Goal: Task Accomplishment & Management: Manage account settings

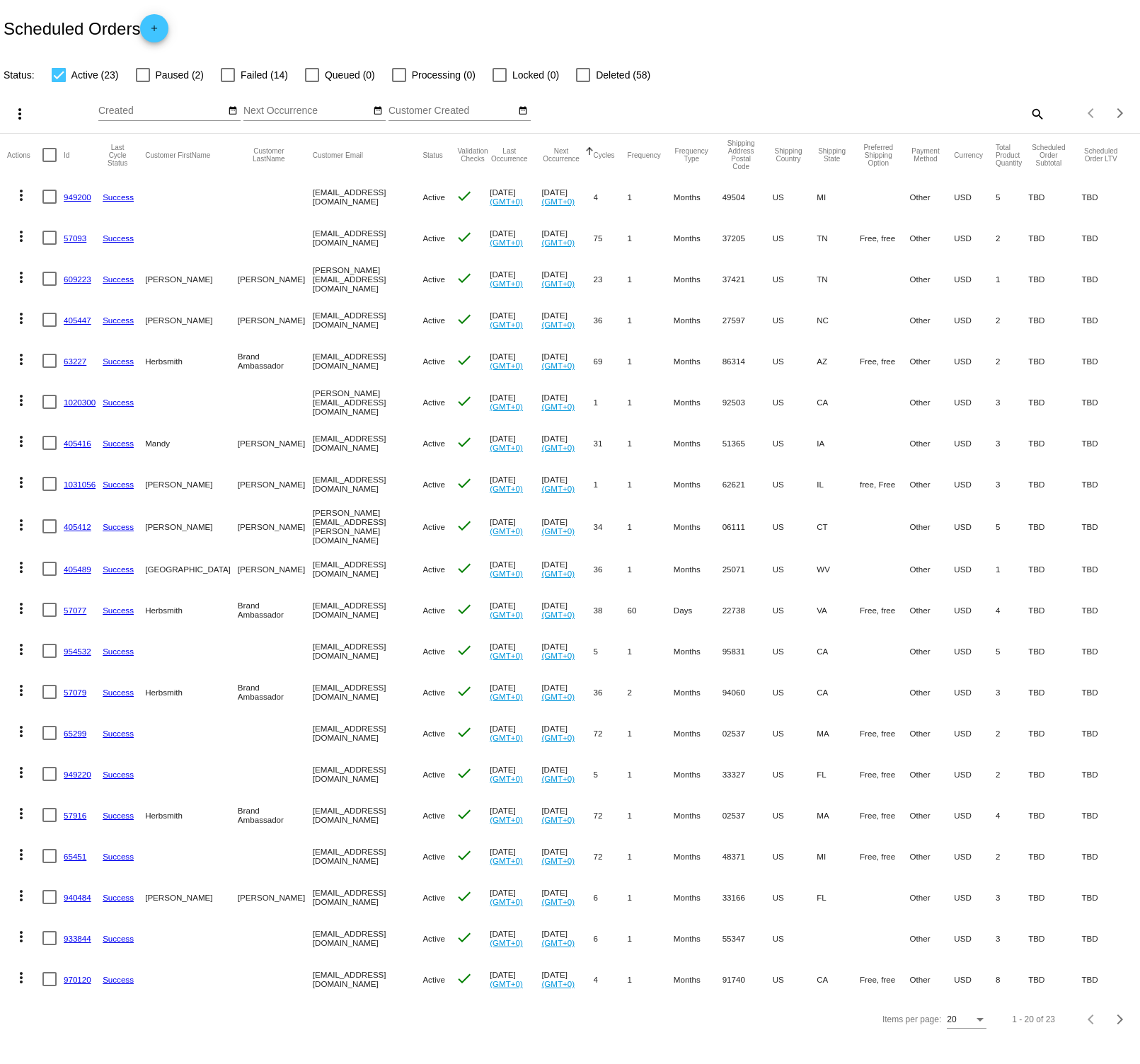
click at [1041, 113] on mat-icon "search" at bounding box center [1036, 113] width 17 height 22
click at [877, 112] on input "Search" at bounding box center [903, 110] width 284 height 11
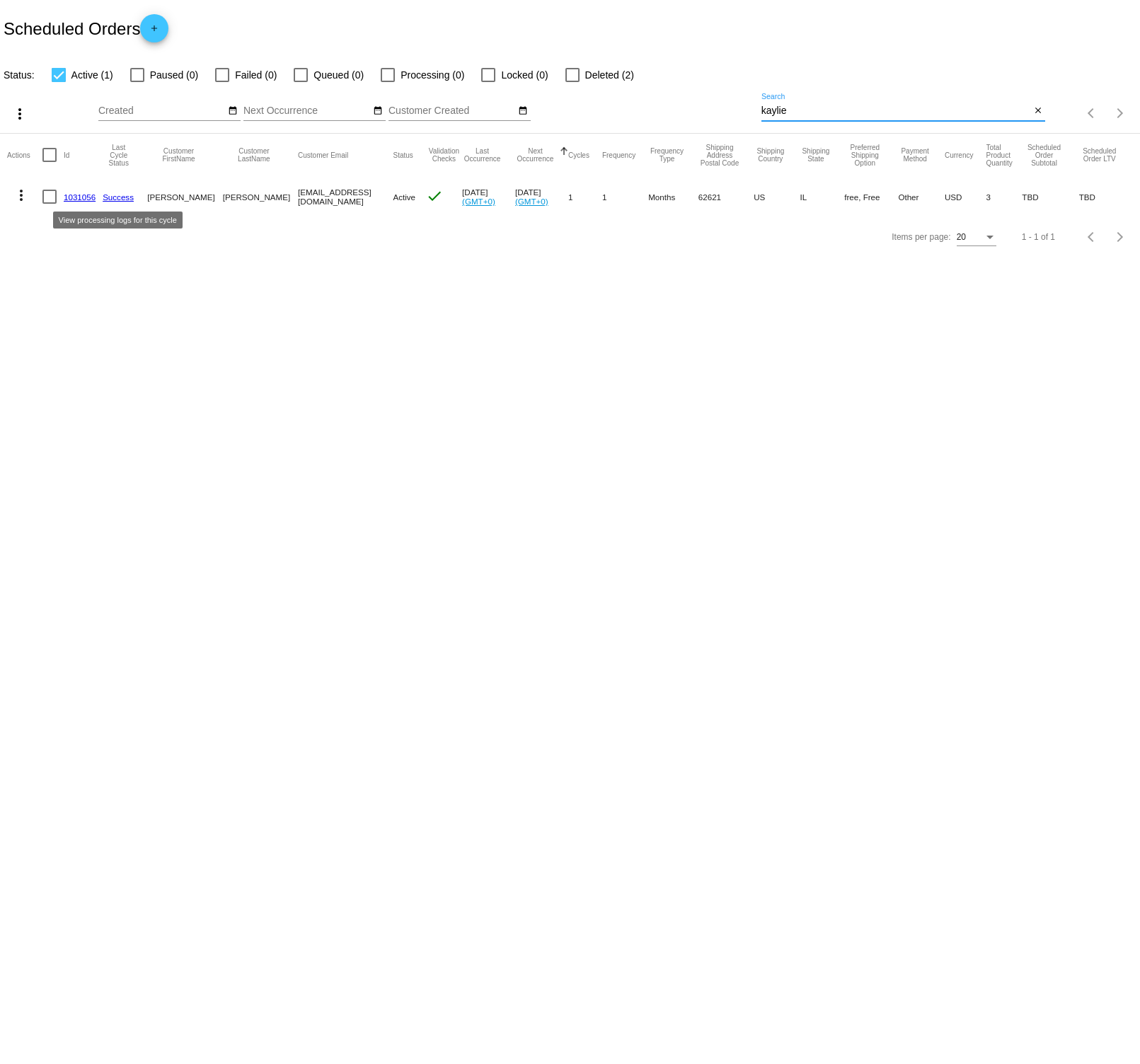
type input "kaylie"
click at [86, 197] on link "1031056" at bounding box center [80, 197] width 32 height 9
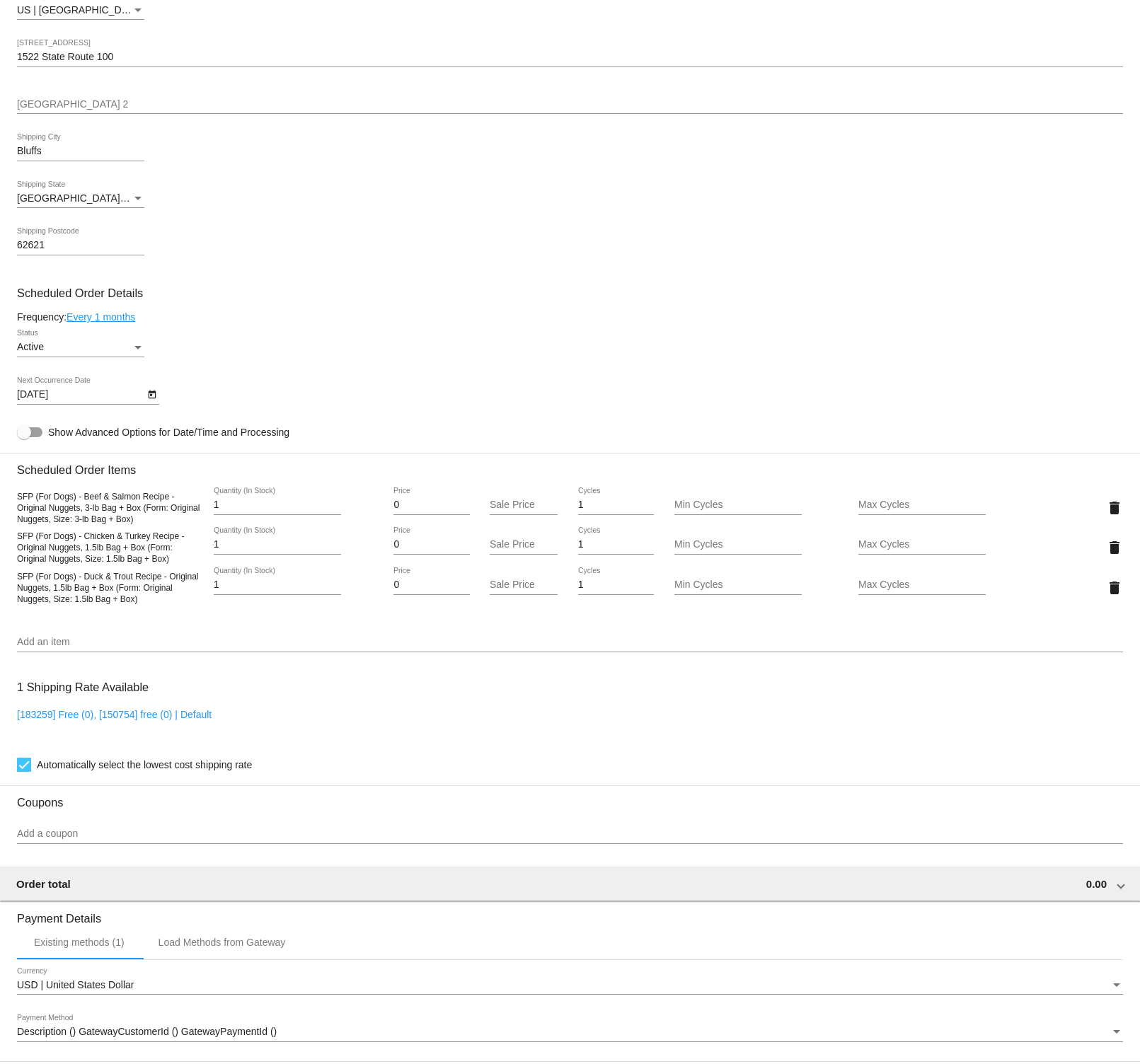
scroll to position [537, 0]
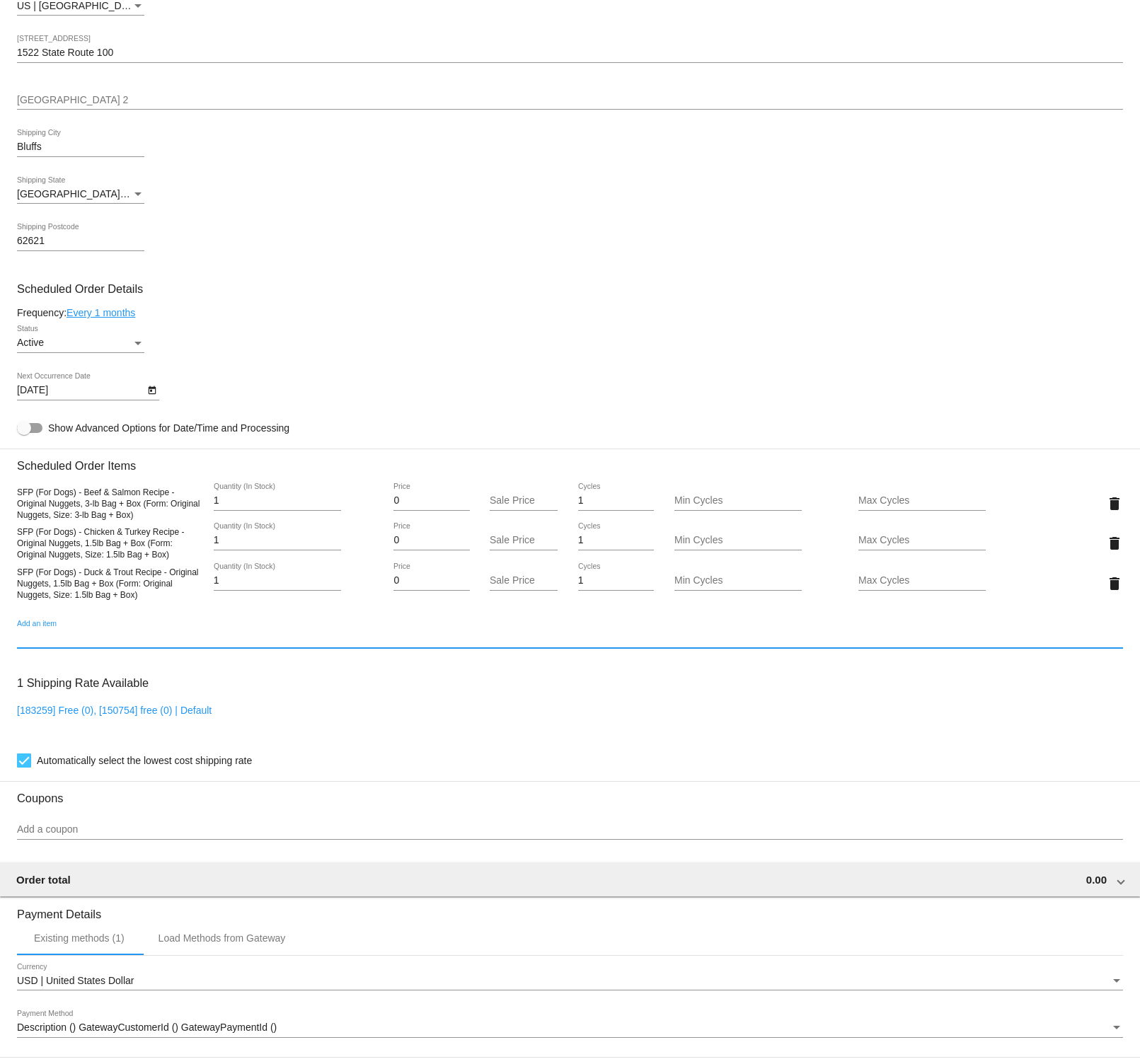
click at [84, 644] on input "Add an item" at bounding box center [570, 637] width 1106 height 11
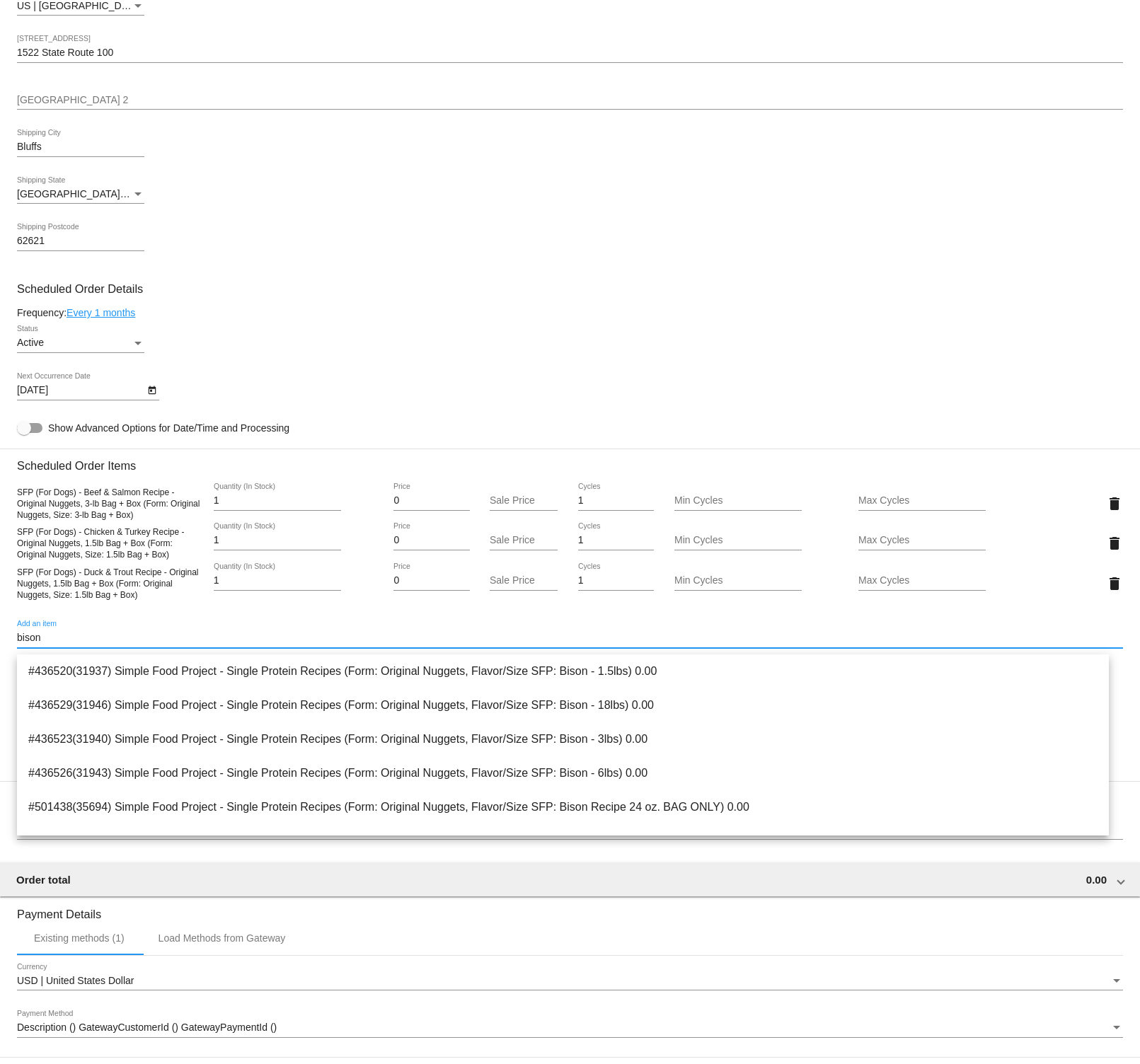
type input "bison"
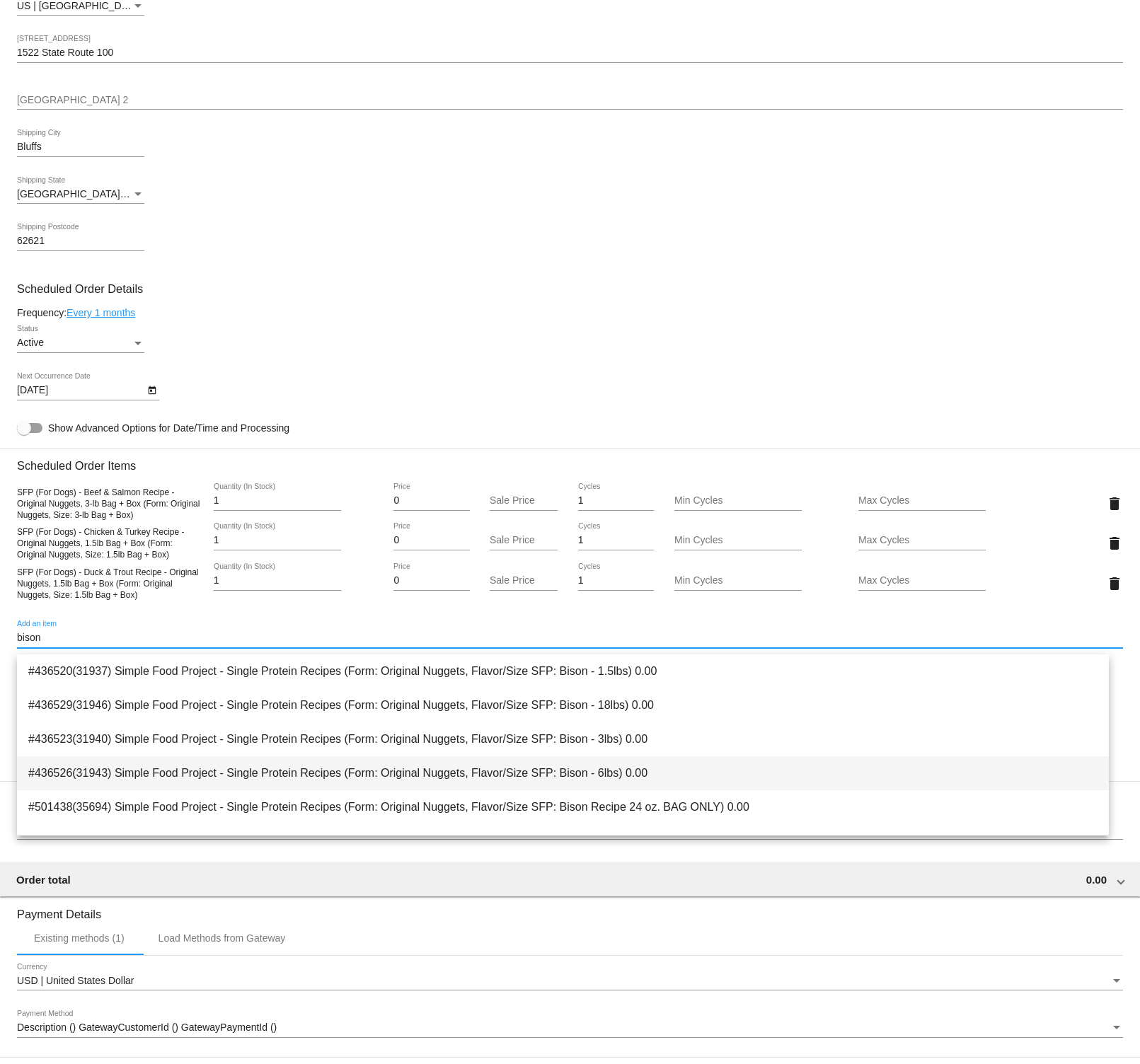
click at [679, 772] on span "#436526(31943) Simple Food Project - Single Protein Recipes (Form: Original Nug…" at bounding box center [563, 773] width 1069 height 34
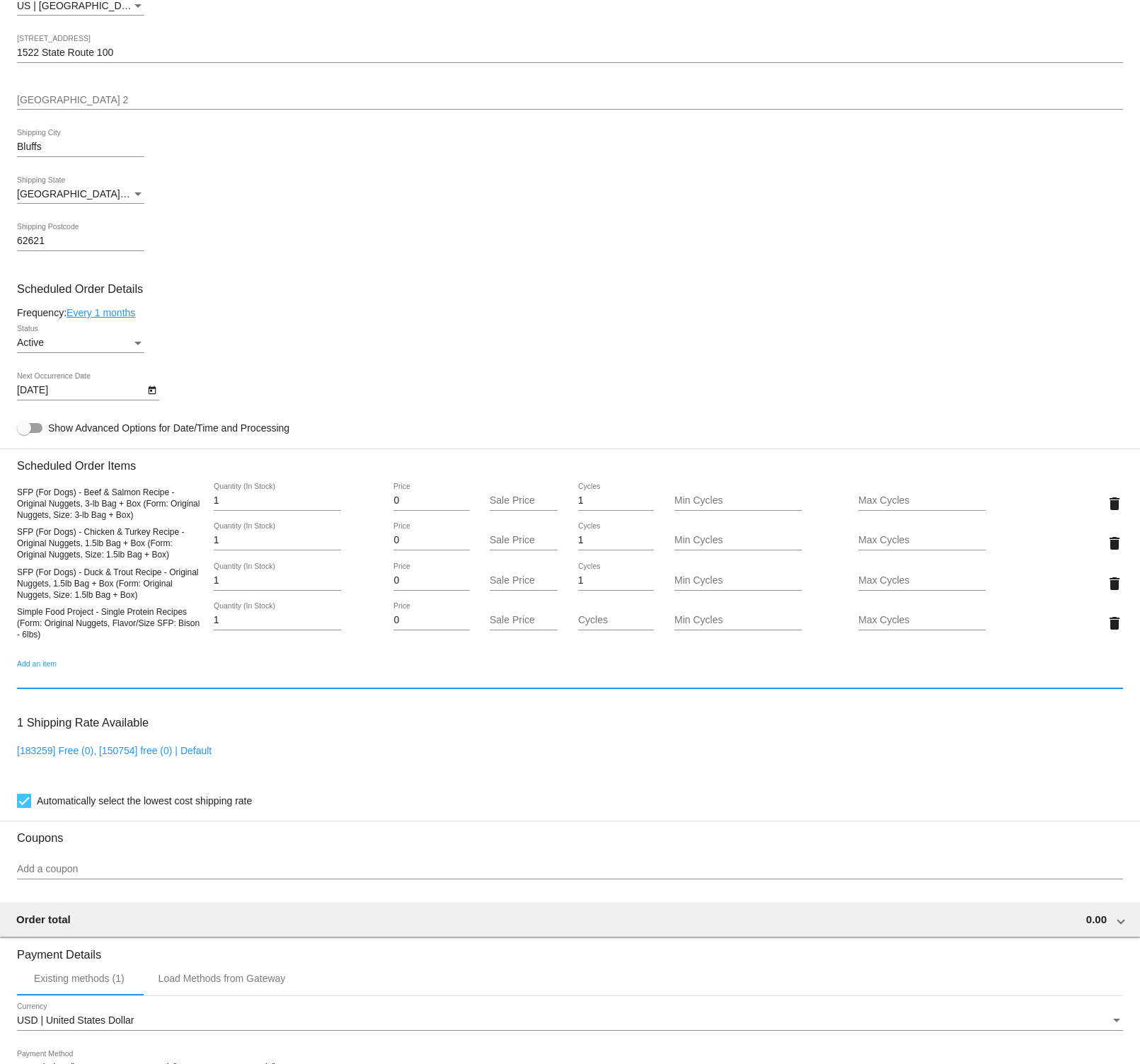
click at [72, 684] on input "Add an item" at bounding box center [570, 678] width 1106 height 11
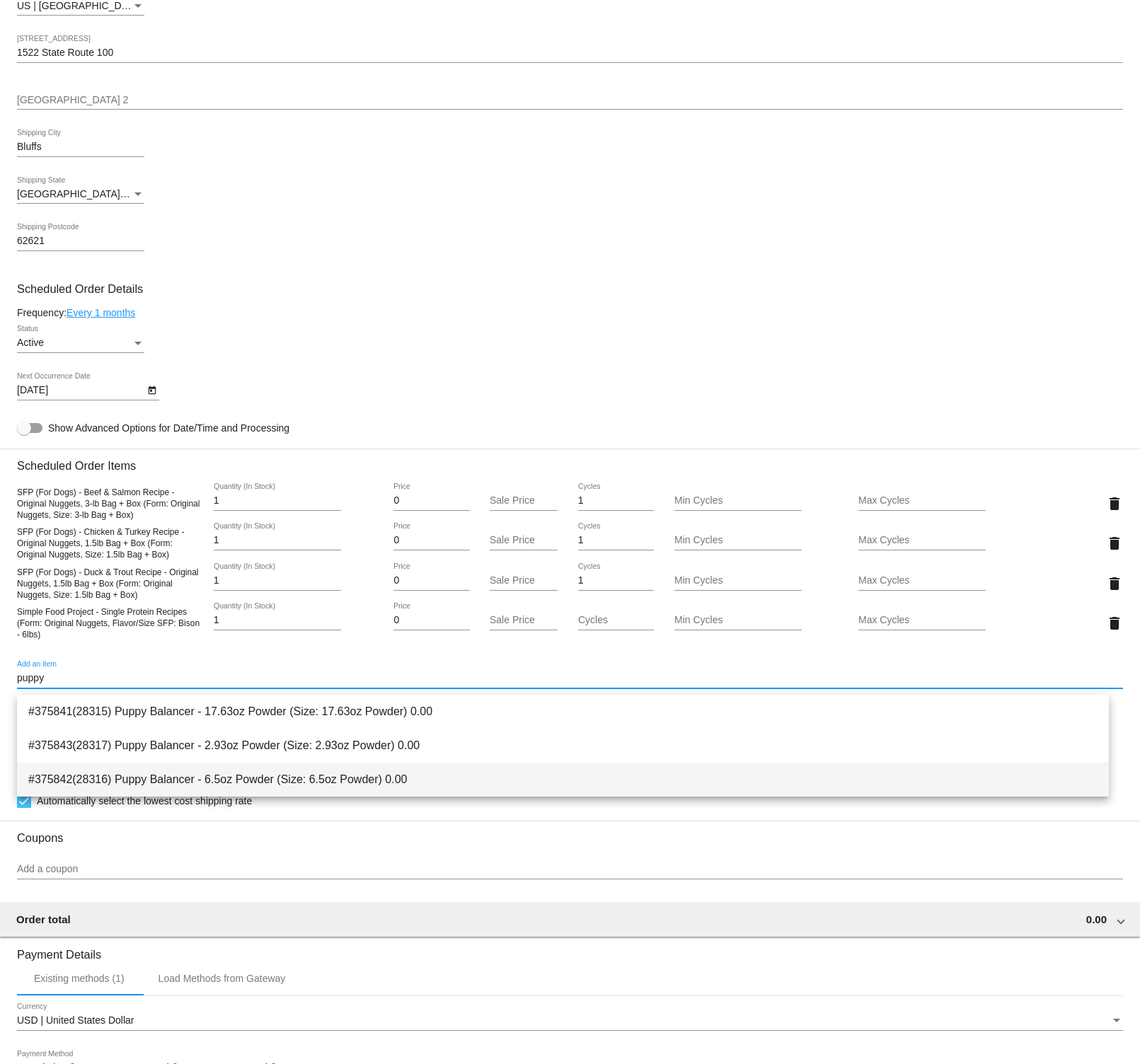
type input "puppy"
click at [296, 777] on span "#375842(28316) Puppy Balancer - 6.5oz Powder (Size: 6.5oz Powder) 0.00" at bounding box center [563, 779] width 1069 height 34
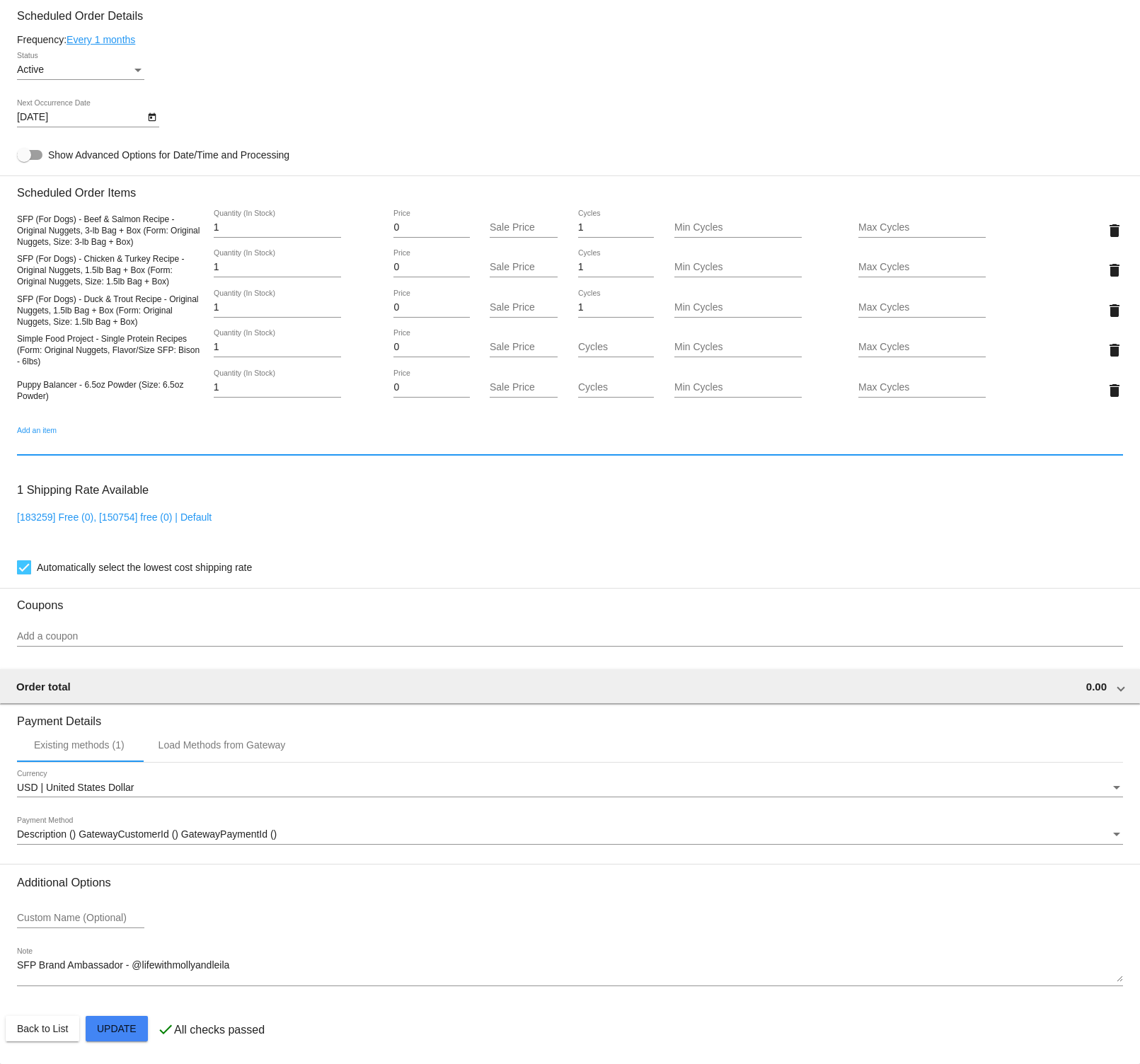
scroll to position [819, 0]
click at [124, 1023] on mat-card "Customer 7136089: Kaylie Devlin Lifewithmollyandleila@yahoo.com Customer Shippi…" at bounding box center [570, 276] width 1140 height 1575
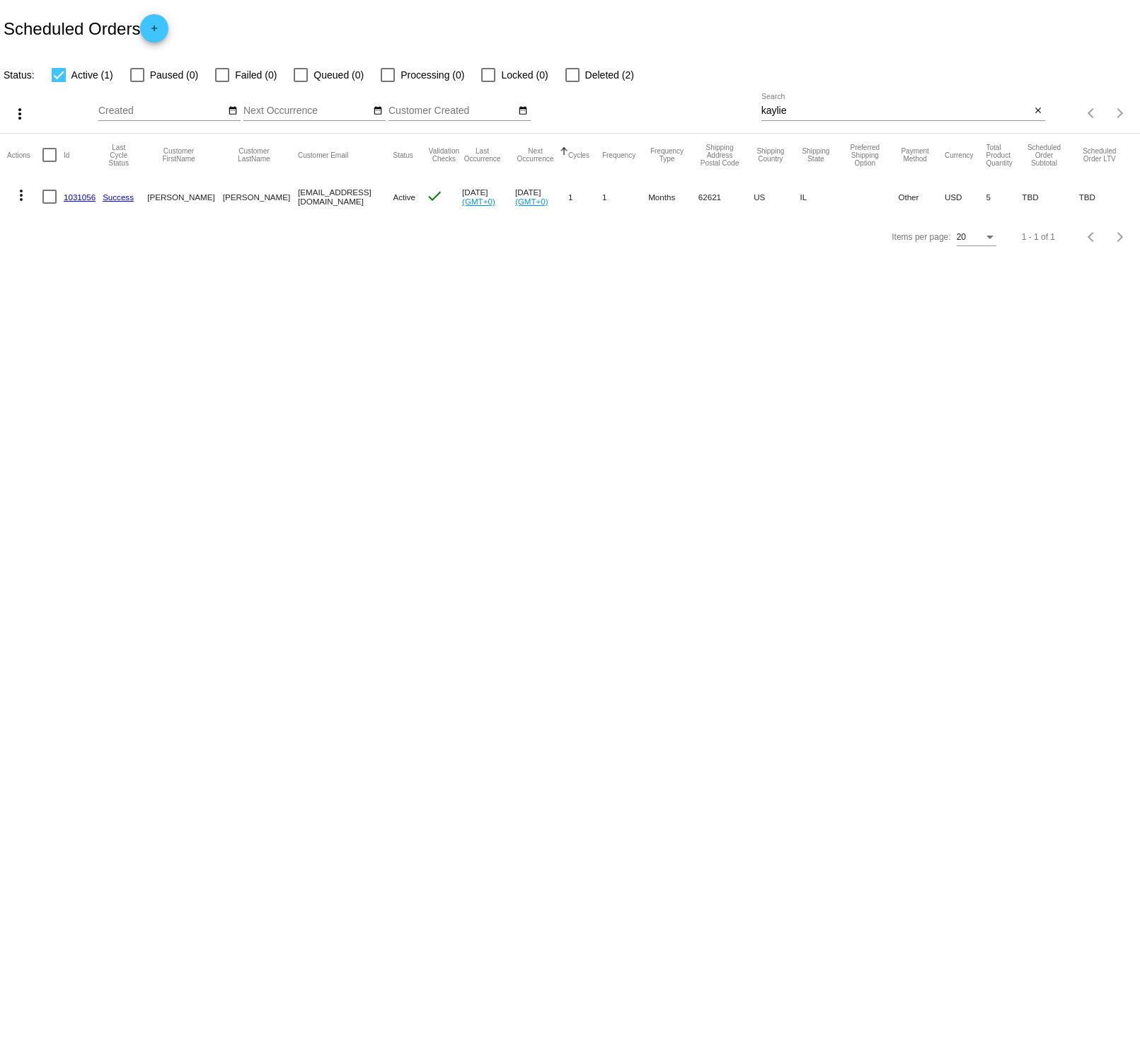
click at [80, 200] on link "1031056" at bounding box center [80, 197] width 32 height 9
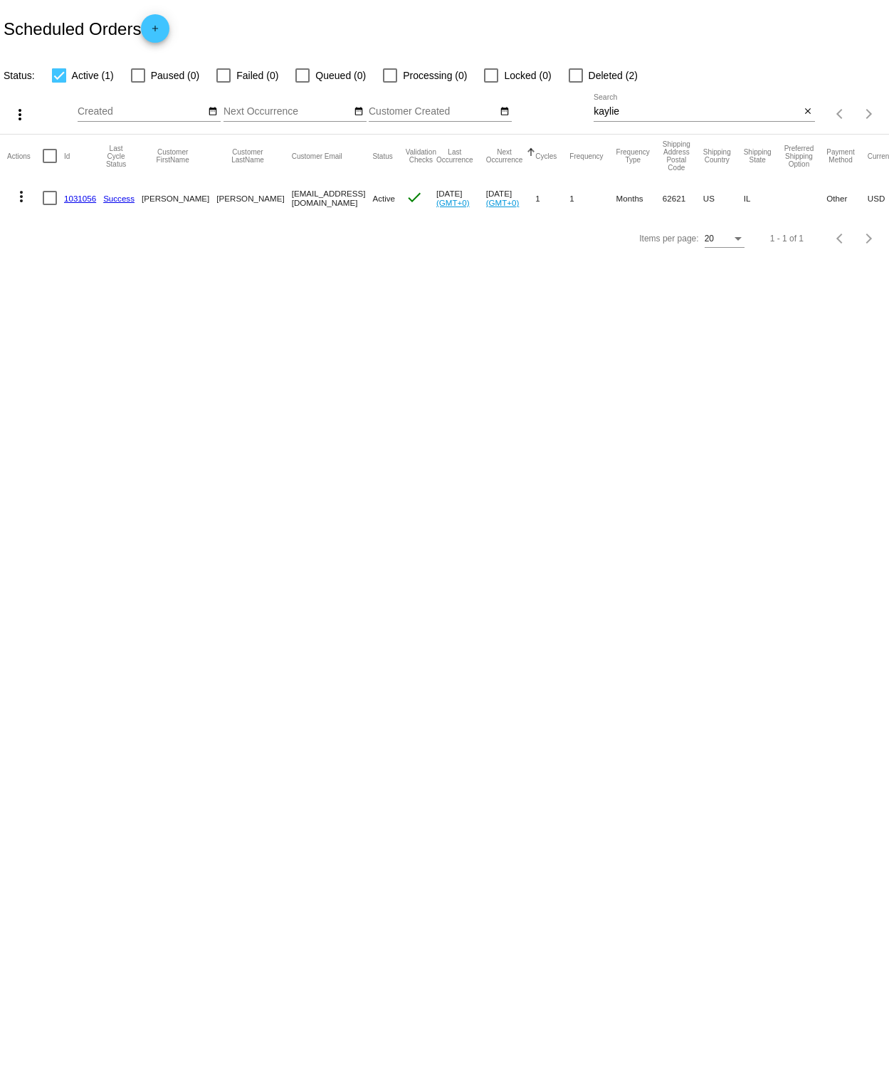
drag, startPoint x: 809, startPoint y: 110, endPoint x: 771, endPoint y: 118, distance: 38.7
click at [809, 110] on mat-icon "close" at bounding box center [808, 111] width 10 height 11
click at [810, 110] on mat-icon "search" at bounding box center [806, 114] width 17 height 22
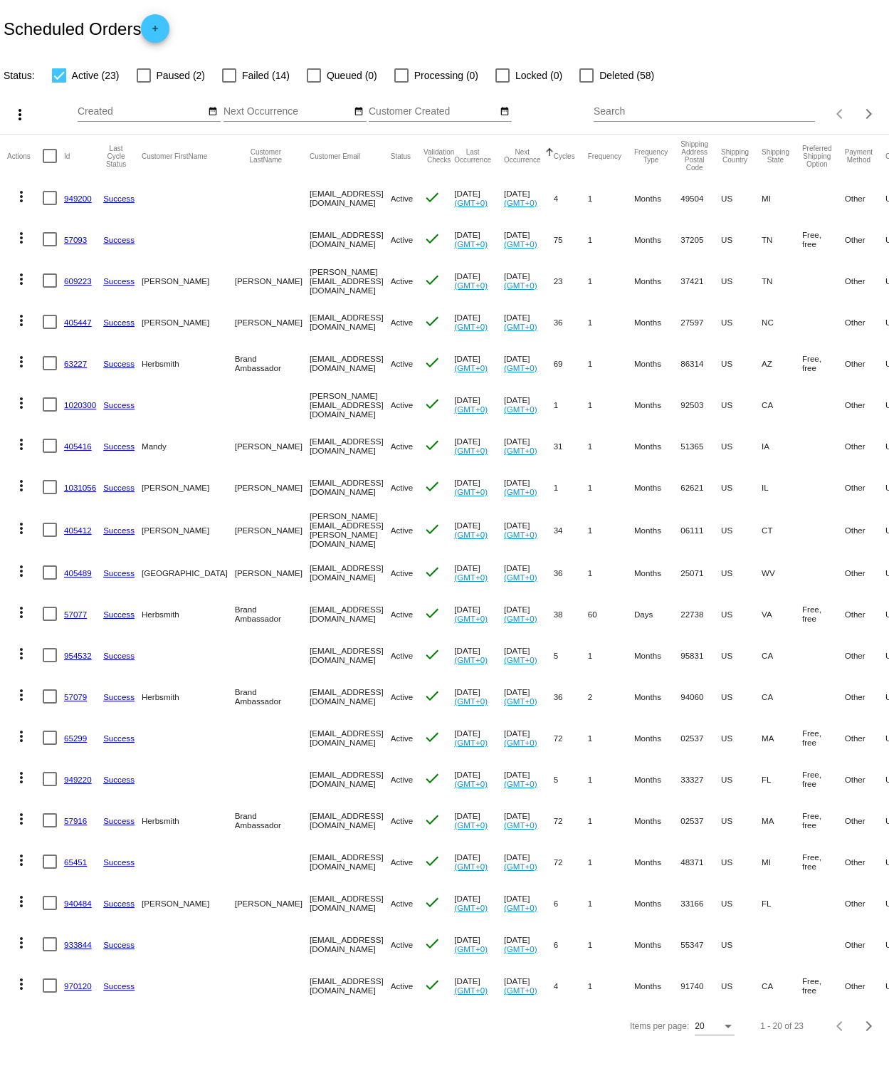
click at [654, 113] on input "Search" at bounding box center [704, 111] width 221 height 11
type input "paige"
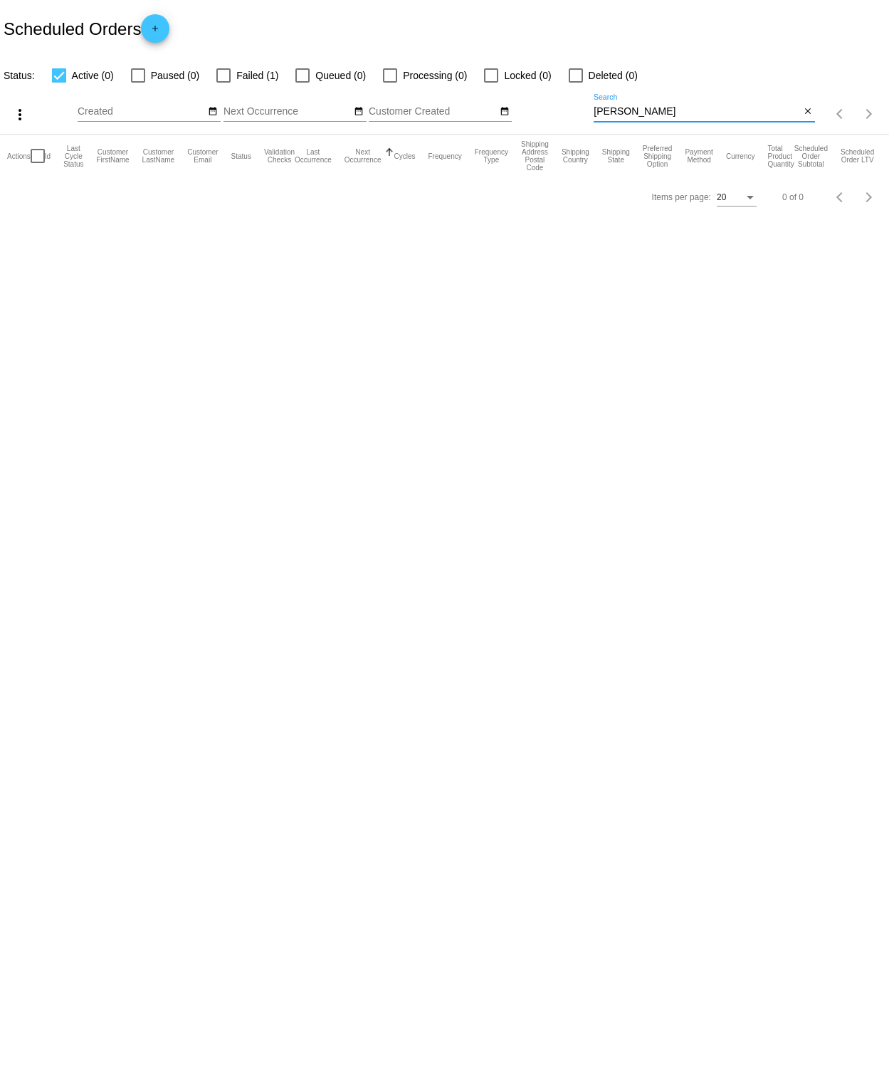
click at [221, 75] on div at bounding box center [223, 75] width 14 height 14
click at [223, 83] on input "Failed (1)" at bounding box center [223, 83] width 1 height 1
checkbox input "true"
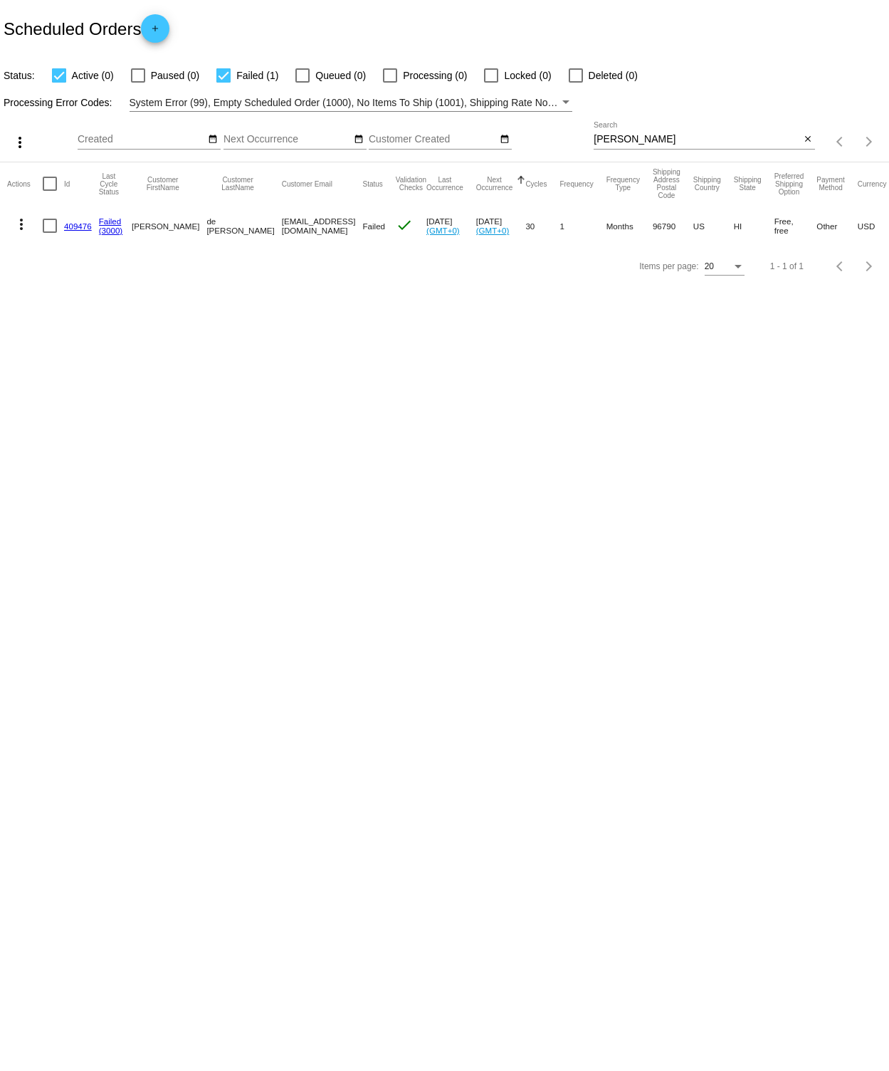
click at [125, 349] on body "Scheduled Orders add Status: Active (0) Paused (0) Failed (1) Queued (0) Proces…" at bounding box center [444, 535] width 889 height 1071
click at [640, 139] on input "paige" at bounding box center [697, 139] width 206 height 11
paste input "Braelynkatee@icloud.com"
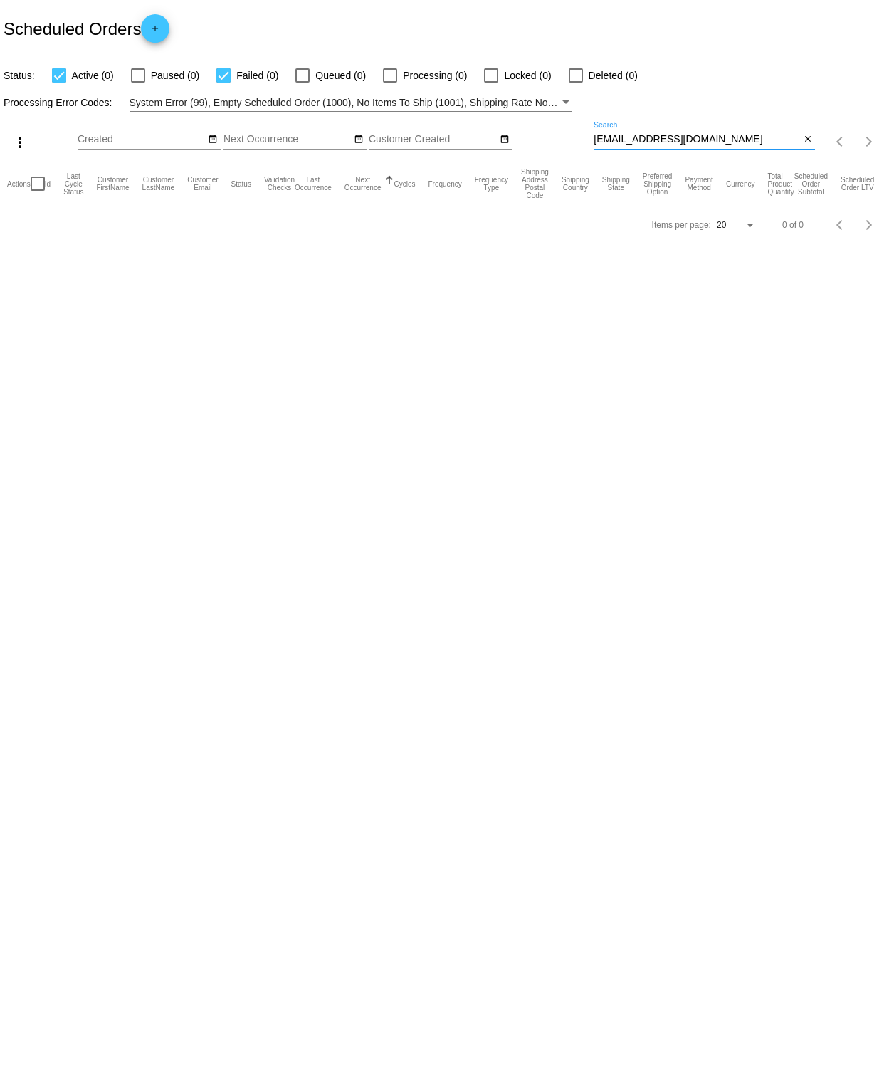
click at [694, 135] on input "Braelynkatee@icloud.com" at bounding box center [697, 139] width 206 height 11
click at [691, 137] on input "Braelynkatee@icloud.com" at bounding box center [697, 139] width 206 height 11
paste input
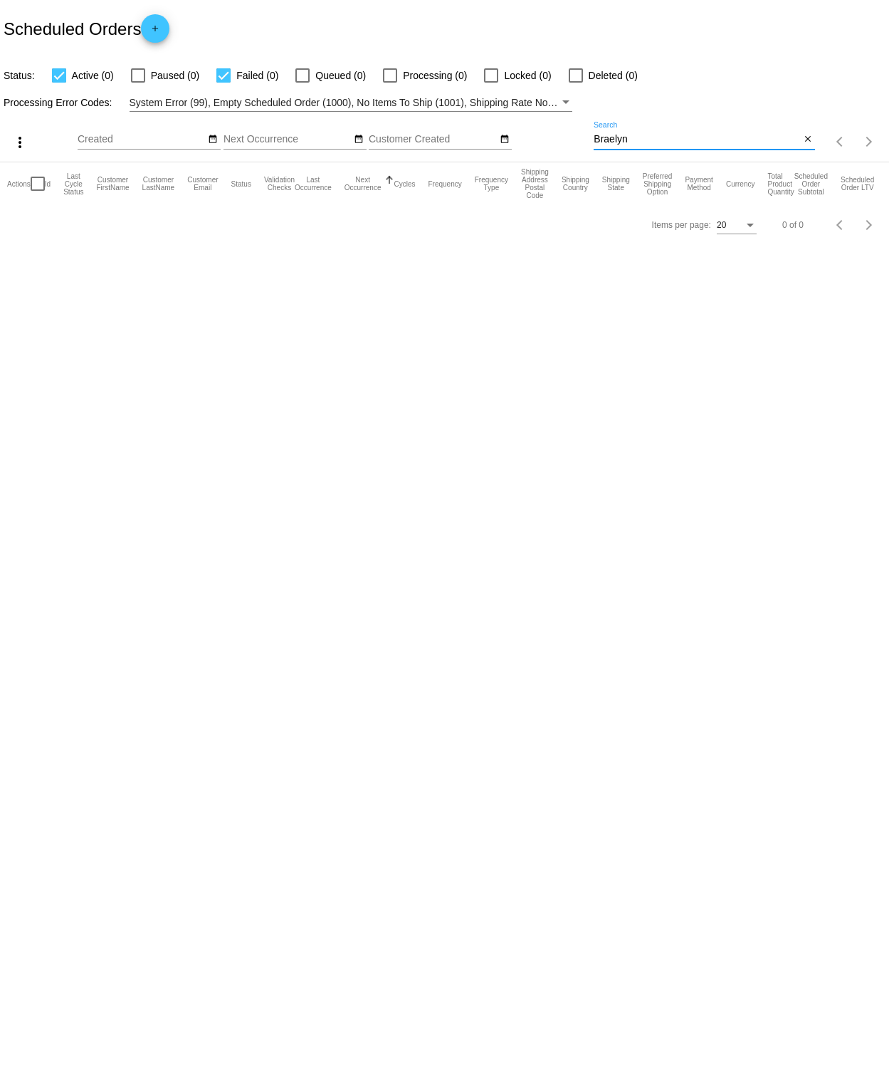
click at [646, 137] on input "Braelyn" at bounding box center [697, 139] width 206 height 11
paste input "wkim1108@gmail.com"
type input "wkim1108@gmail.com"
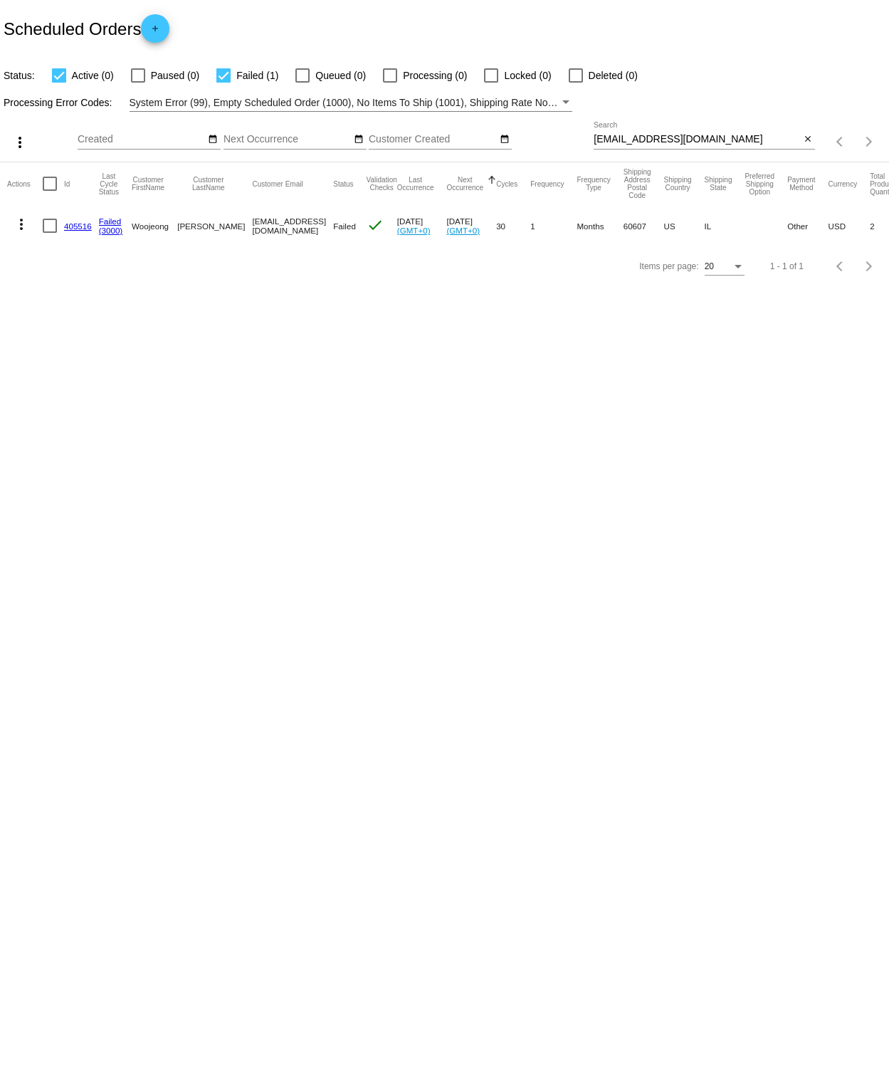
click at [726, 140] on input "wkim1108@gmail.com" at bounding box center [697, 139] width 206 height 11
drag, startPoint x: 808, startPoint y: 137, endPoint x: 756, endPoint y: 144, distance: 52.4
click at [803, 138] on mat-icon "close" at bounding box center [808, 139] width 10 height 11
click at [701, 141] on div "search" at bounding box center [704, 142] width 221 height 22
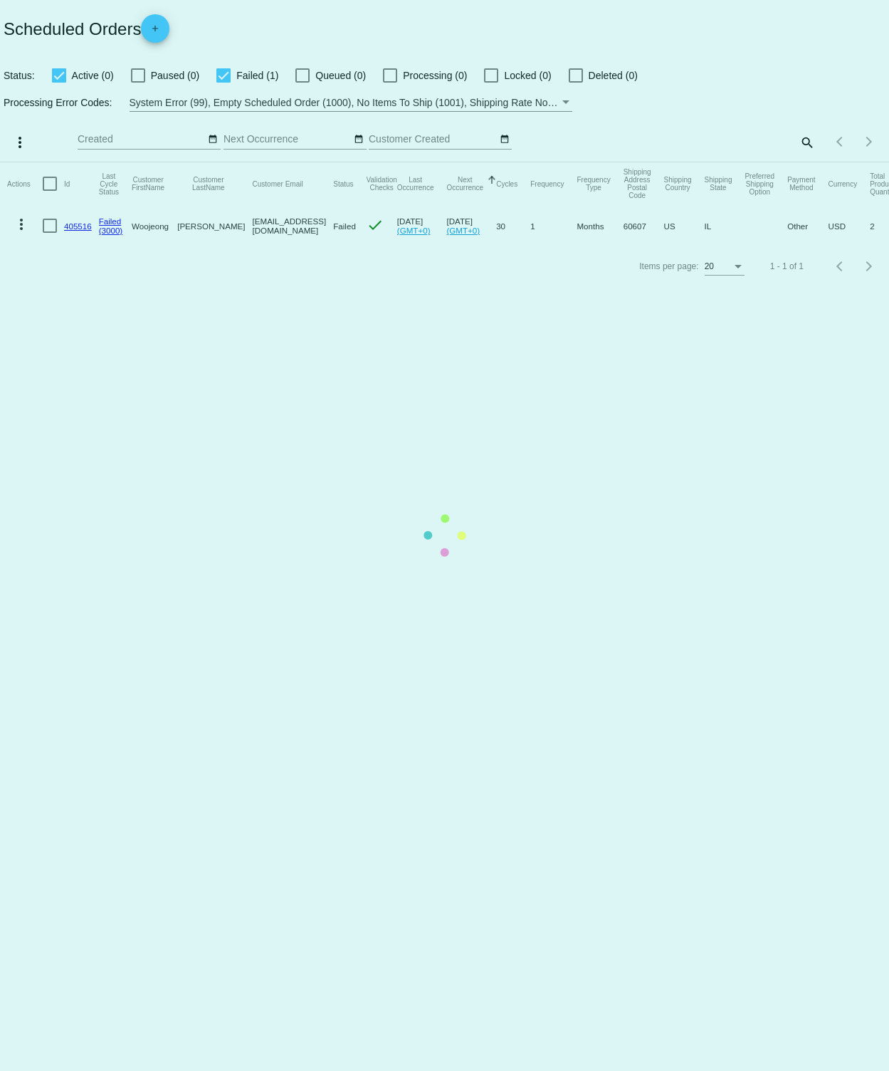
click at [802, 162] on mat-table "Actions Id Last Cycle Status Customer FirstName Customer LastName Customer Emai…" at bounding box center [444, 204] width 889 height 84
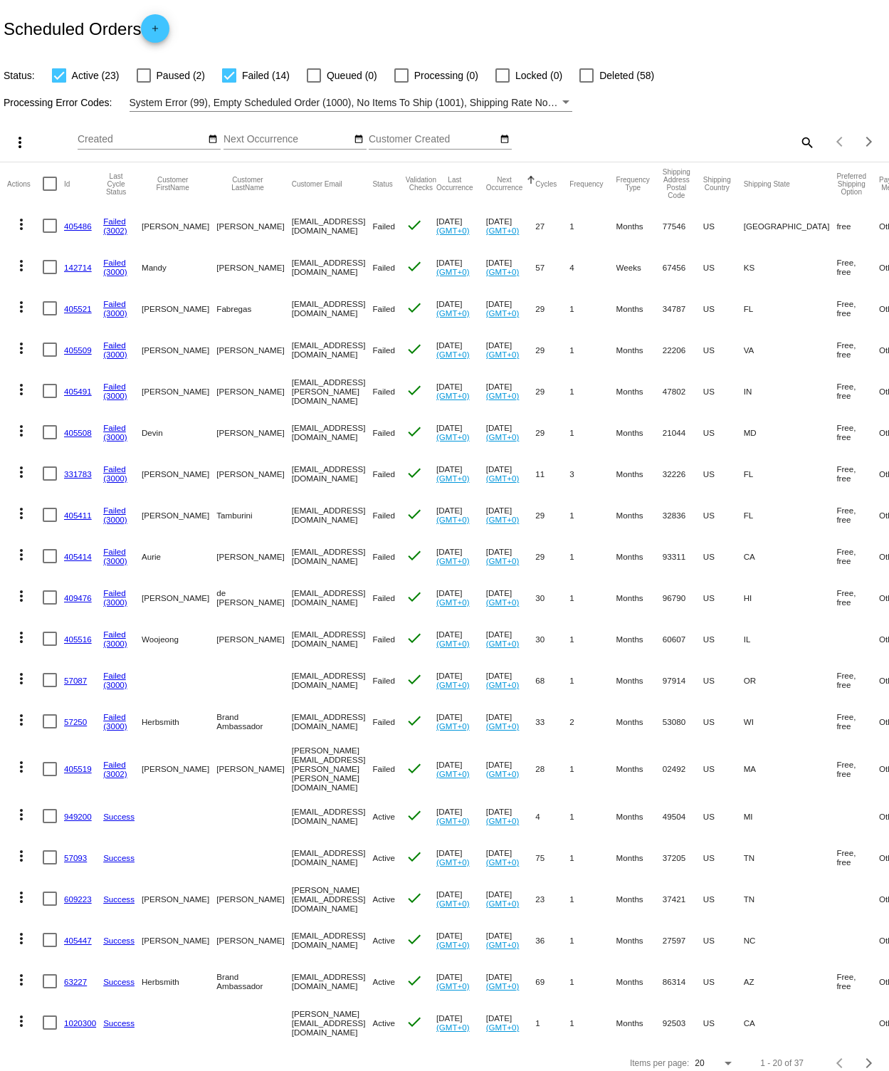
click at [815, 142] on div "Items per page: 20 1 - 20 of 37" at bounding box center [852, 142] width 74 height 40
click at [798, 142] on mat-icon "search" at bounding box center [806, 142] width 17 height 22
click at [686, 141] on div "Search" at bounding box center [704, 136] width 221 height 28
paste input "[PERSON_NAME][EMAIL_ADDRESS][PERSON_NAME][PERSON_NAME][DOMAIN_NAME]"
type input "[PERSON_NAME][EMAIL_ADDRESS][PERSON_NAME][PERSON_NAME][DOMAIN_NAME]"
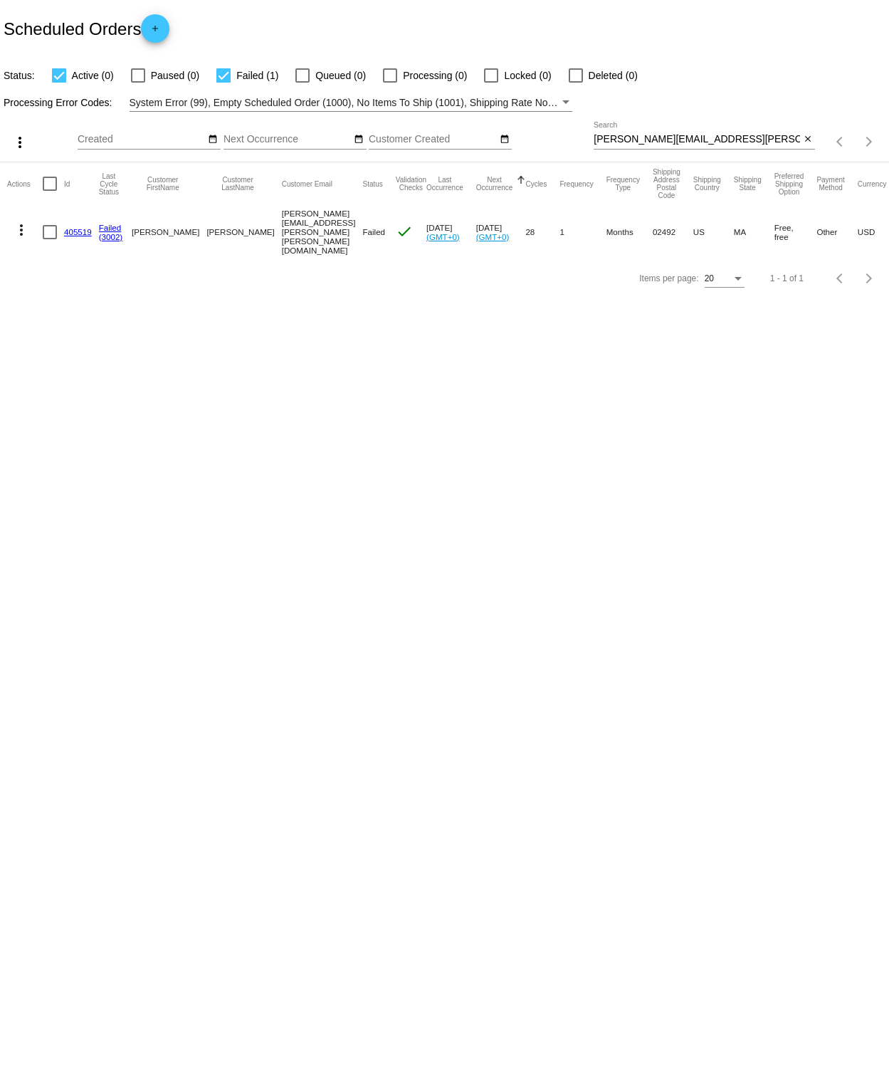
click at [72, 227] on link "405519" at bounding box center [78, 231] width 28 height 9
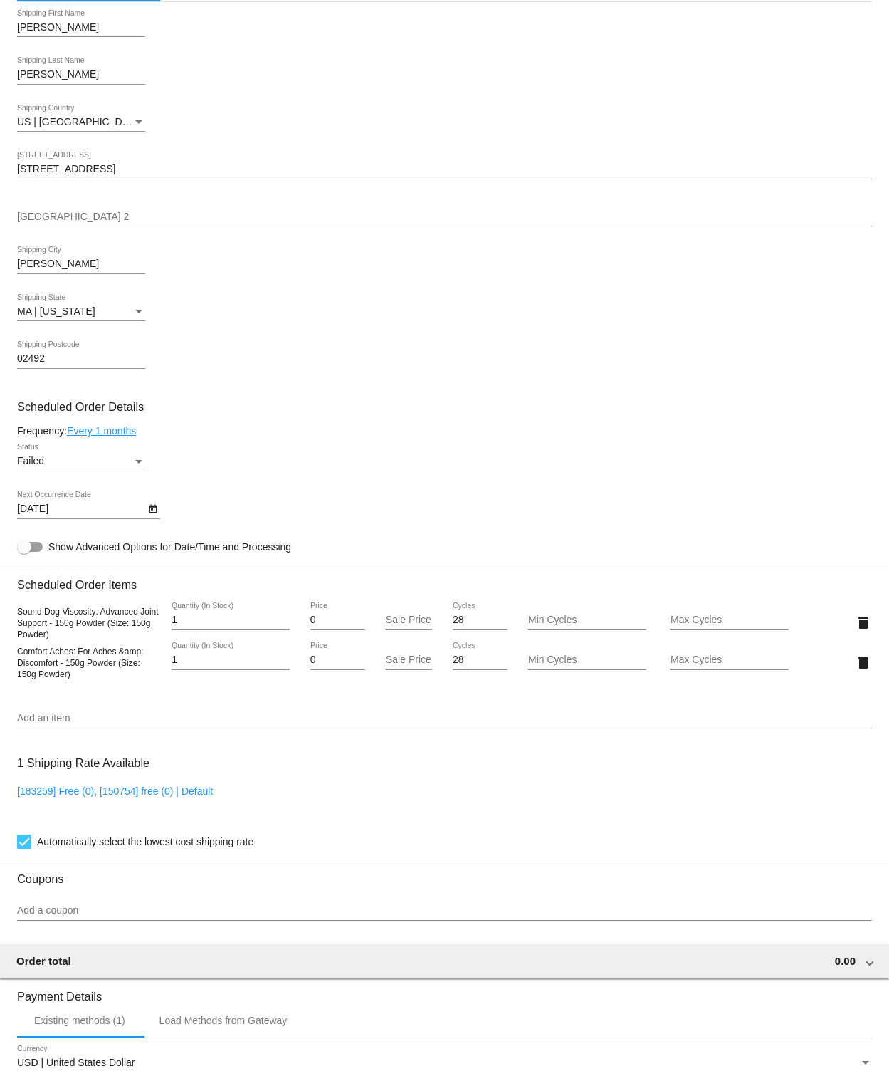
scroll to position [733, 0]
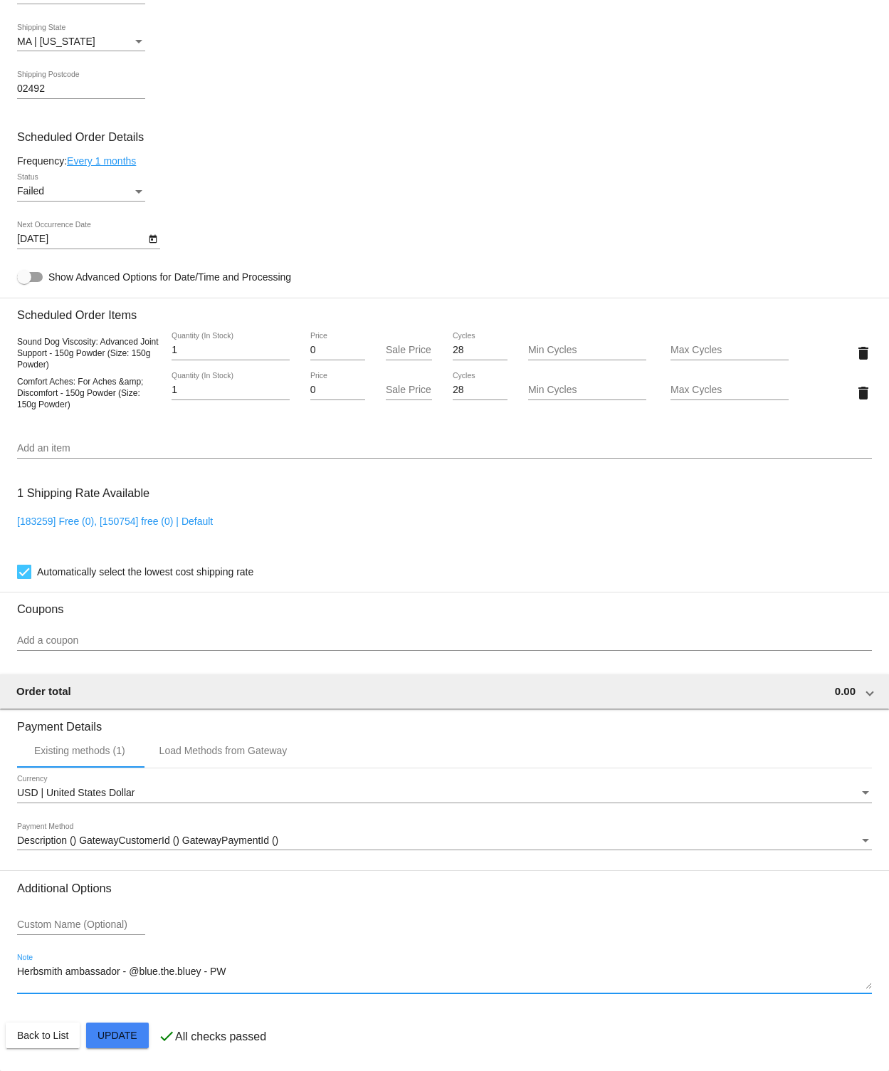
drag, startPoint x: 201, startPoint y: 970, endPoint x: 138, endPoint y: 972, distance: 63.4
click at [138, 972] on textarea "Herbsmith ambassador - @blue.the.bluey - PW" at bounding box center [444, 977] width 855 height 23
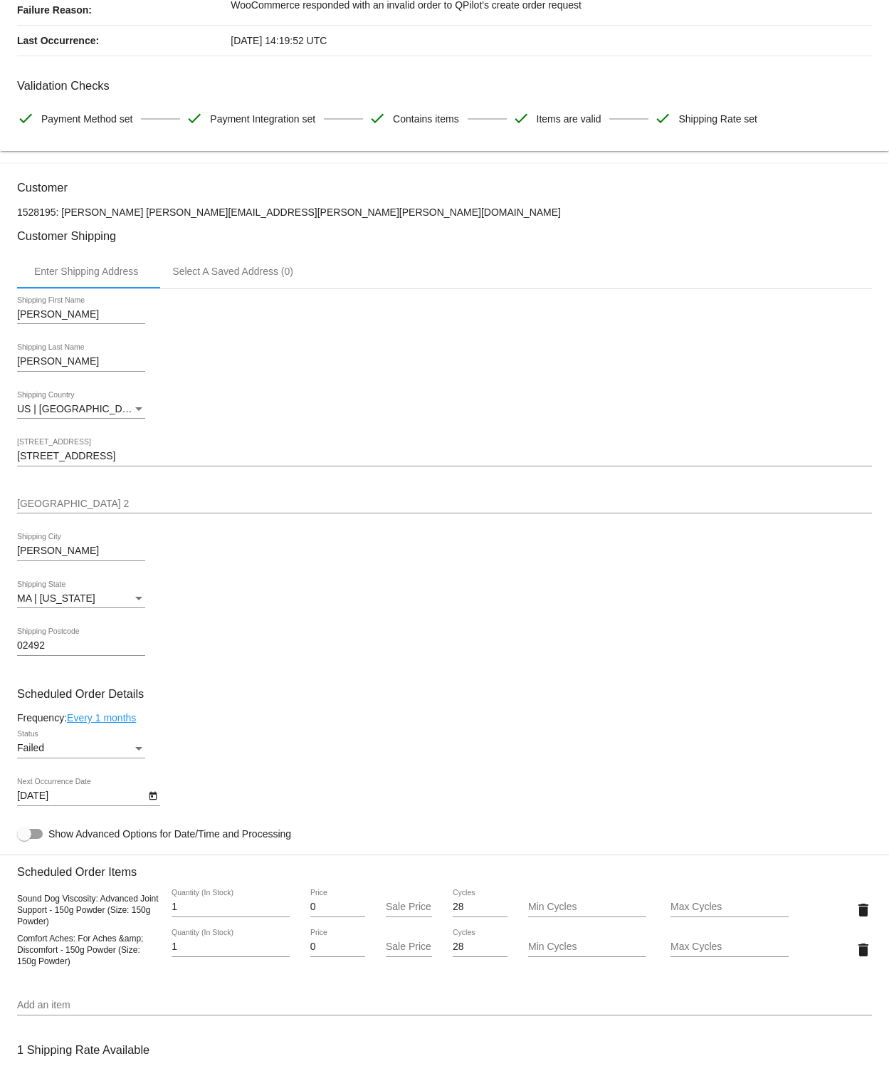
scroll to position [0, 0]
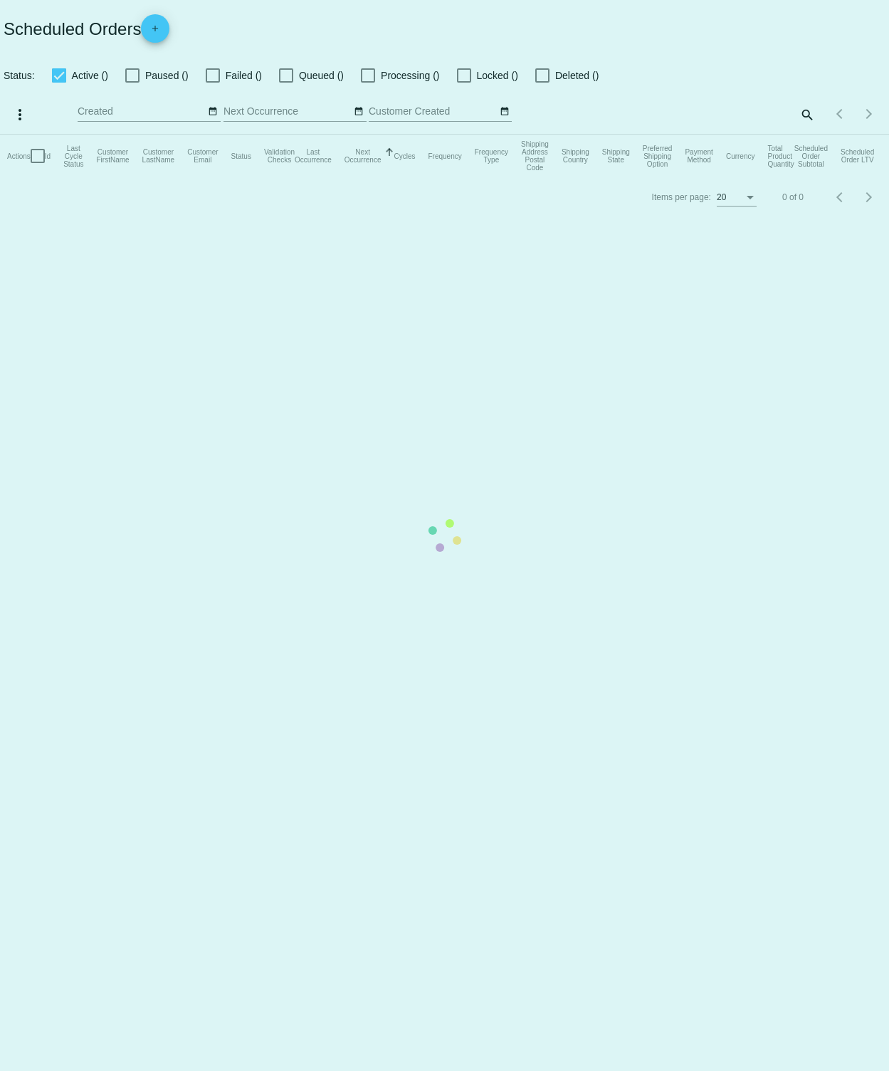
checkbox input "true"
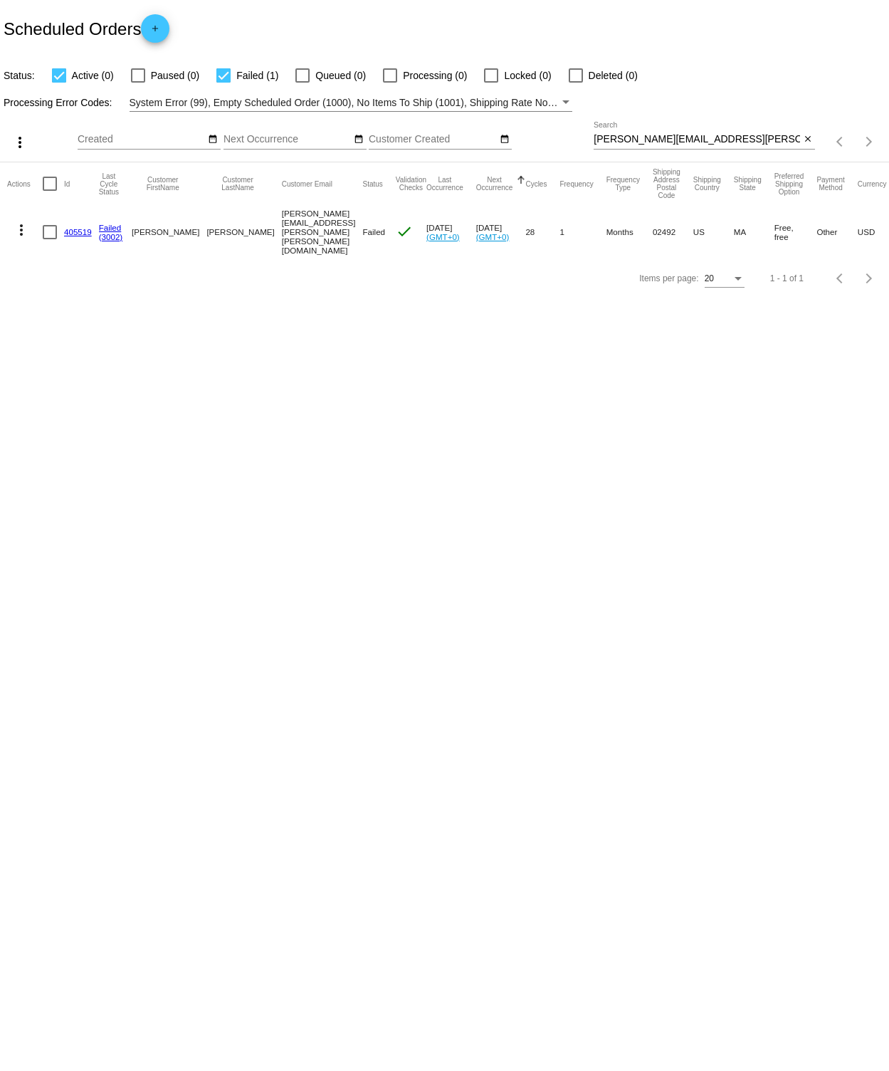
click at [720, 134] on input "[PERSON_NAME][EMAIL_ADDRESS][PERSON_NAME][PERSON_NAME][DOMAIN_NAME]" at bounding box center [697, 139] width 206 height 11
drag, startPoint x: 808, startPoint y: 136, endPoint x: 764, endPoint y: 141, distance: 44.4
click at [808, 136] on mat-icon "close" at bounding box center [808, 139] width 10 height 11
click at [807, 141] on mat-icon "search" at bounding box center [806, 142] width 17 height 22
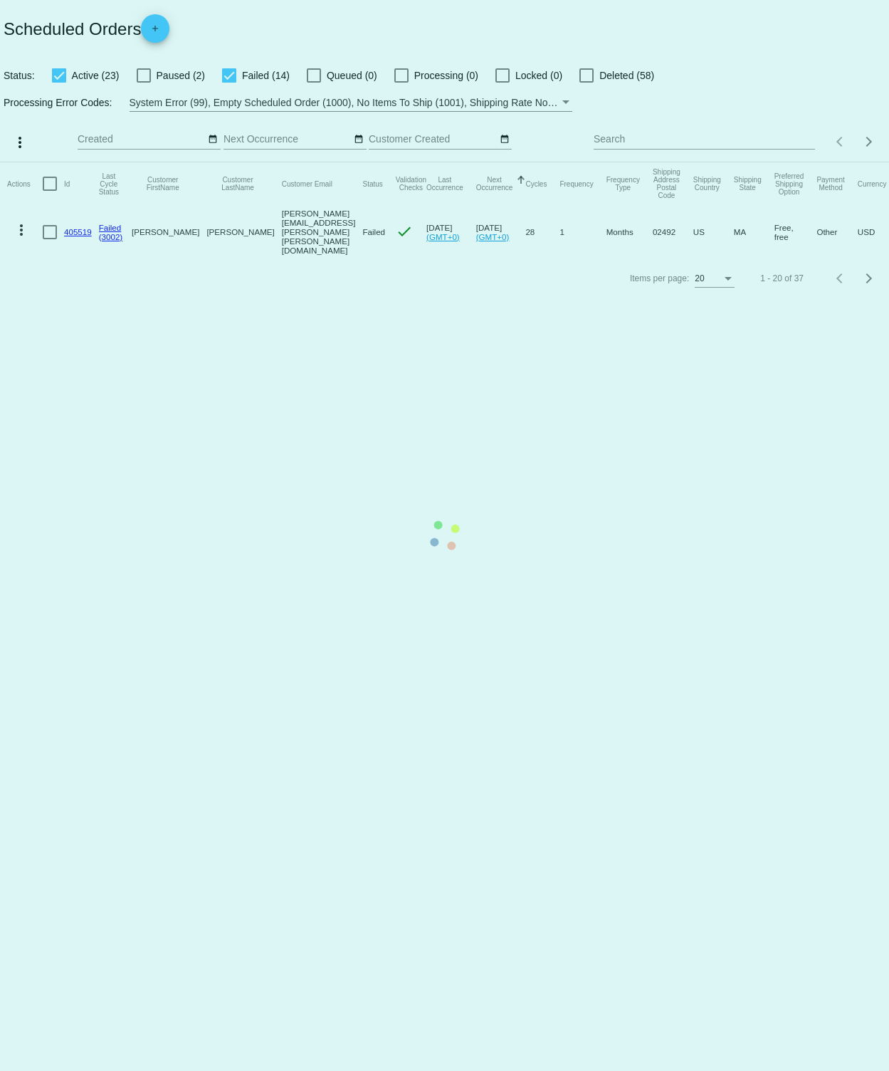
click at [730, 162] on mat-table "Actions Id Last Cycle Status Customer FirstName Customer LastName Customer Emai…" at bounding box center [444, 210] width 889 height 96
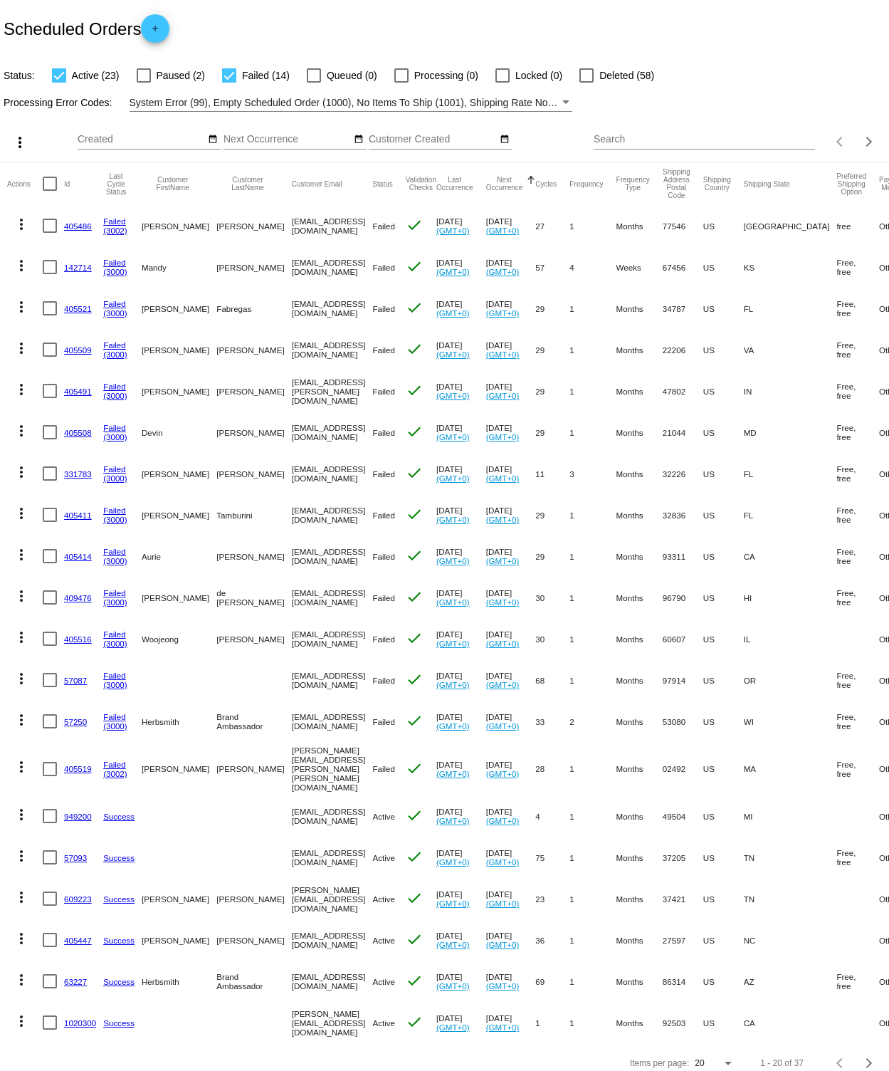
click at [661, 143] on input "Search" at bounding box center [704, 139] width 221 height 11
paste input "[EMAIL_ADDRESS][DOMAIN_NAME]"
type input "[EMAIL_ADDRESS][DOMAIN_NAME]"
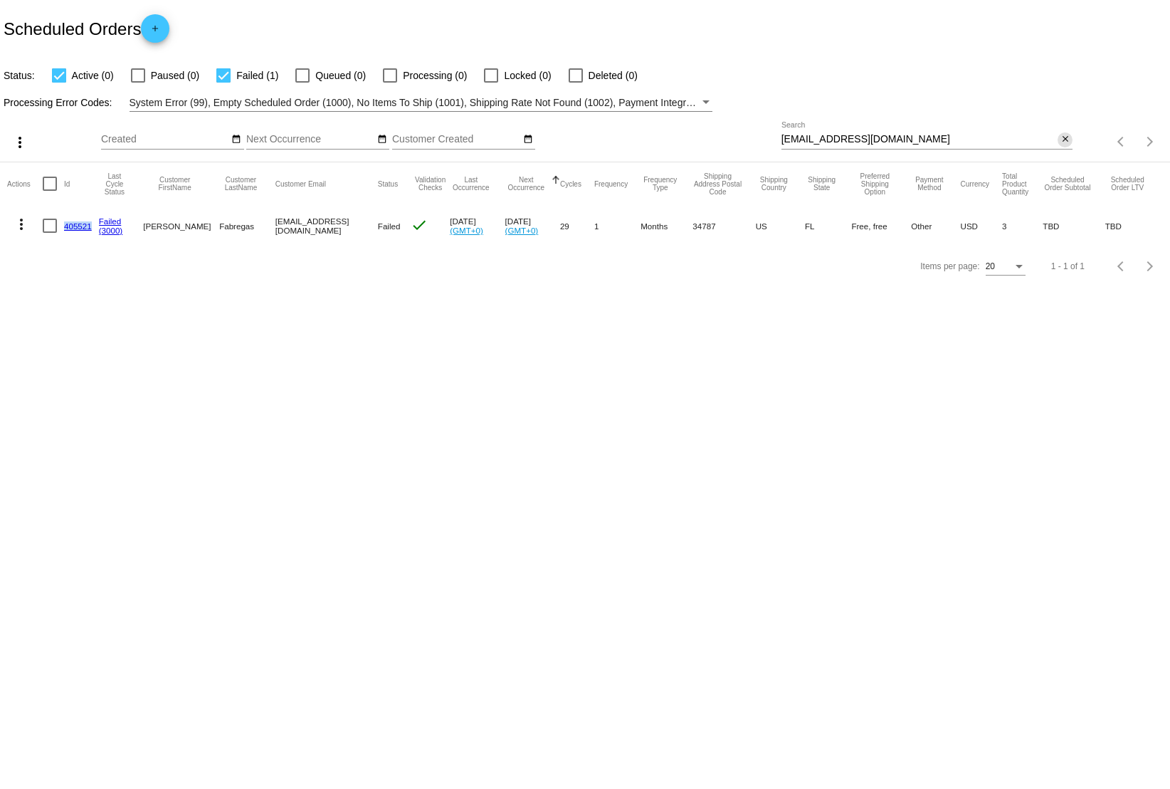
click at [1064, 134] on mat-icon "close" at bounding box center [1066, 139] width 10 height 11
click at [1059, 140] on mat-icon "search" at bounding box center [1064, 142] width 17 height 22
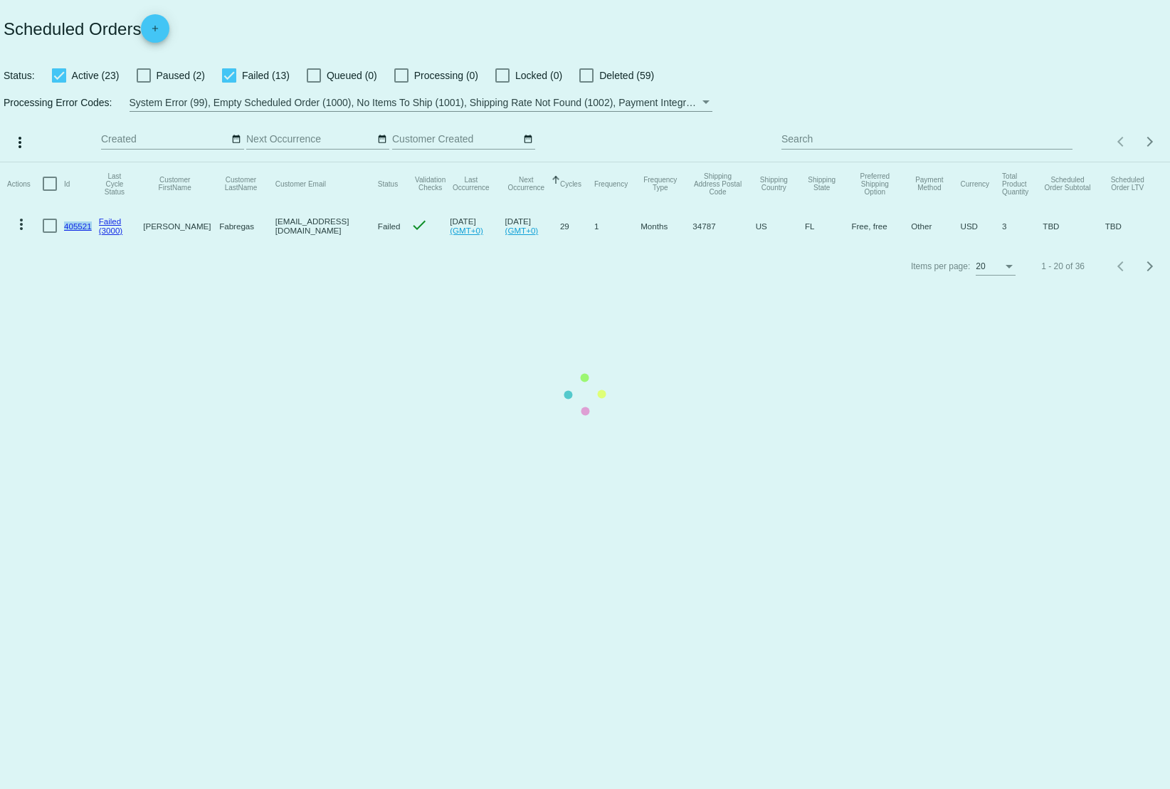
click at [913, 162] on mat-table "Actions Id Last Cycle Status Customer FirstName Customer LastName Customer Emai…" at bounding box center [585, 204] width 1170 height 84
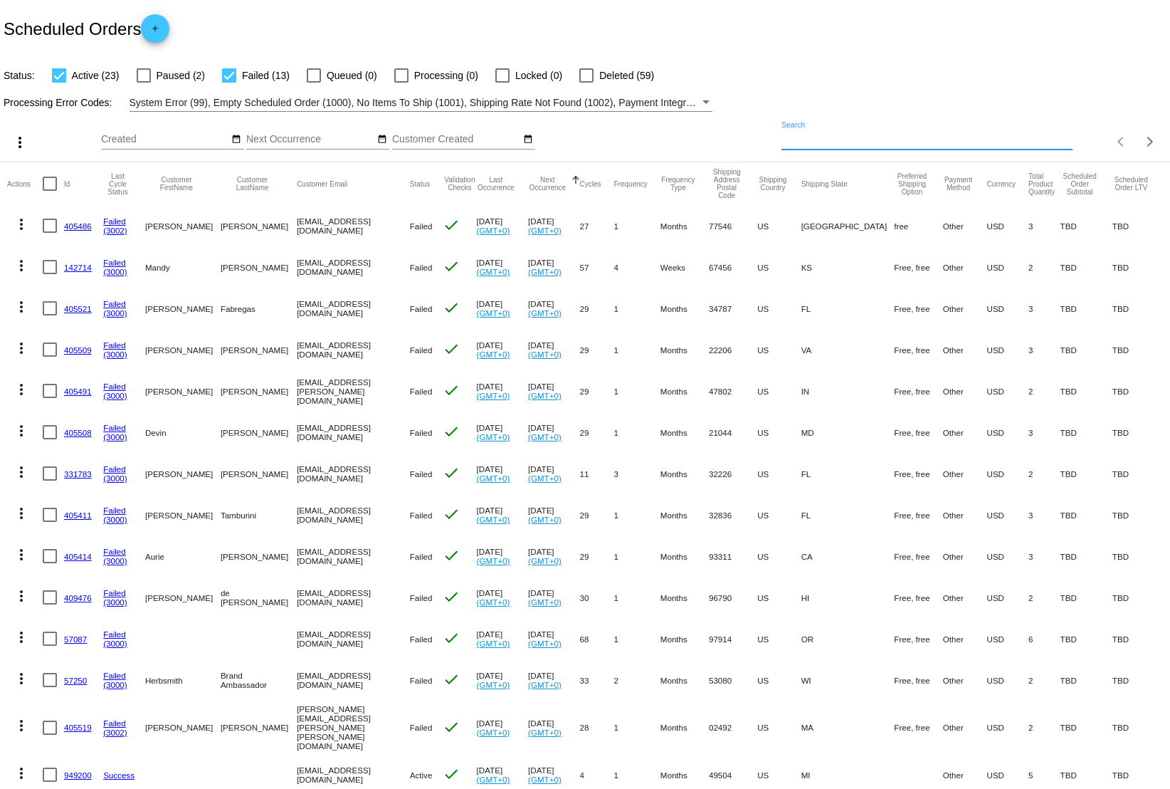
click at [856, 137] on input "Search" at bounding box center [928, 139] width 292 height 11
type input "[PERSON_NAME]"
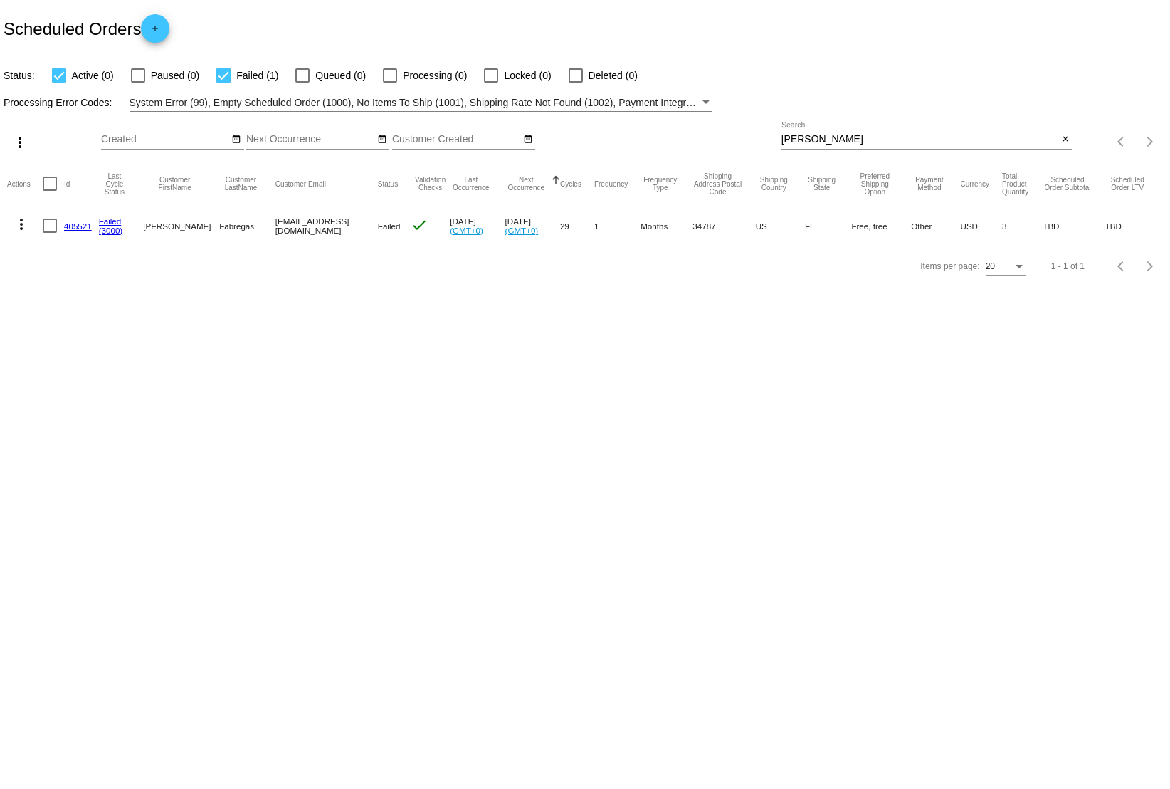
click at [858, 131] on div "[PERSON_NAME] Search" at bounding box center [920, 136] width 277 height 28
click at [846, 132] on div "[PERSON_NAME] Search" at bounding box center [920, 136] width 277 height 28
click at [842, 140] on input "[PERSON_NAME]" at bounding box center [920, 139] width 277 height 11
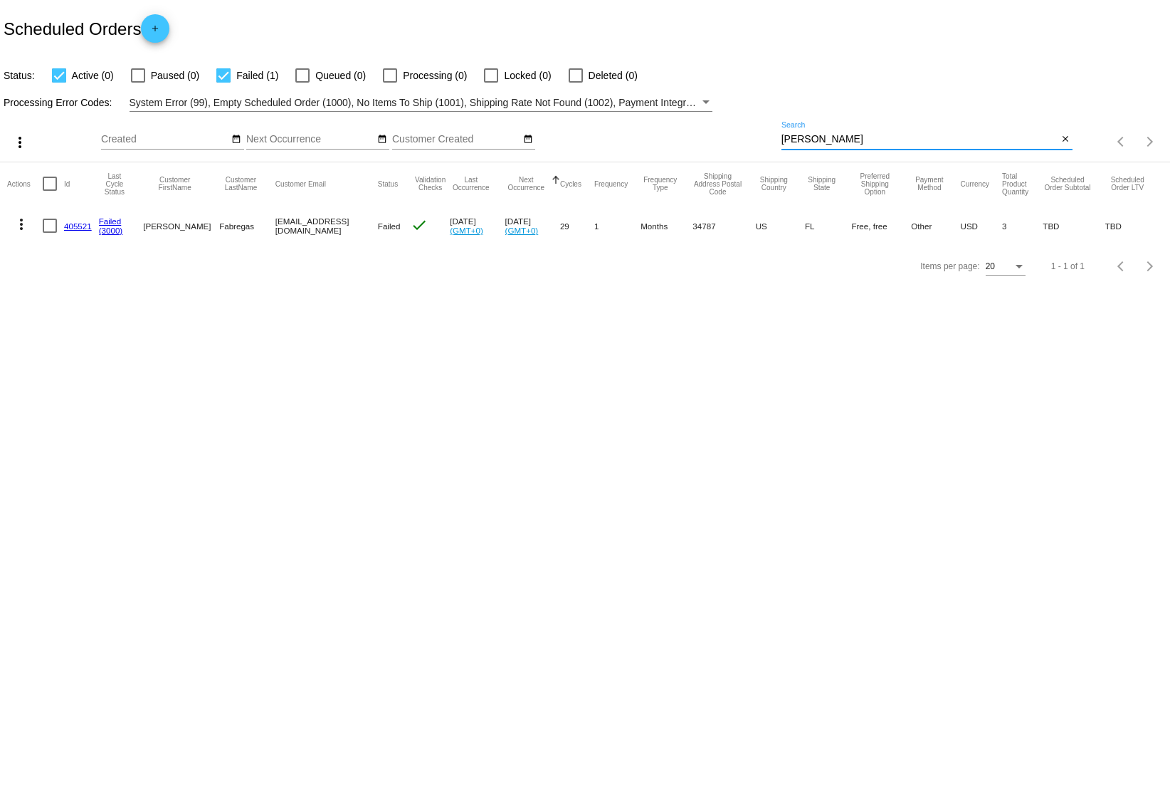
click at [842, 139] on input "[PERSON_NAME]" at bounding box center [920, 139] width 277 height 11
paste input "[EMAIL_ADDRESS][DOMAIN_NAME]"
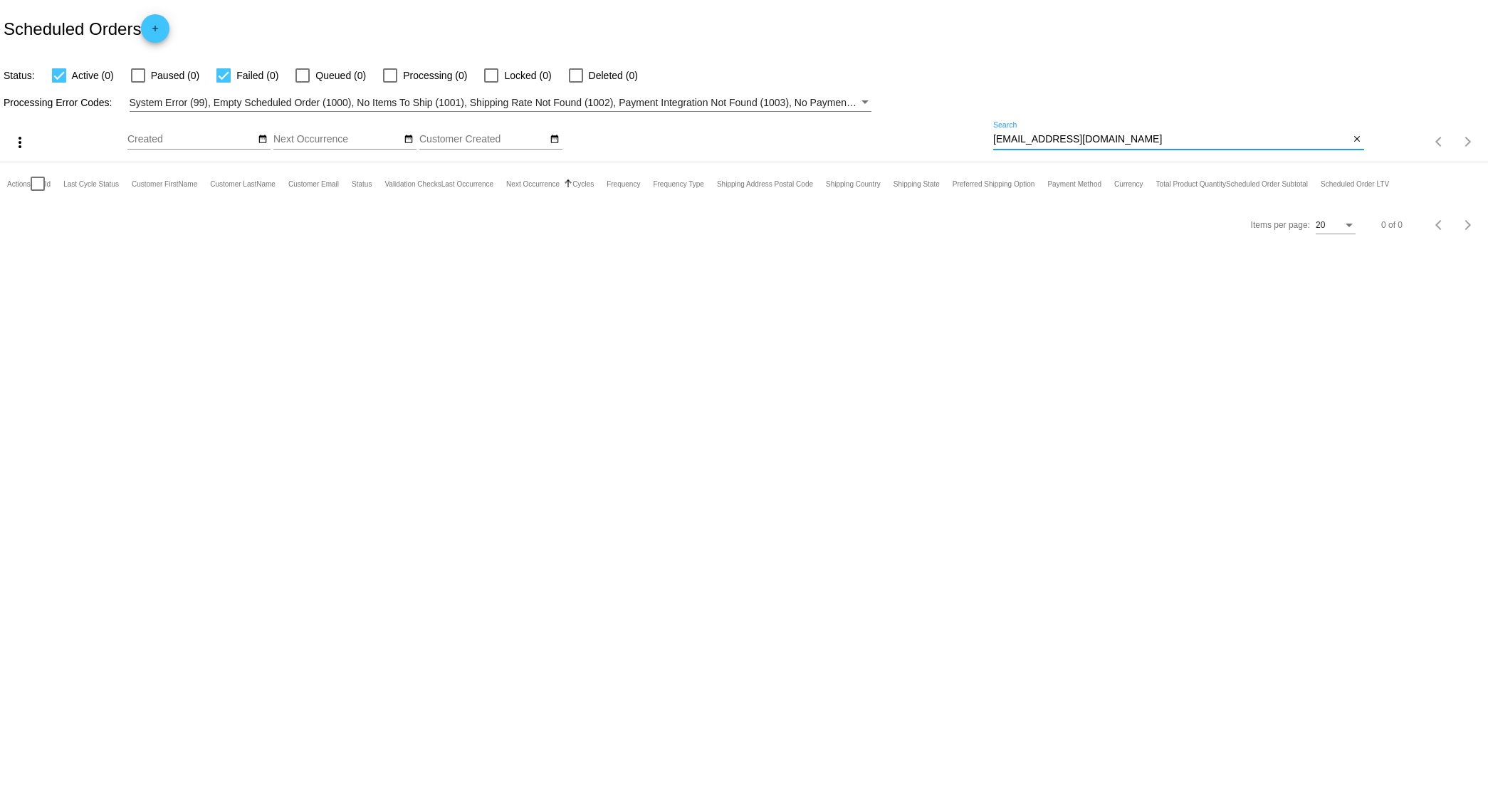
click at [1141, 135] on input "[EMAIL_ADDRESS][DOMAIN_NAME]" at bounding box center [1171, 139] width 356 height 11
click at [1142, 136] on input "[EMAIL_ADDRESS][DOMAIN_NAME]" at bounding box center [1171, 139] width 356 height 11
click at [1170, 141] on input "[EMAIL_ADDRESS][DOMAIN_NAME]" at bounding box center [1171, 139] width 356 height 11
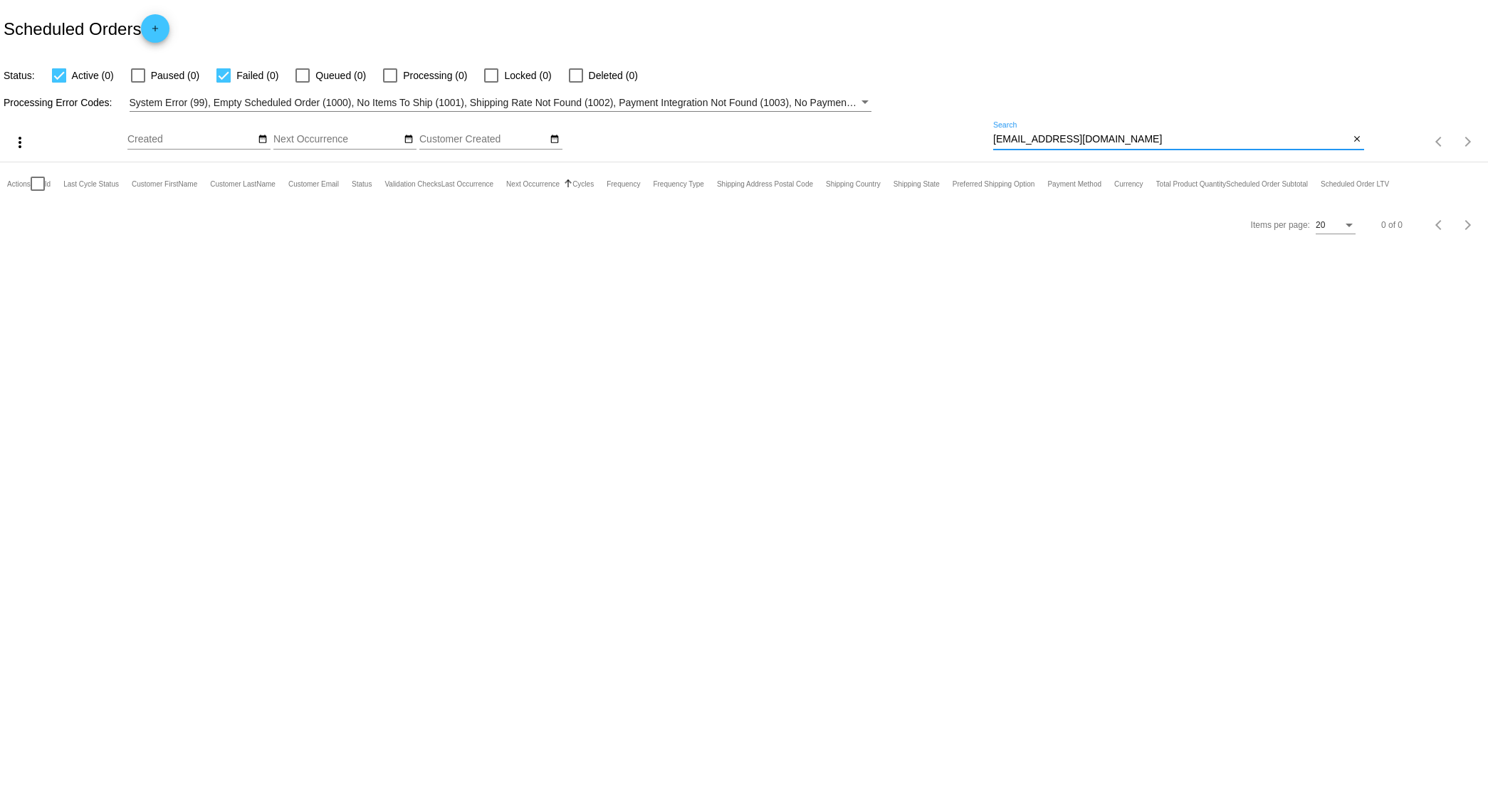
click at [1170, 141] on input "[EMAIL_ADDRESS][DOMAIN_NAME]" at bounding box center [1171, 139] width 356 height 11
paste input "nicolehanley1282"
click at [1170, 132] on div "[EMAIL_ADDRESS][DOMAIN_NAME] Search" at bounding box center [1171, 136] width 356 height 28
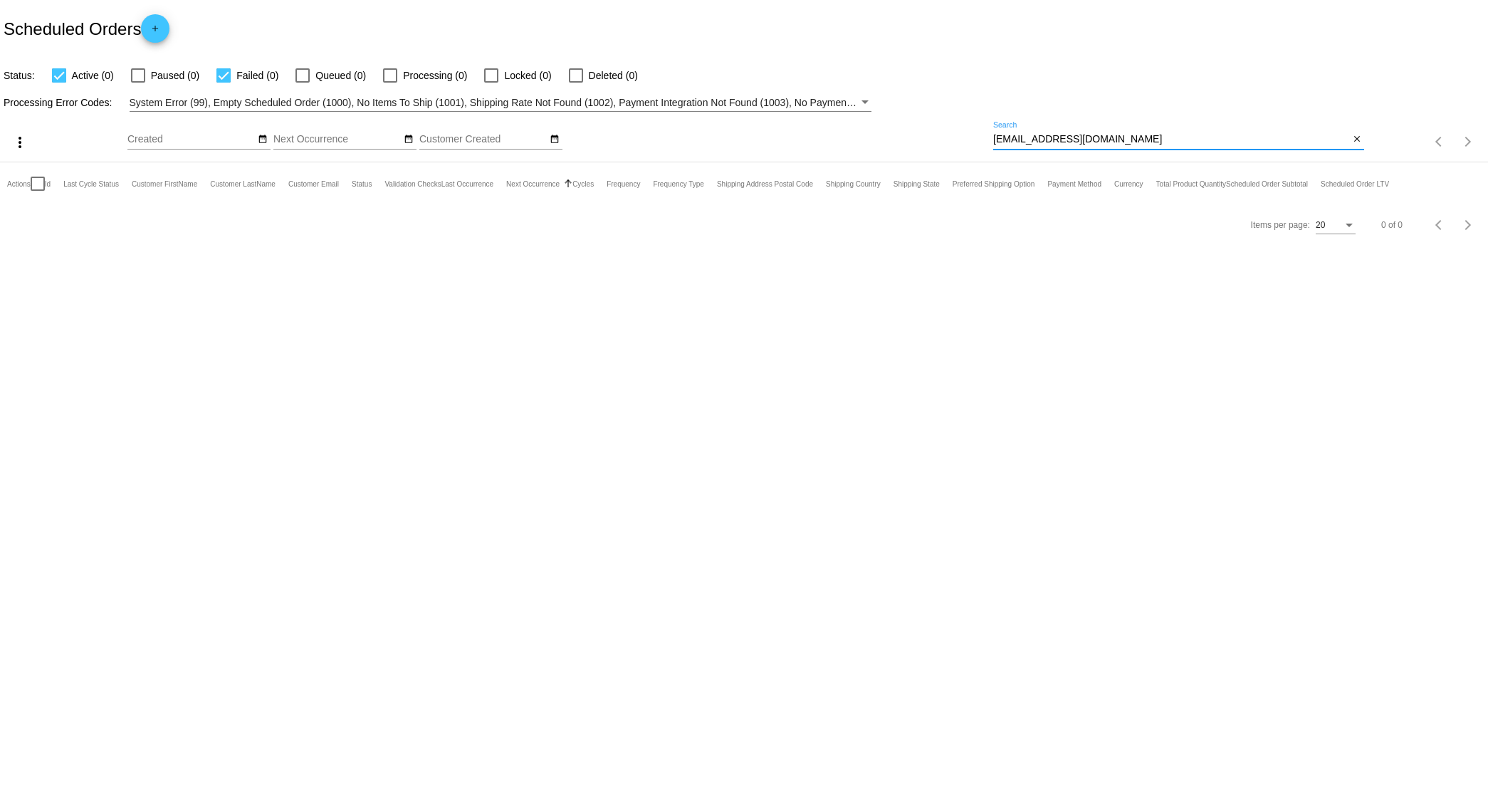
click at [1170, 132] on div "[EMAIL_ADDRESS][DOMAIN_NAME] Search" at bounding box center [1171, 136] width 356 height 28
click at [1098, 138] on input "[EMAIL_ADDRESS][DOMAIN_NAME]" at bounding box center [1171, 139] width 356 height 11
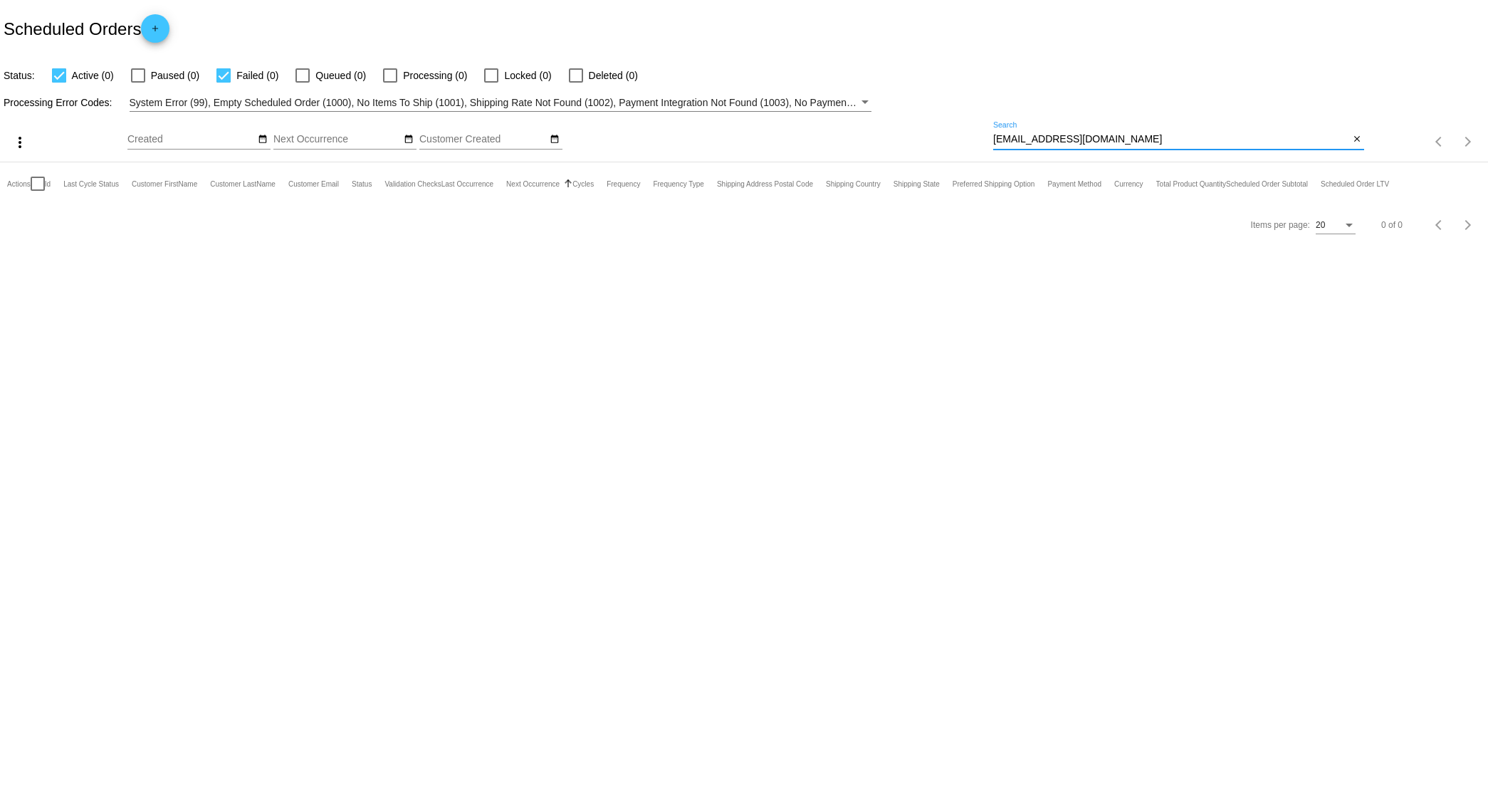
click at [1098, 138] on input "[EMAIL_ADDRESS][DOMAIN_NAME]" at bounding box center [1171, 139] width 356 height 11
click at [1037, 137] on input "[PERSON_NAME]" at bounding box center [1171, 139] width 356 height 11
click at [1037, 138] on input "[PERSON_NAME]" at bounding box center [1171, 139] width 356 height 11
paste input "[EMAIL_ADDRESS][DOMAIN_NAME]"
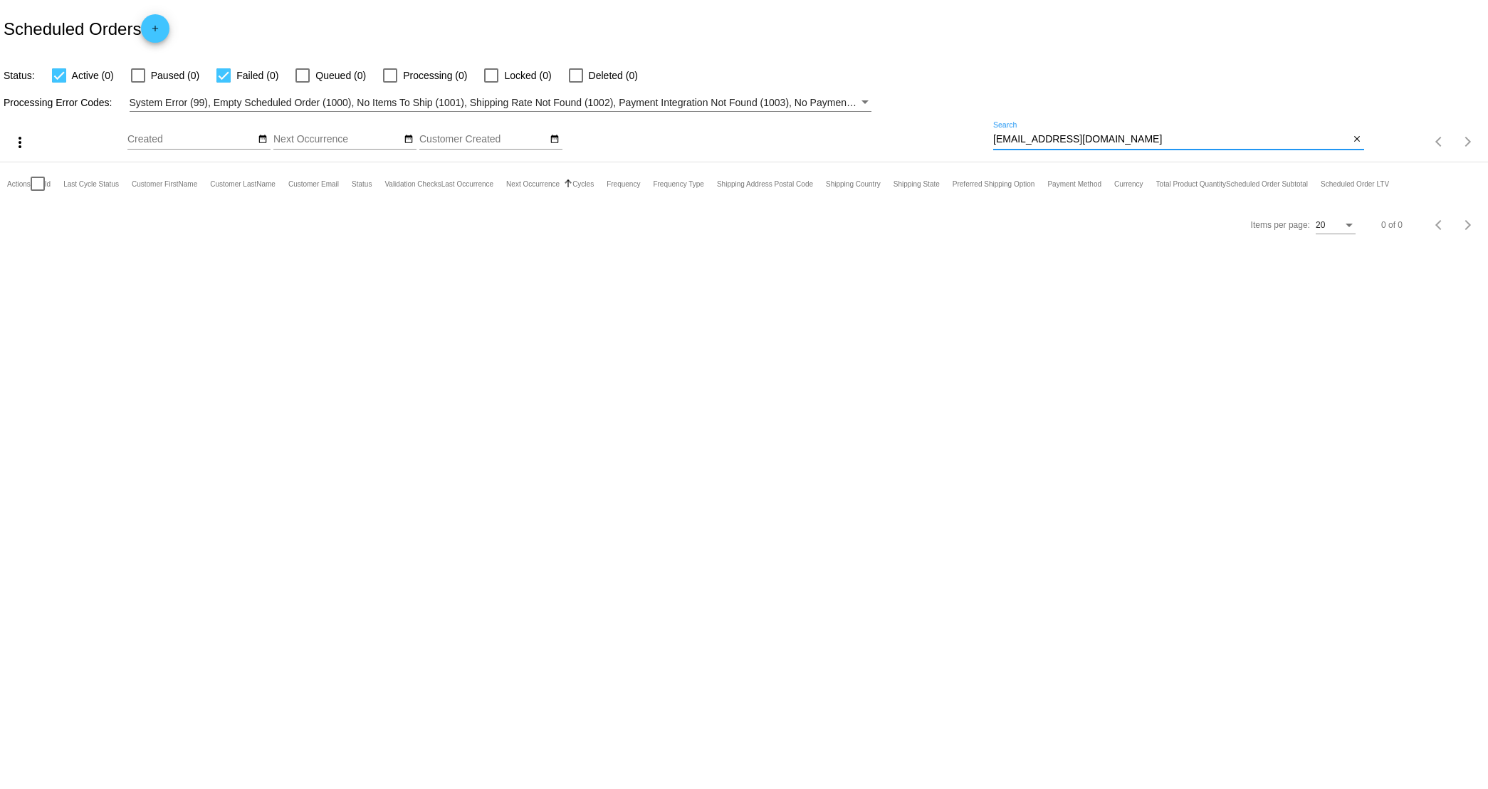
click at [1168, 138] on input "[EMAIL_ADDRESS][DOMAIN_NAME]" at bounding box center [1171, 139] width 356 height 11
click at [1049, 139] on input "churro" at bounding box center [1171, 139] width 356 height 11
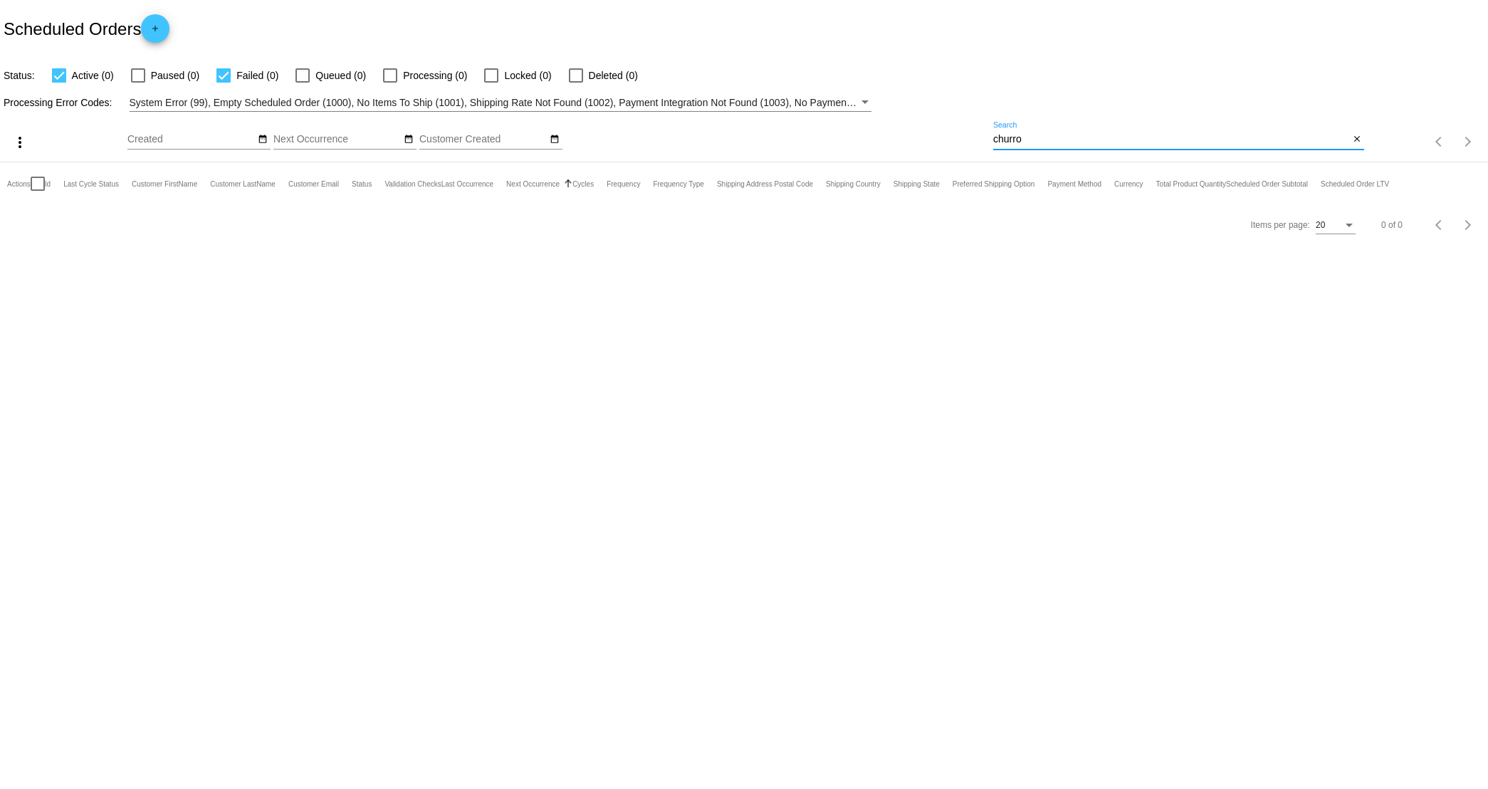
paste input "[EMAIL_ADDRESS][DOMAIN_NAME]"
type input "[EMAIL_ADDRESS][DOMAIN_NAME]"
click at [1140, 143] on input "[EMAIL_ADDRESS][DOMAIN_NAME]" at bounding box center [1171, 139] width 356 height 11
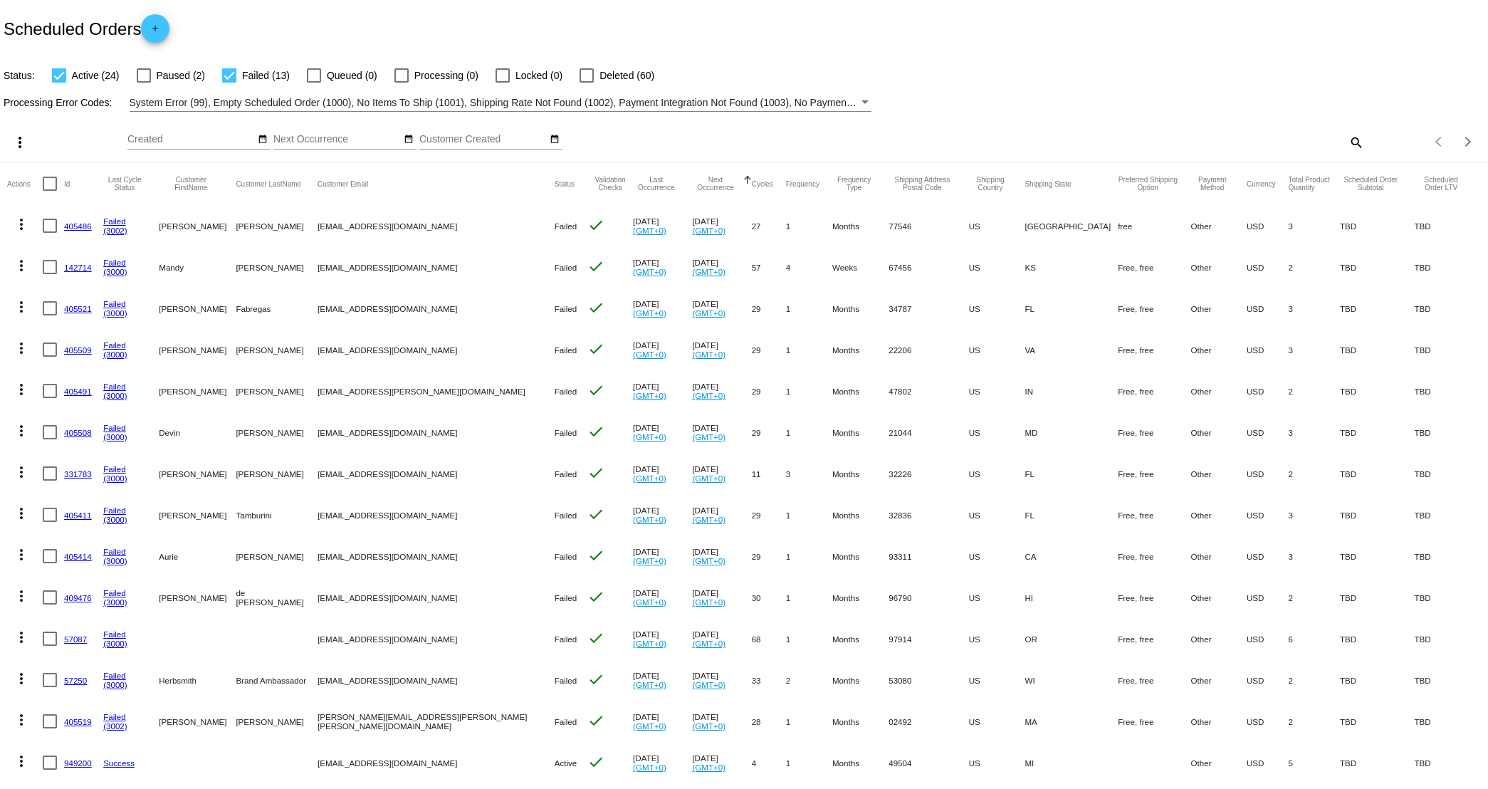
click at [1170, 138] on mat-icon "search" at bounding box center [1355, 142] width 17 height 22
click at [1170, 146] on div "Search" at bounding box center [1178, 136] width 371 height 28
click at [1170, 142] on input "Search" at bounding box center [1178, 139] width 371 height 11
type input "victoria"
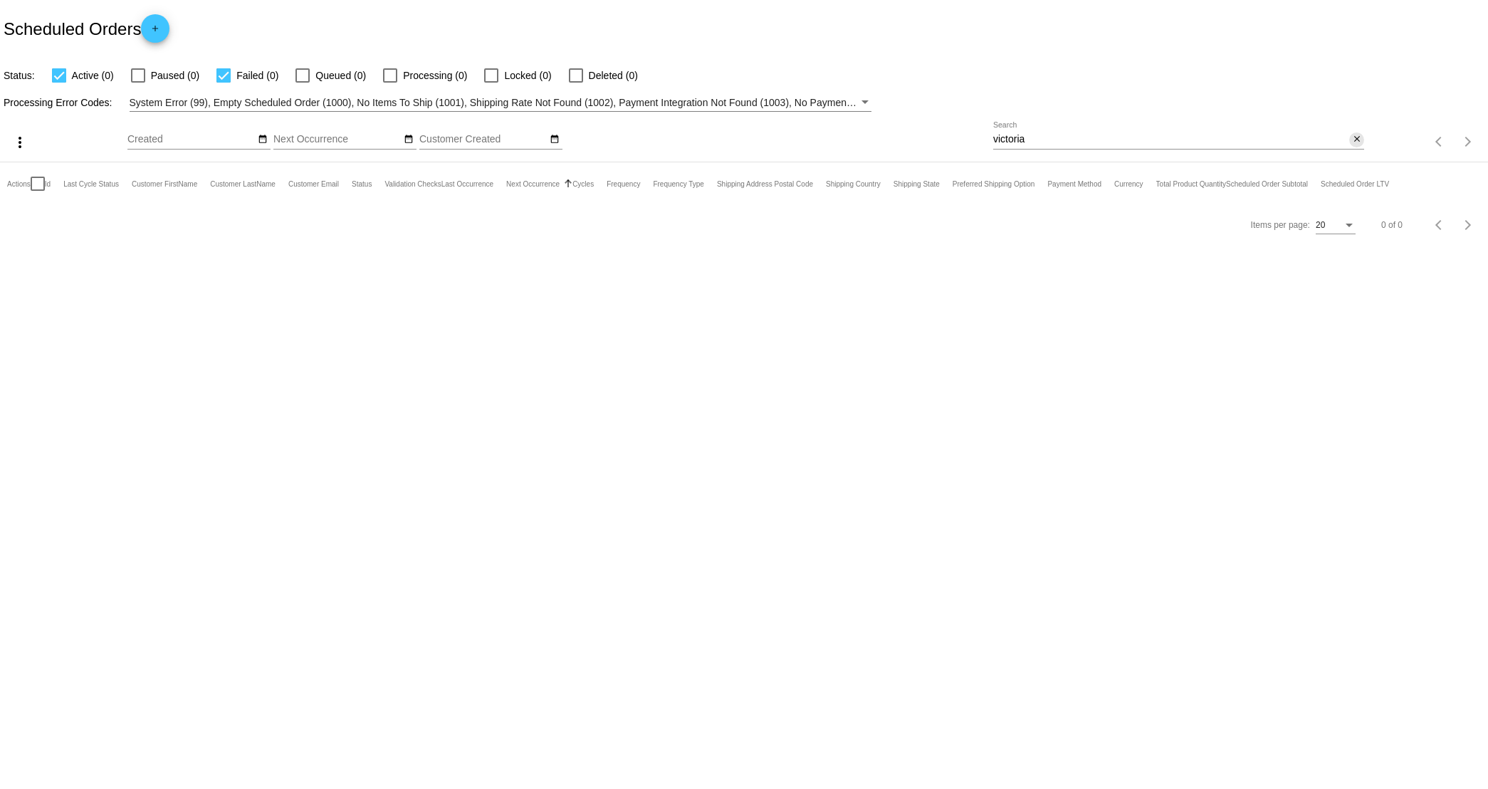
drag, startPoint x: 1360, startPoint y: 137, endPoint x: 1354, endPoint y: 154, distance: 18.2
click at [1170, 137] on mat-icon "close" at bounding box center [1357, 139] width 10 height 11
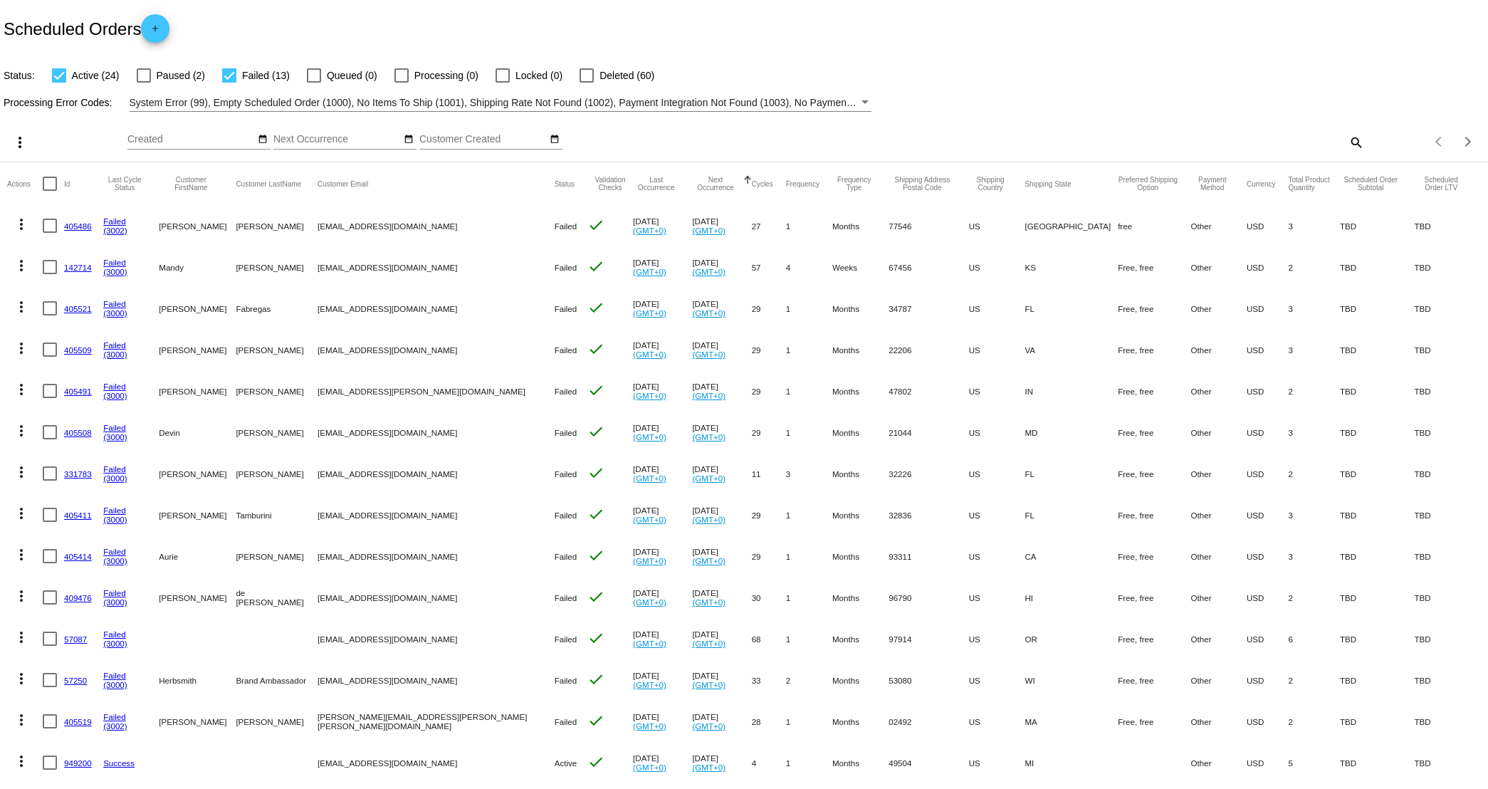
click at [1170, 145] on mat-icon "search" at bounding box center [1355, 142] width 17 height 22
drag, startPoint x: 1084, startPoint y: 144, endPoint x: 1045, endPoint y: 146, distance: 39.2
click at [1084, 145] on input "Search" at bounding box center [1178, 139] width 371 height 11
paste input "[PERSON_NAME][EMAIL_ADDRESS][PERSON_NAME][DOMAIN_NAME]"
type input "[PERSON_NAME][EMAIL_ADDRESS][PERSON_NAME][DOMAIN_NAME]"
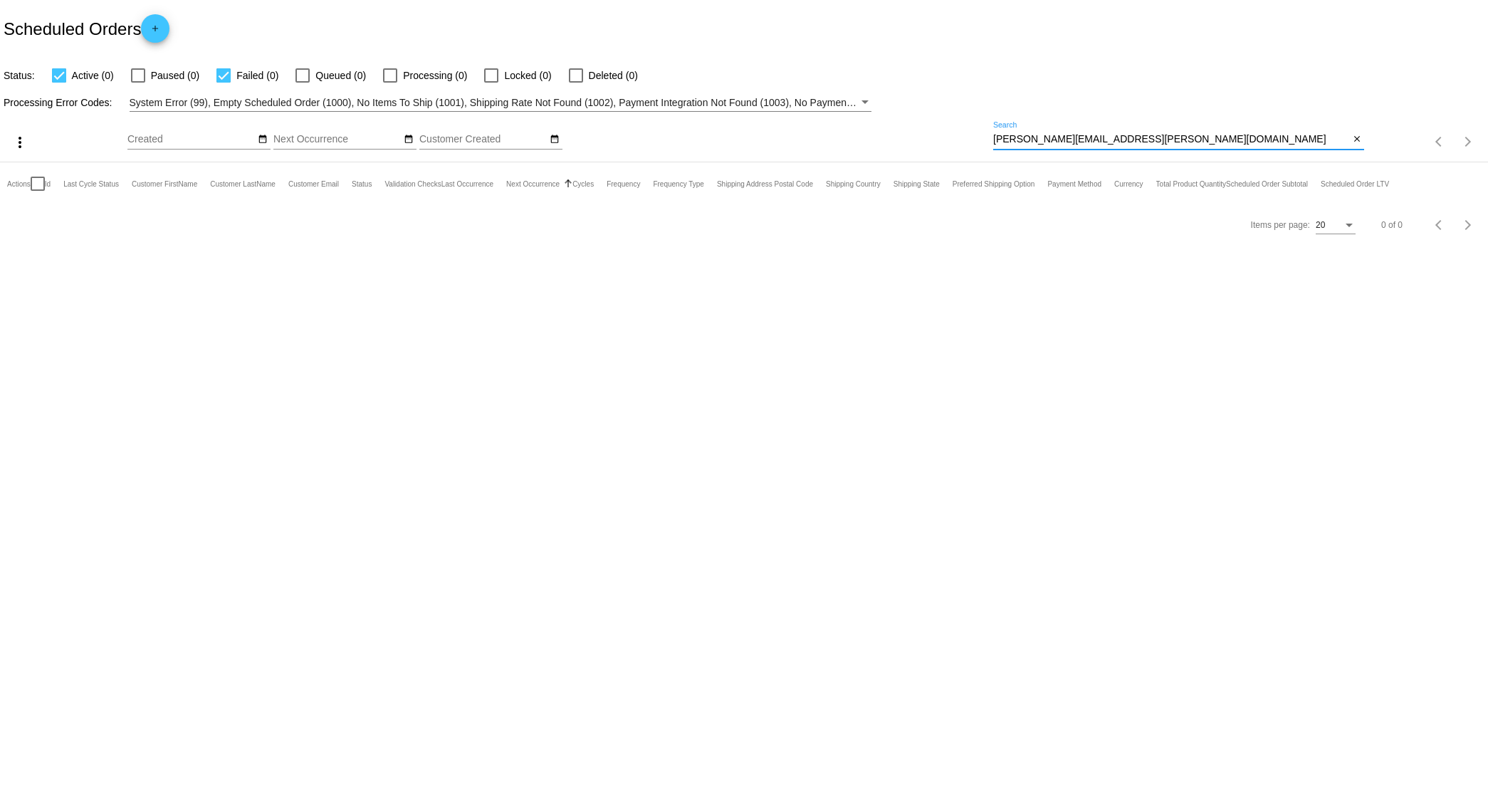
click at [1170, 134] on mat-icon "close" at bounding box center [1357, 139] width 10 height 11
click at [1170, 140] on app-dashboard-scheduled-orders "Scheduled Orders add Status: Active (0) Paused (0) Failed (0) Queued (0) Proces…" at bounding box center [744, 122] width 1488 height 245
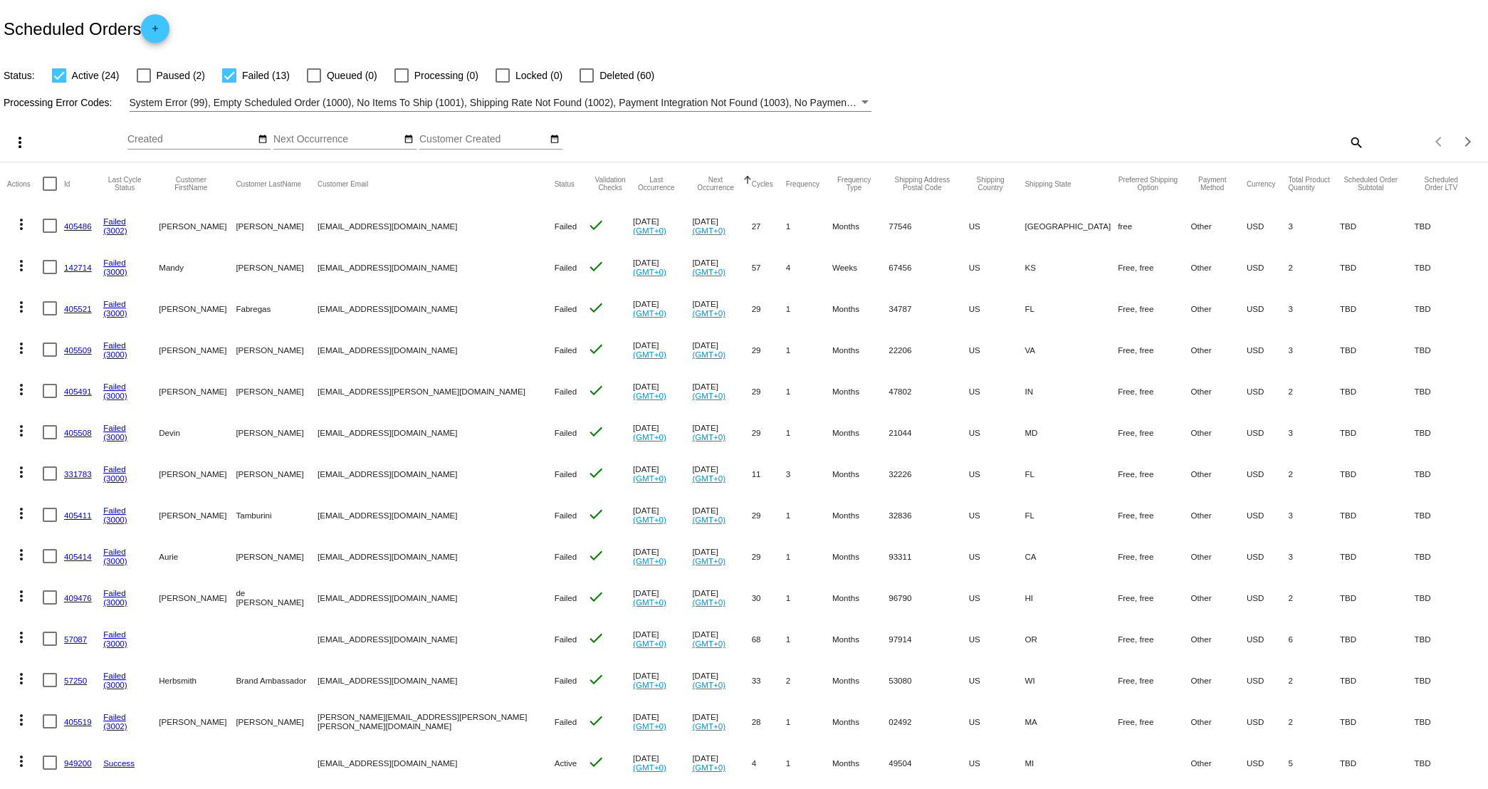
click at [1170, 140] on mat-icon "search" at bounding box center [1355, 142] width 17 height 22
click at [1170, 149] on div at bounding box center [1178, 149] width 371 height 1
click at [1158, 140] on input "Search" at bounding box center [1178, 139] width 371 height 11
paste input "[EMAIL_ADDRESS][DOMAIN_NAME]"
type input "[EMAIL_ADDRESS][DOMAIN_NAME]"
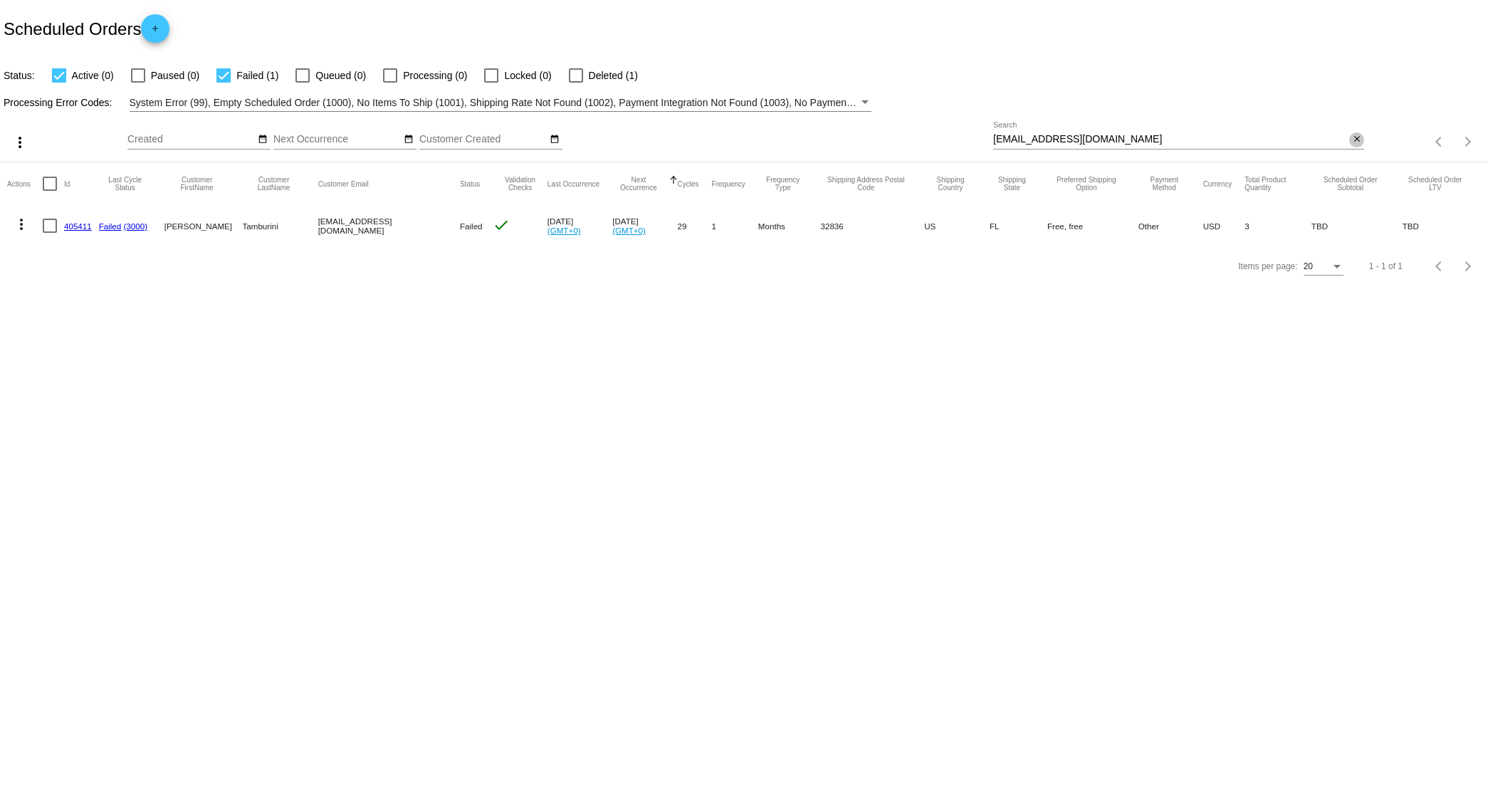
click at [1170, 137] on mat-icon "close" at bounding box center [1357, 139] width 10 height 11
click at [1170, 141] on div "search" at bounding box center [1178, 142] width 371 height 22
click at [1170, 135] on mat-icon "search" at bounding box center [1355, 142] width 17 height 22
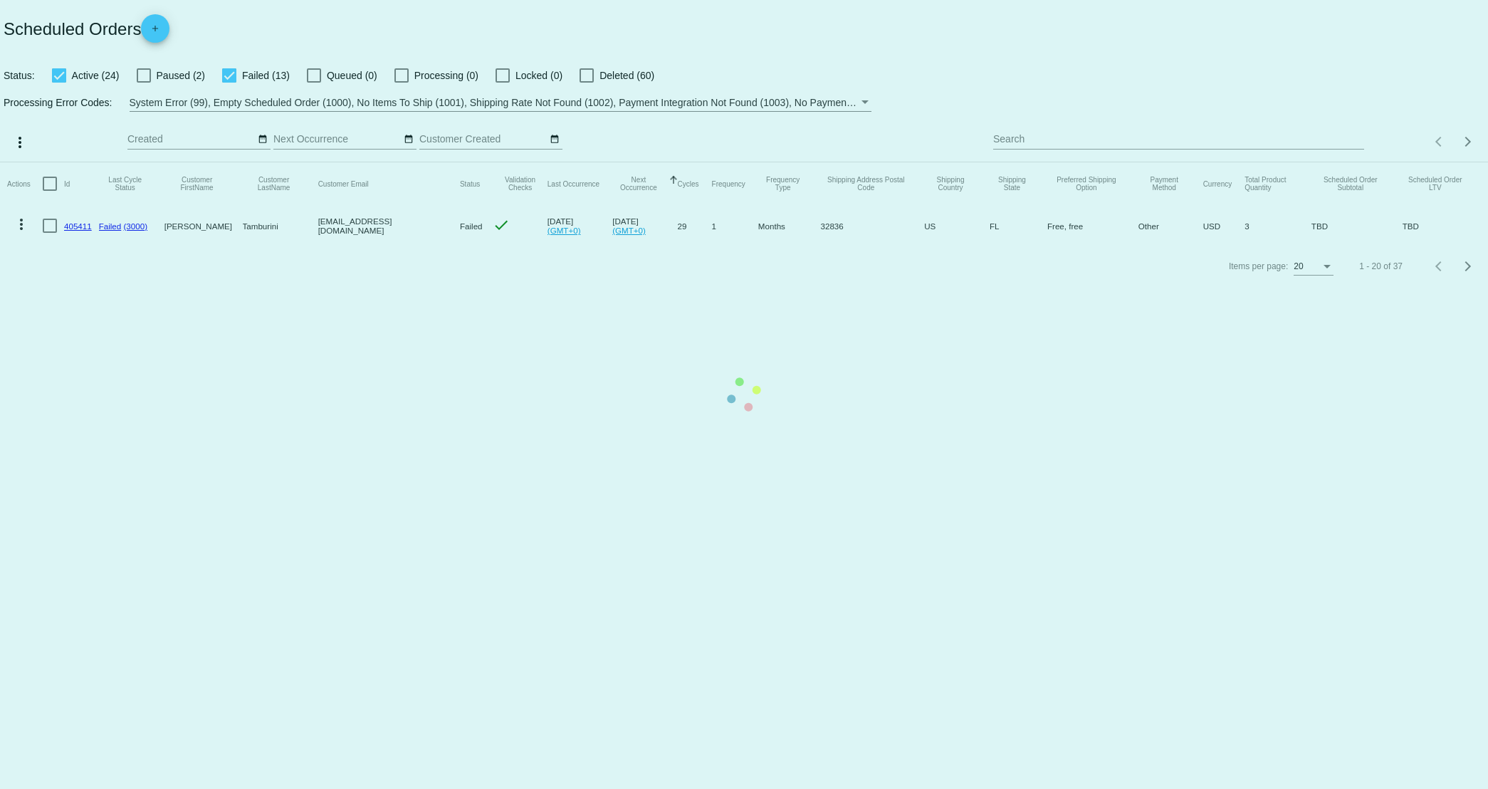
click at [1170, 162] on mat-table "Actions Id Last Cycle Status Customer FirstName Customer LastName Customer Emai…" at bounding box center [744, 204] width 1488 height 84
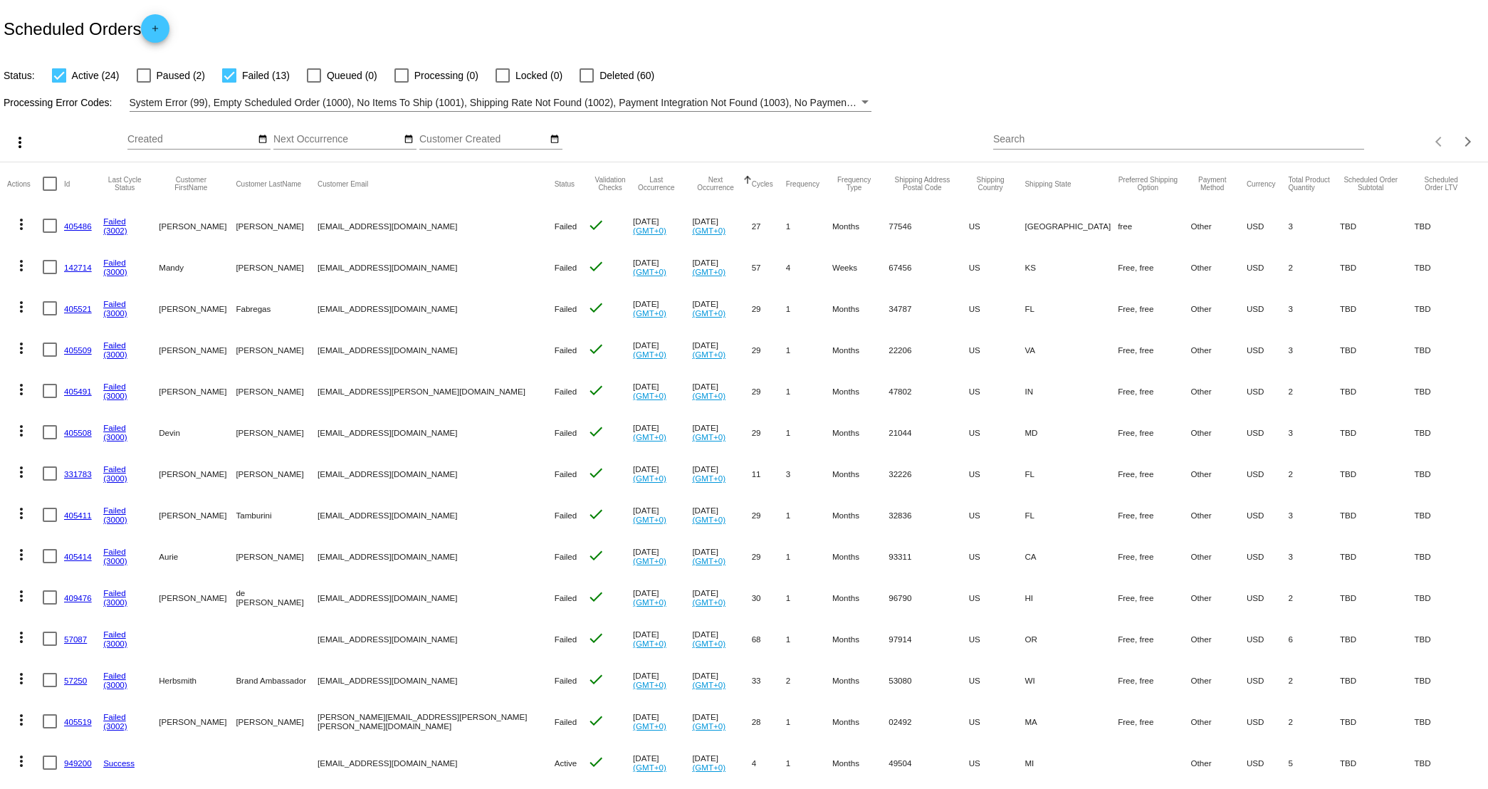
click at [1170, 137] on input "Search" at bounding box center [1178, 139] width 371 height 11
paste input "[PERSON_NAME][EMAIL_ADDRESS][PERSON_NAME][DOMAIN_NAME]"
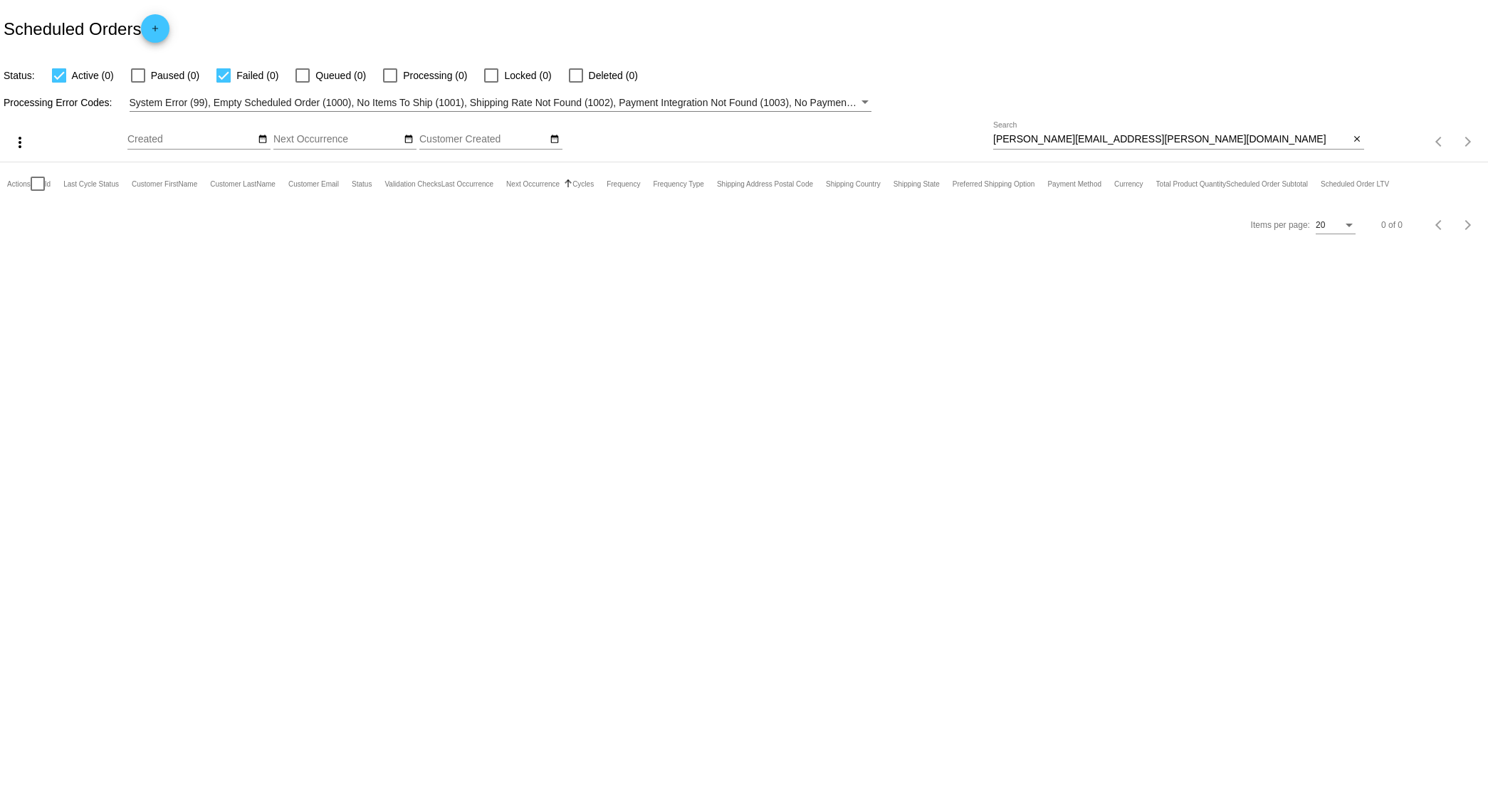
click at [1165, 155] on div "[PERSON_NAME][EMAIL_ADDRESS][PERSON_NAME][DOMAIN_NAME] Search close" at bounding box center [1178, 142] width 371 height 41
click at [1162, 145] on input "[PERSON_NAME][EMAIL_ADDRESS][PERSON_NAME][DOMAIN_NAME]" at bounding box center [1171, 139] width 356 height 11
click at [1161, 145] on input "[PERSON_NAME][EMAIL_ADDRESS][PERSON_NAME][DOMAIN_NAME]" at bounding box center [1171, 139] width 356 height 11
paste input "kikigirlhawaii"
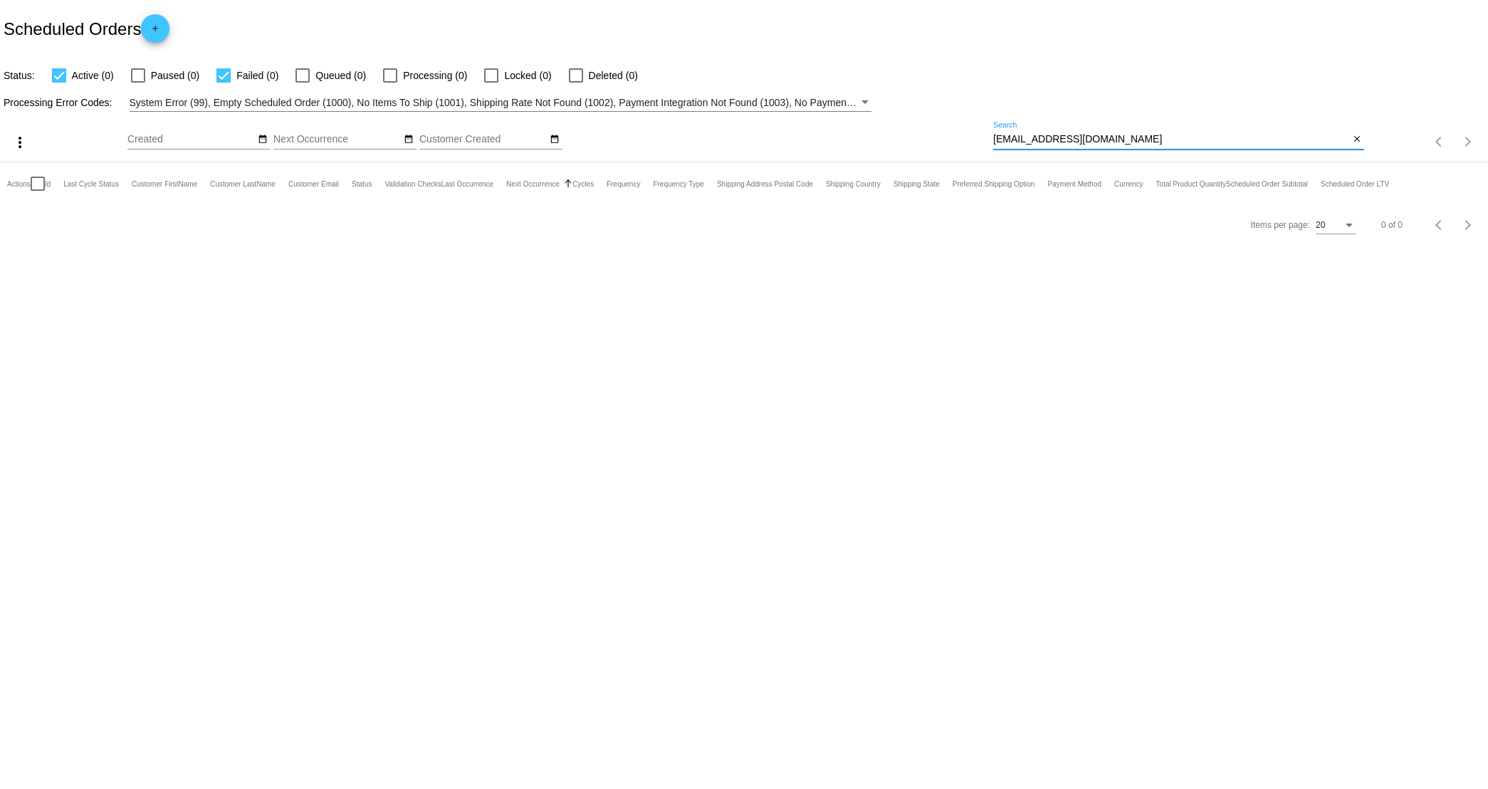
type input "[EMAIL_ADDRESS][DOMAIN_NAME]"
click at [1170, 141] on mat-icon "close" at bounding box center [1357, 139] width 10 height 11
click at [1170, 140] on mat-icon "search" at bounding box center [1355, 142] width 17 height 22
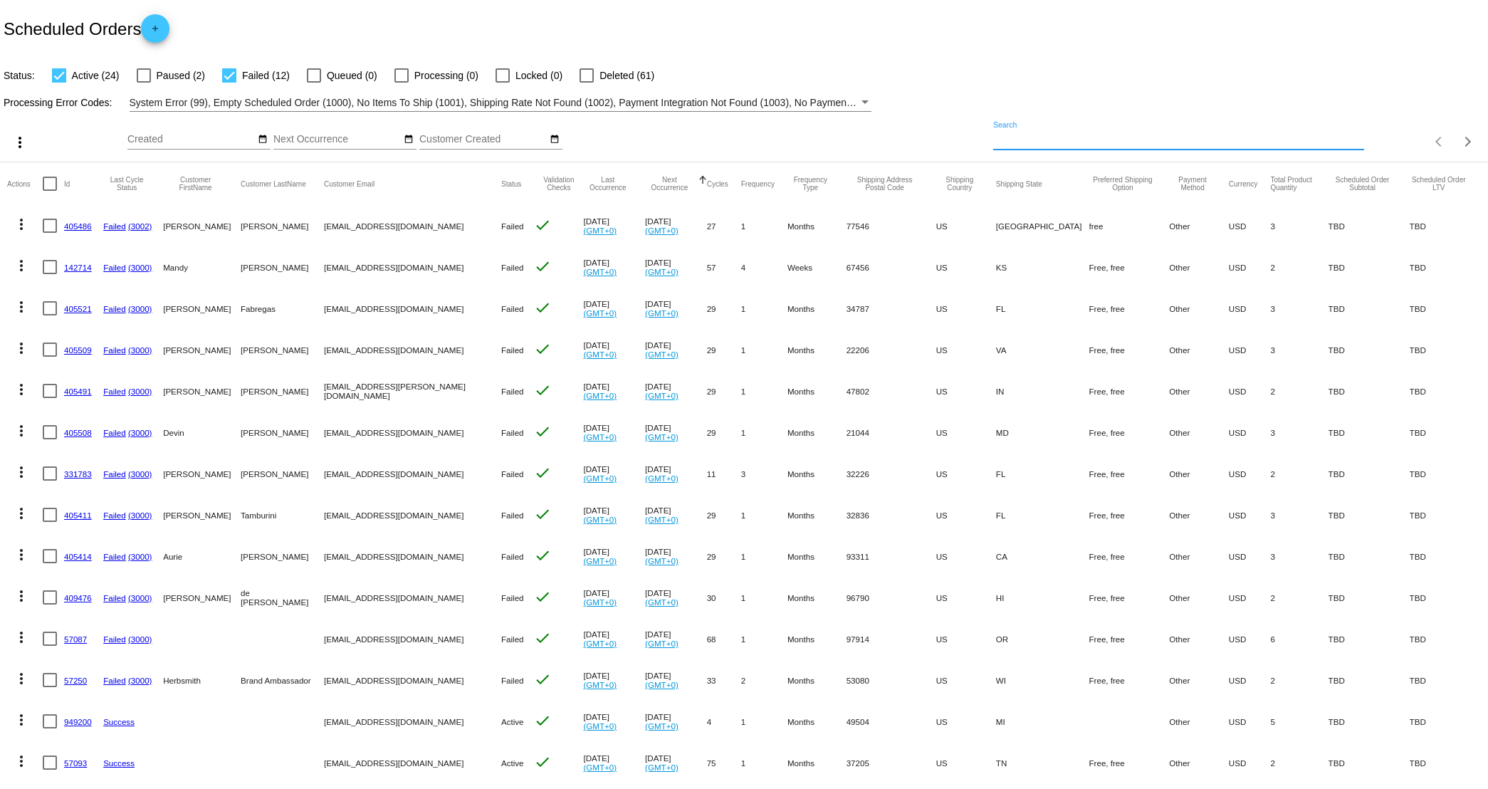
click at [1099, 144] on input "Search" at bounding box center [1178, 139] width 371 height 11
paste input "[EMAIL_ADDRESS][DOMAIN_NAME]"
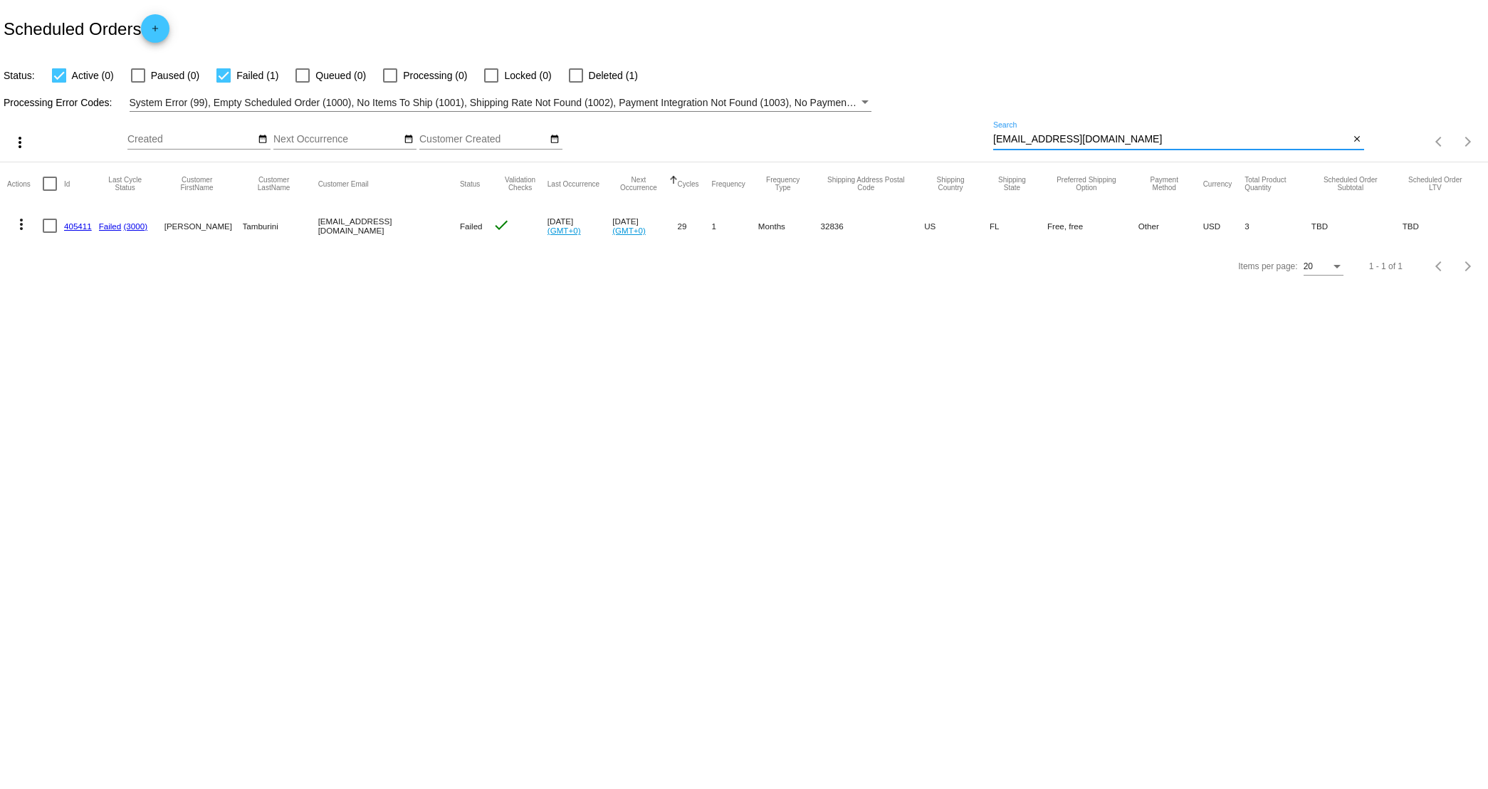
click at [1170, 135] on input "[EMAIL_ADDRESS][DOMAIN_NAME]" at bounding box center [1171, 139] width 356 height 11
paste input "Longearedladies"
type input "[EMAIL_ADDRESS][DOMAIN_NAME]"
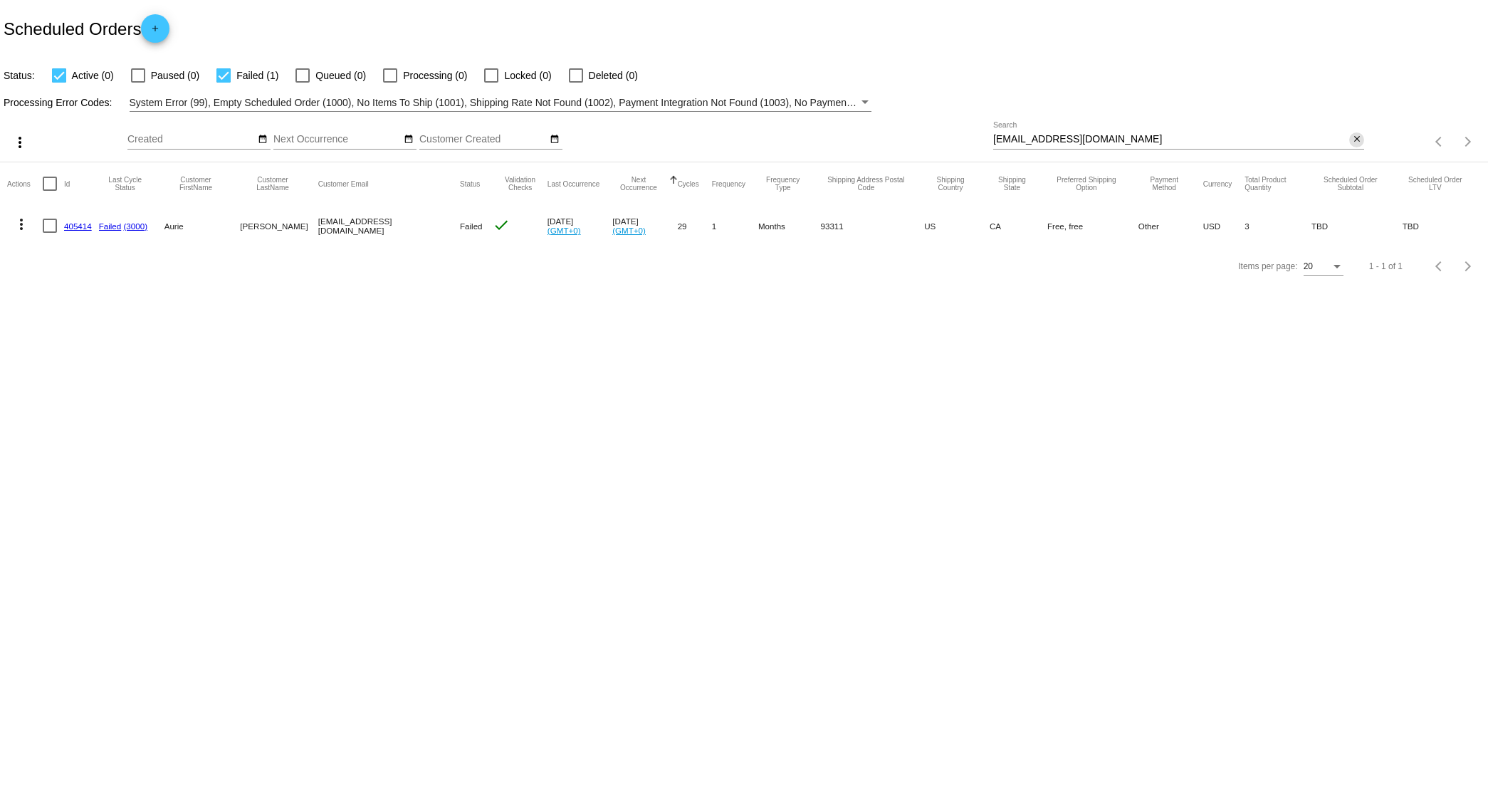
click at [1170, 133] on span "close" at bounding box center [1357, 138] width 10 height 11
click at [1170, 138] on mat-icon "search" at bounding box center [1355, 142] width 17 height 22
click at [1071, 140] on app-dashboard-scheduled-orders "Scheduled Orders add Status: Active (0) Paused (0) Failed (1) Queued (0) Proces…" at bounding box center [744, 143] width 1488 height 286
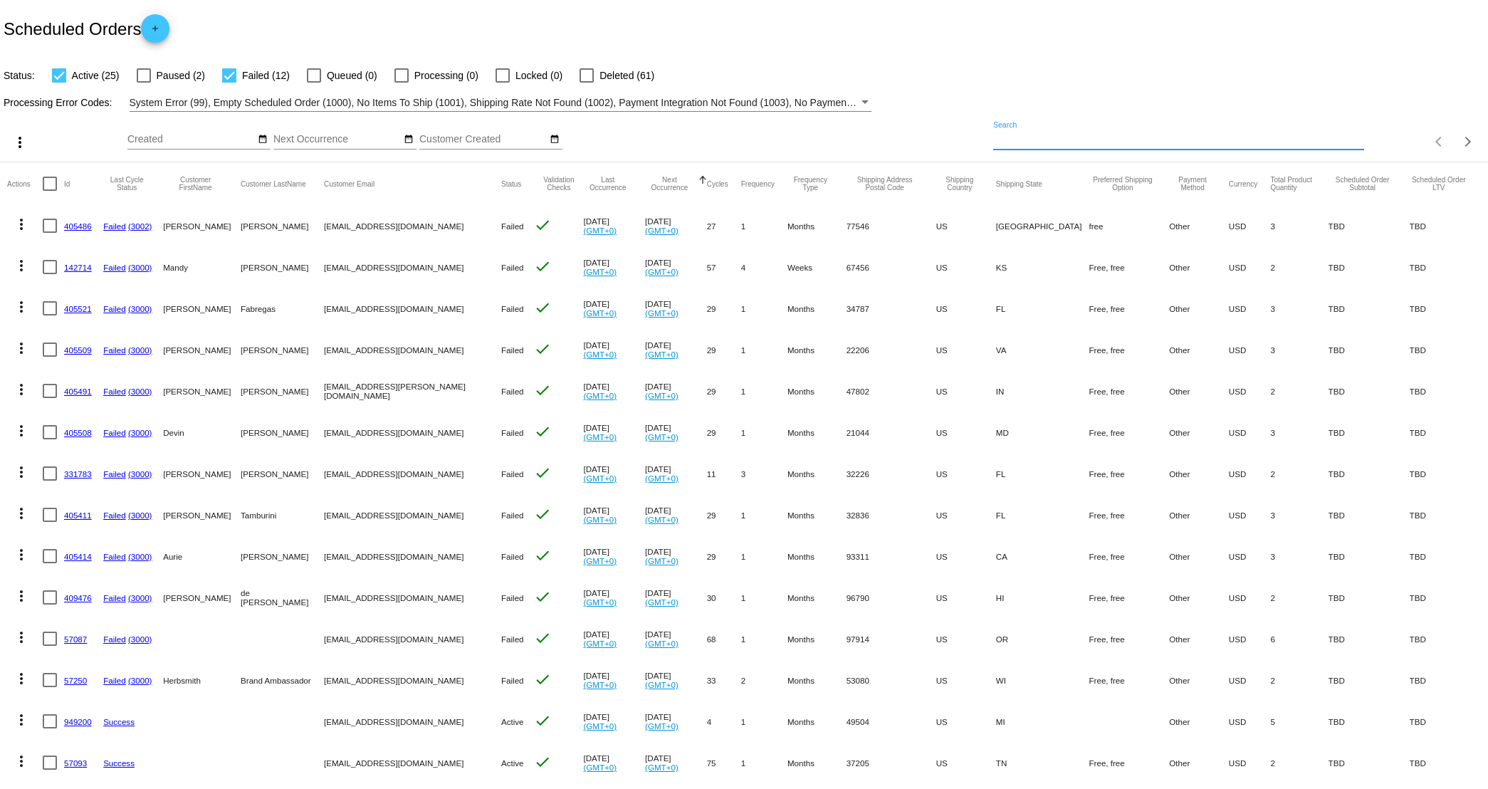
paste input "[EMAIL_ADDRESS][DOMAIN_NAME]"
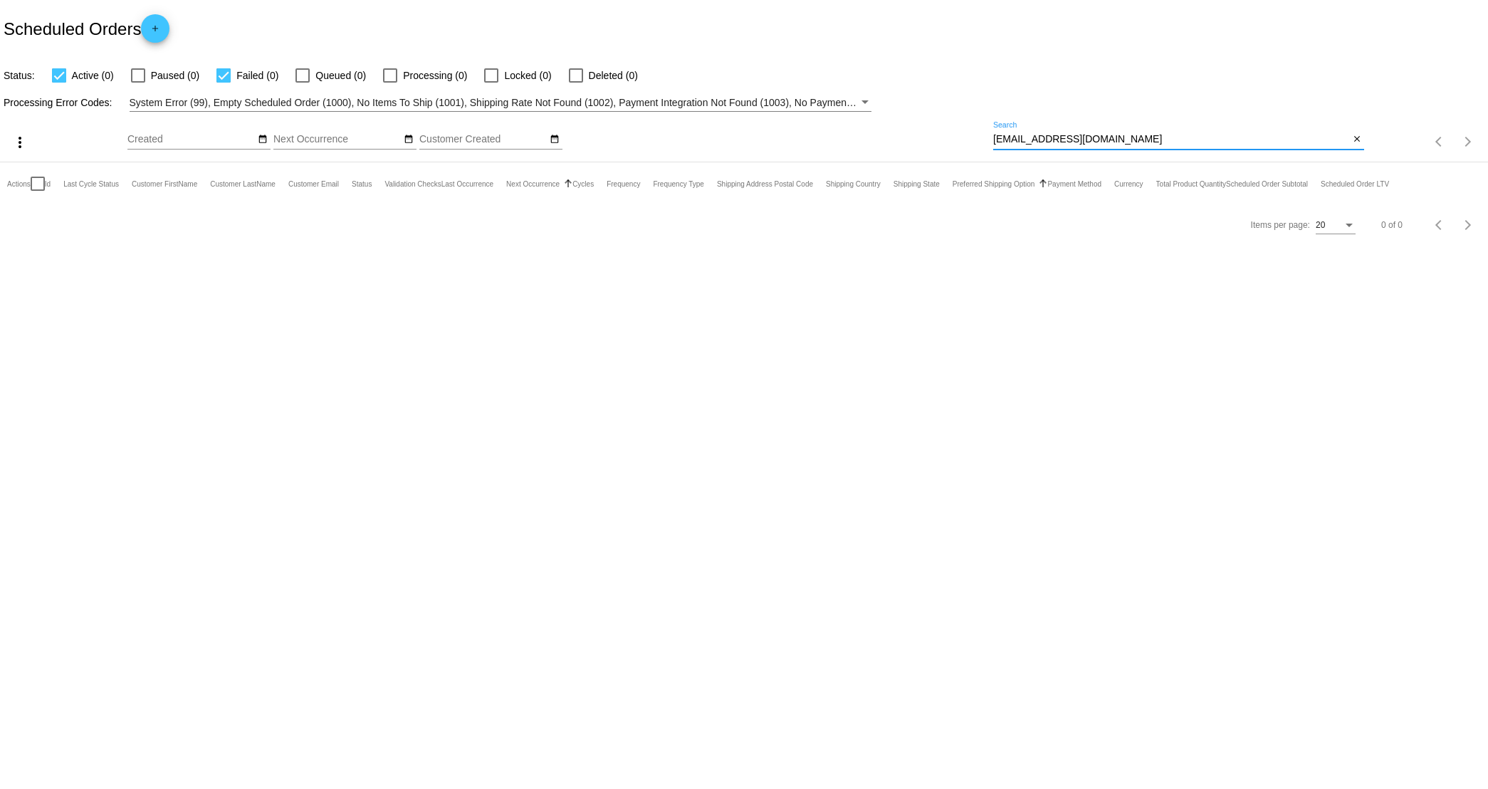
click at [1134, 137] on input "[EMAIL_ADDRESS][DOMAIN_NAME]" at bounding box center [1171, 139] width 356 height 11
type input "m"
type input "D"
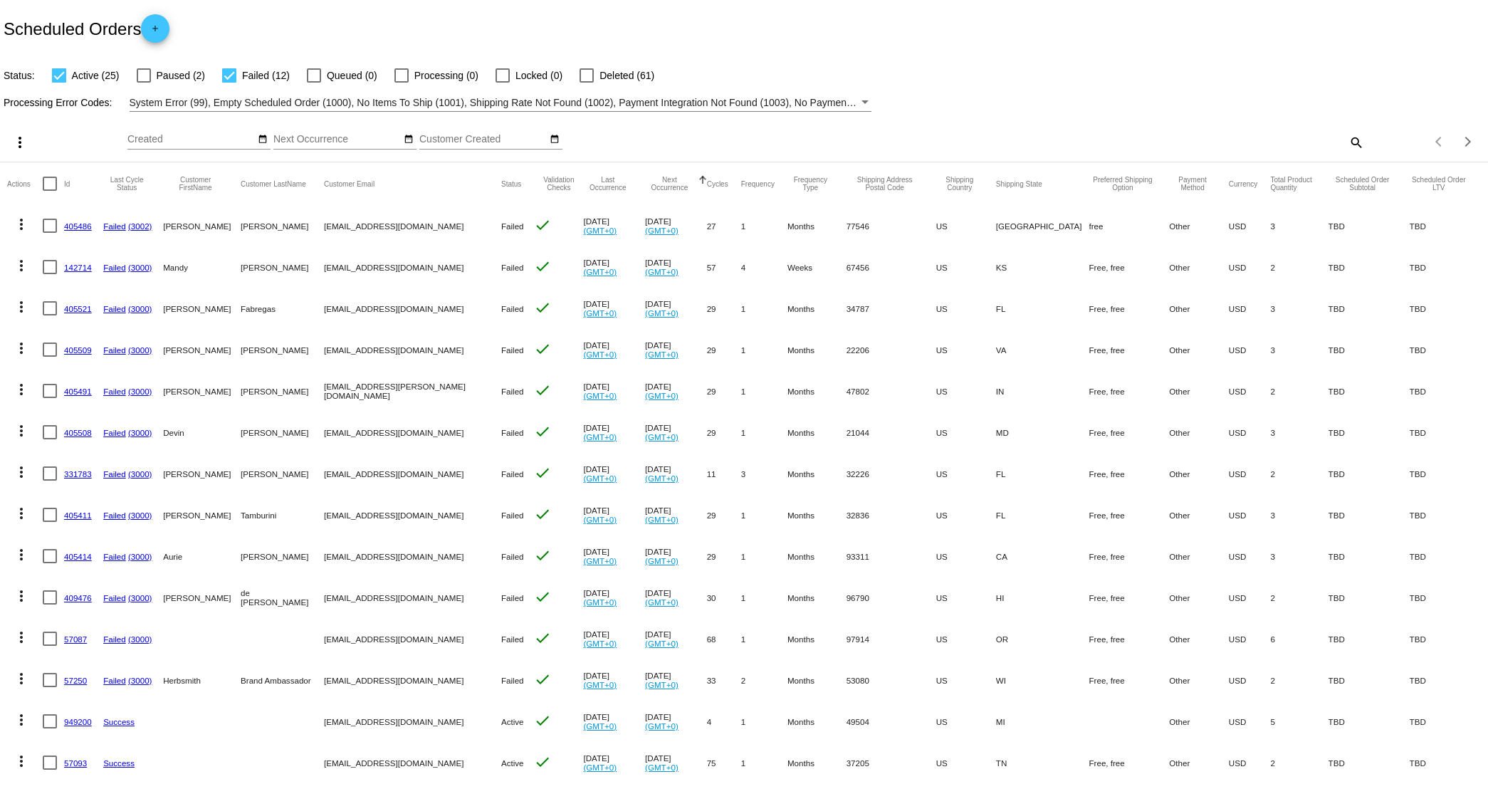
click at [1170, 142] on div "Items per page: 20 1 - 20 of 37" at bounding box center [1426, 142] width 124 height 40
click at [1170, 143] on mat-icon "search" at bounding box center [1355, 142] width 17 height 22
click at [1098, 122] on div "Search" at bounding box center [1178, 136] width 371 height 28
click at [1058, 137] on input "Search" at bounding box center [1178, 139] width 371 height 11
paste input "[EMAIL_ADDRESS][DOMAIN_NAME]"
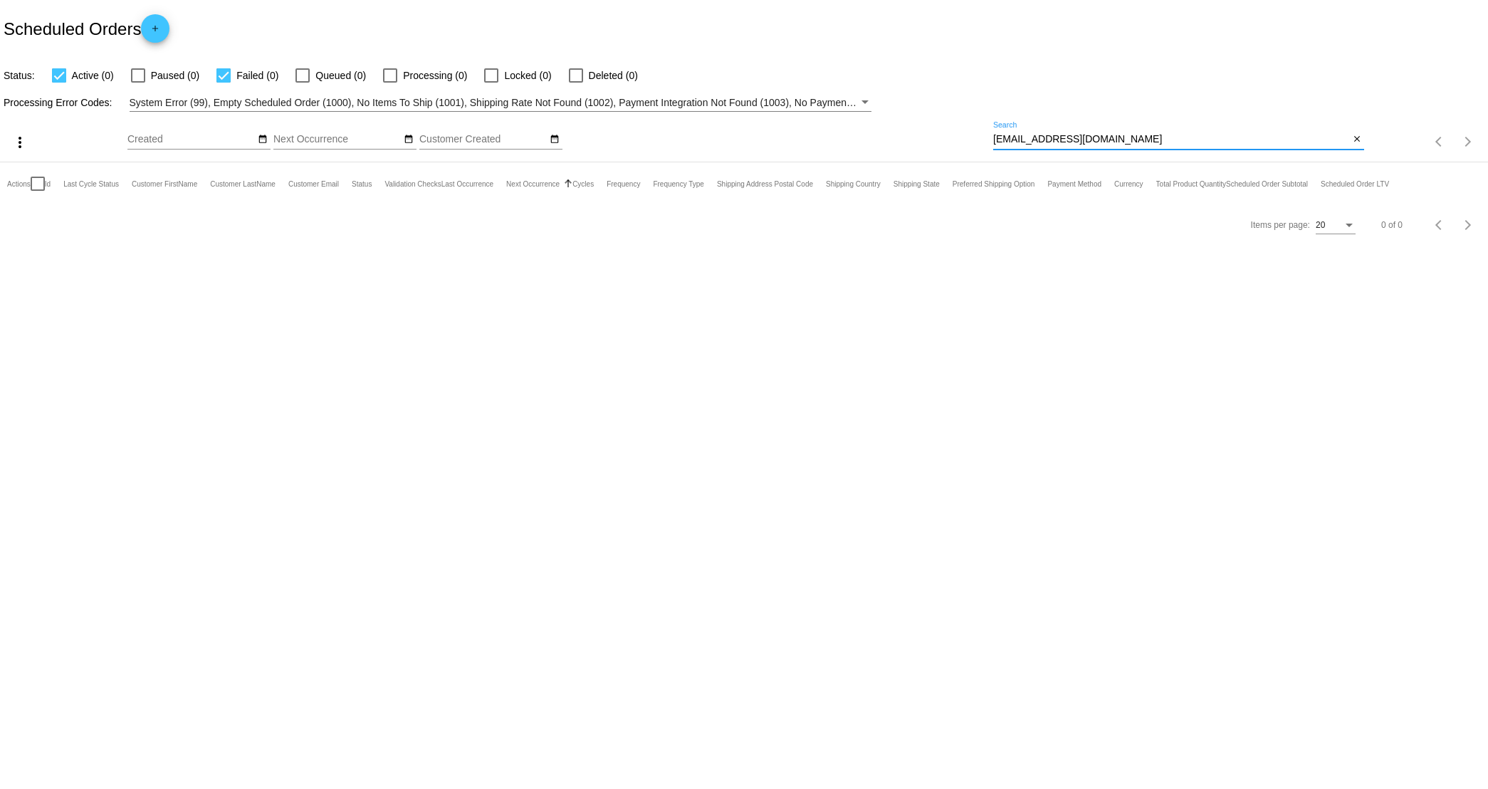
click at [1118, 140] on input "[EMAIL_ADDRESS][DOMAIN_NAME]" at bounding box center [1171, 139] width 356 height 11
click at [1117, 140] on input "[EMAIL_ADDRESS][DOMAIN_NAME]" at bounding box center [1171, 139] width 356 height 11
type input "Lilly"
click at [1052, 138] on input "Lilly" at bounding box center [1171, 139] width 356 height 11
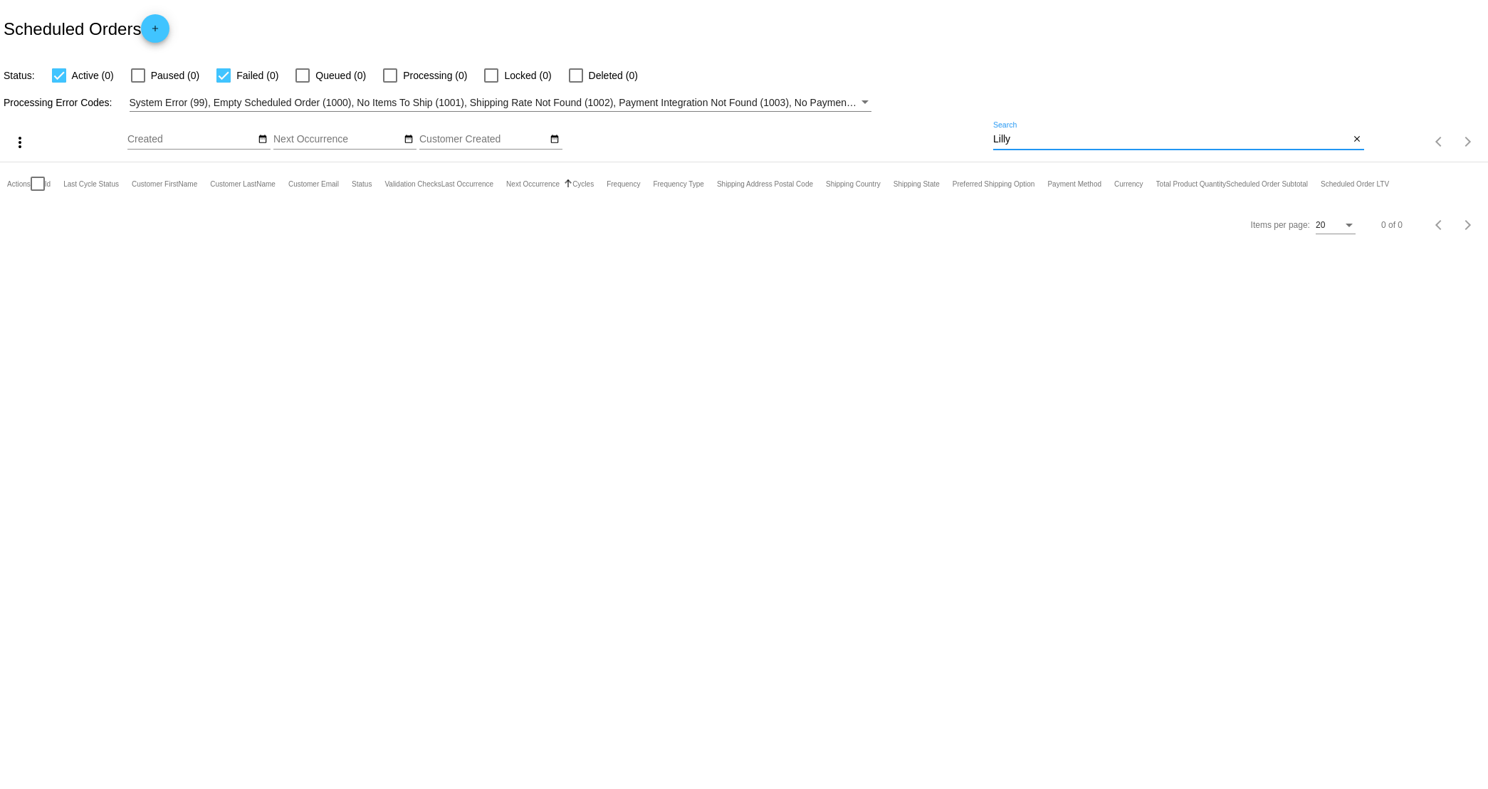
click at [1052, 138] on input "Lilly" at bounding box center [1171, 139] width 356 height 11
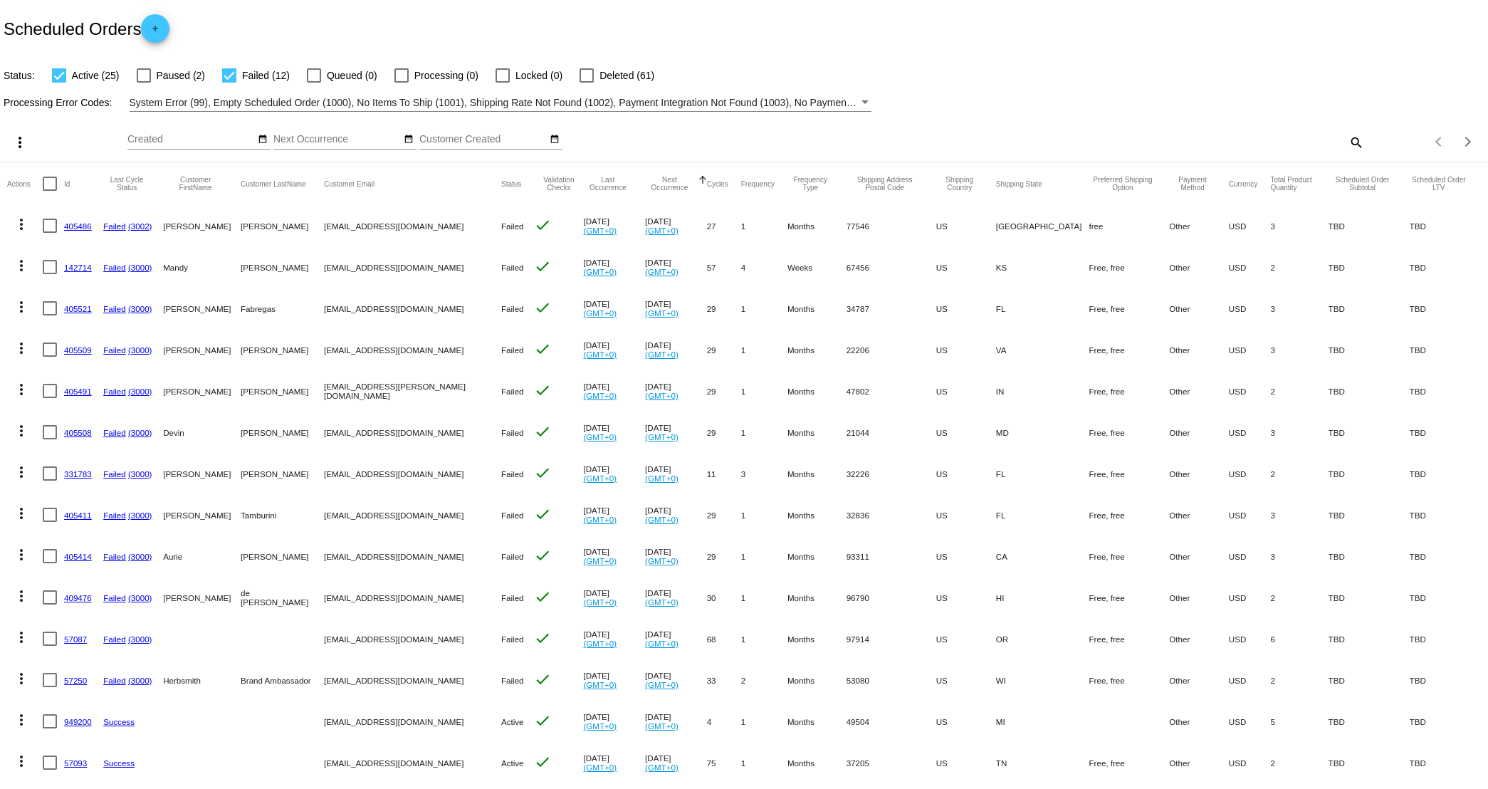
click at [1170, 140] on mat-icon "search" at bounding box center [1355, 142] width 17 height 22
click at [1170, 145] on input "Search" at bounding box center [1178, 139] width 371 height 11
paste input "[PERSON_NAME]"
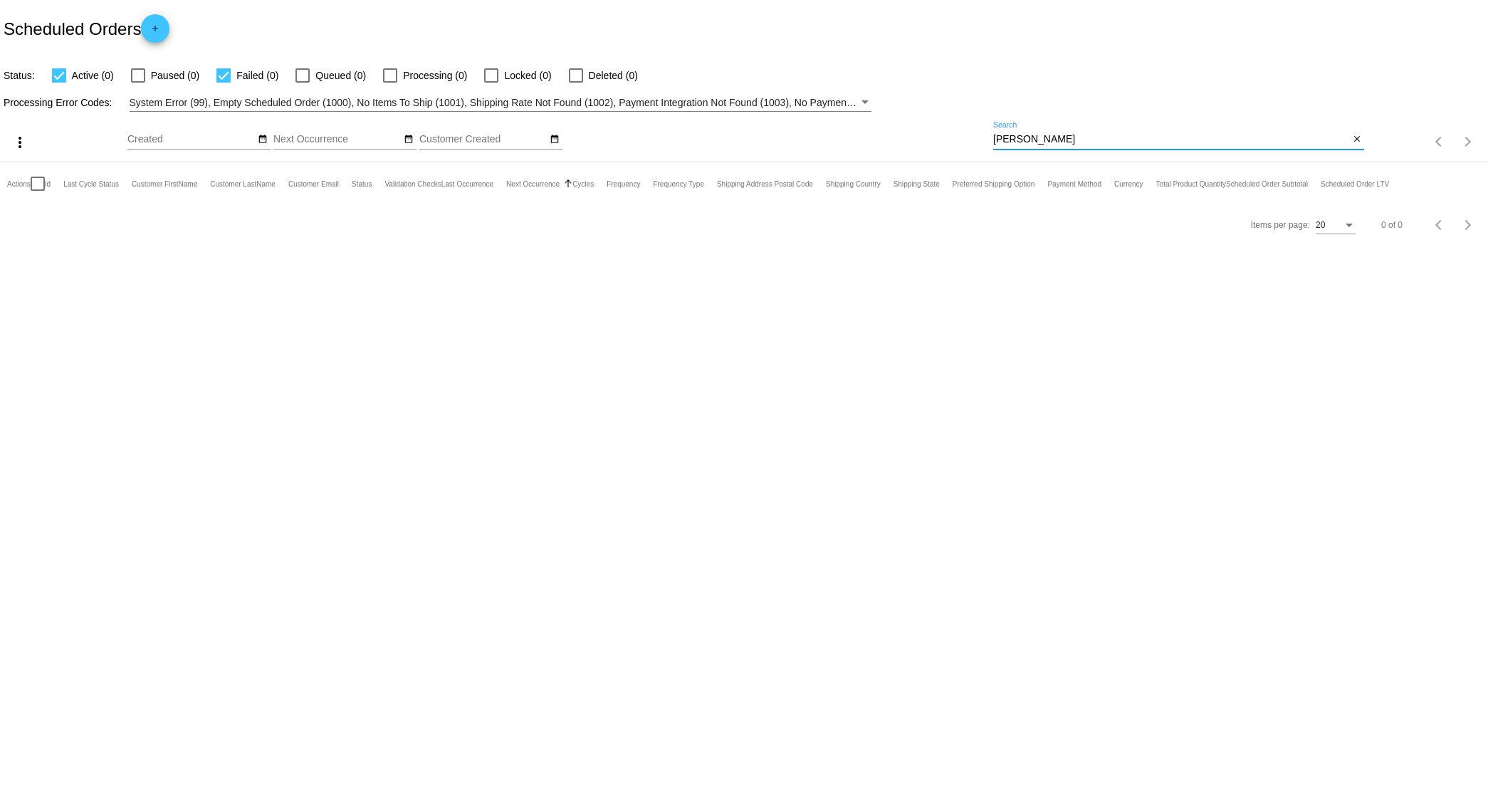
click at [1108, 142] on input "[PERSON_NAME]" at bounding box center [1171, 139] width 356 height 11
click at [1107, 142] on input "[PERSON_NAME]" at bounding box center [1171, 139] width 356 height 11
paste input "[EMAIL_ADDRESS][DOMAIN_NAME]"
type input "[EMAIL_ADDRESS][DOMAIN_NAME]"
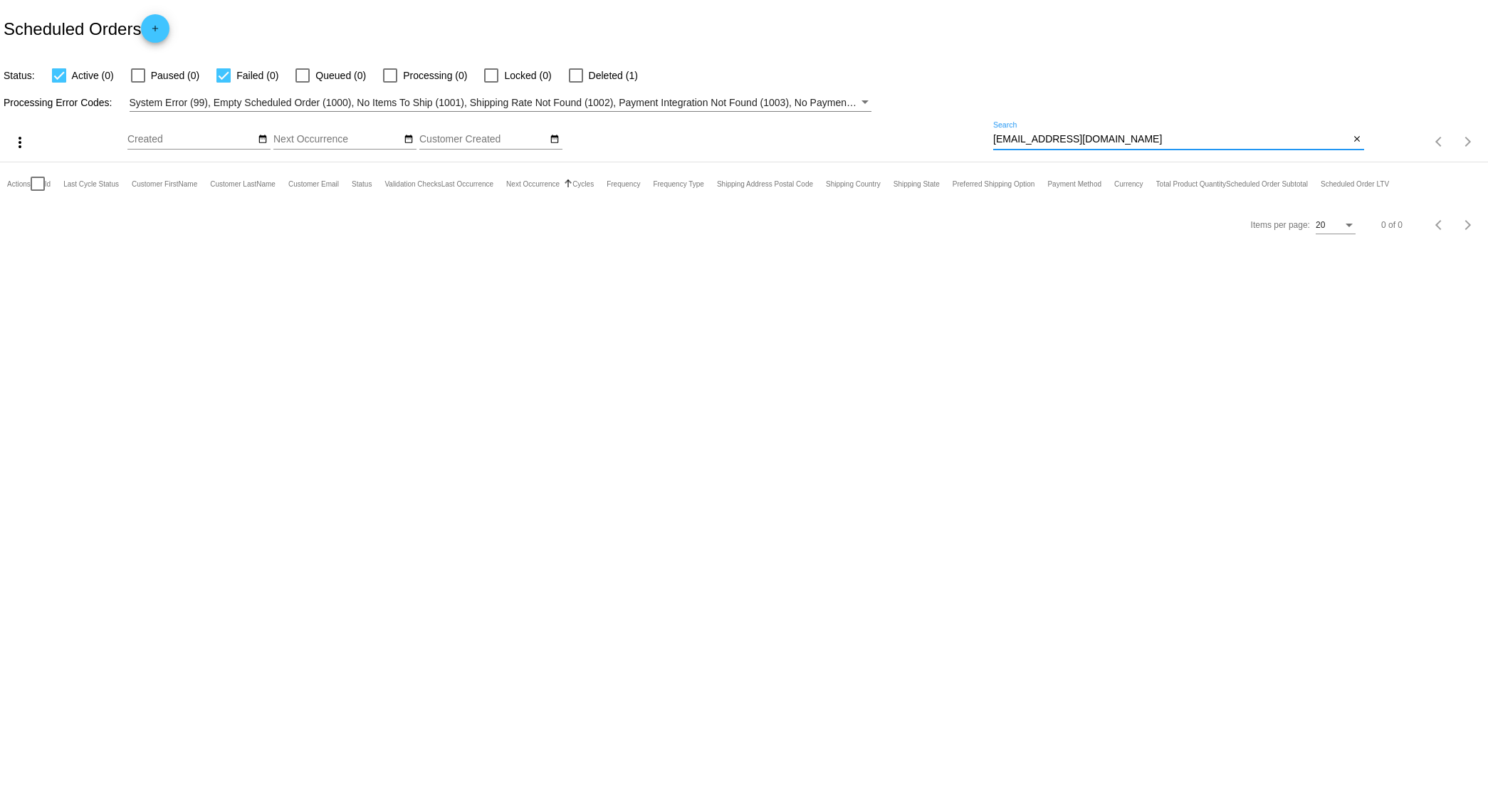
click at [600, 75] on span "Deleted (1)" at bounding box center [613, 75] width 49 height 17
click at [576, 83] on input "Deleted (1)" at bounding box center [575, 83] width 1 height 1
checkbox input "true"
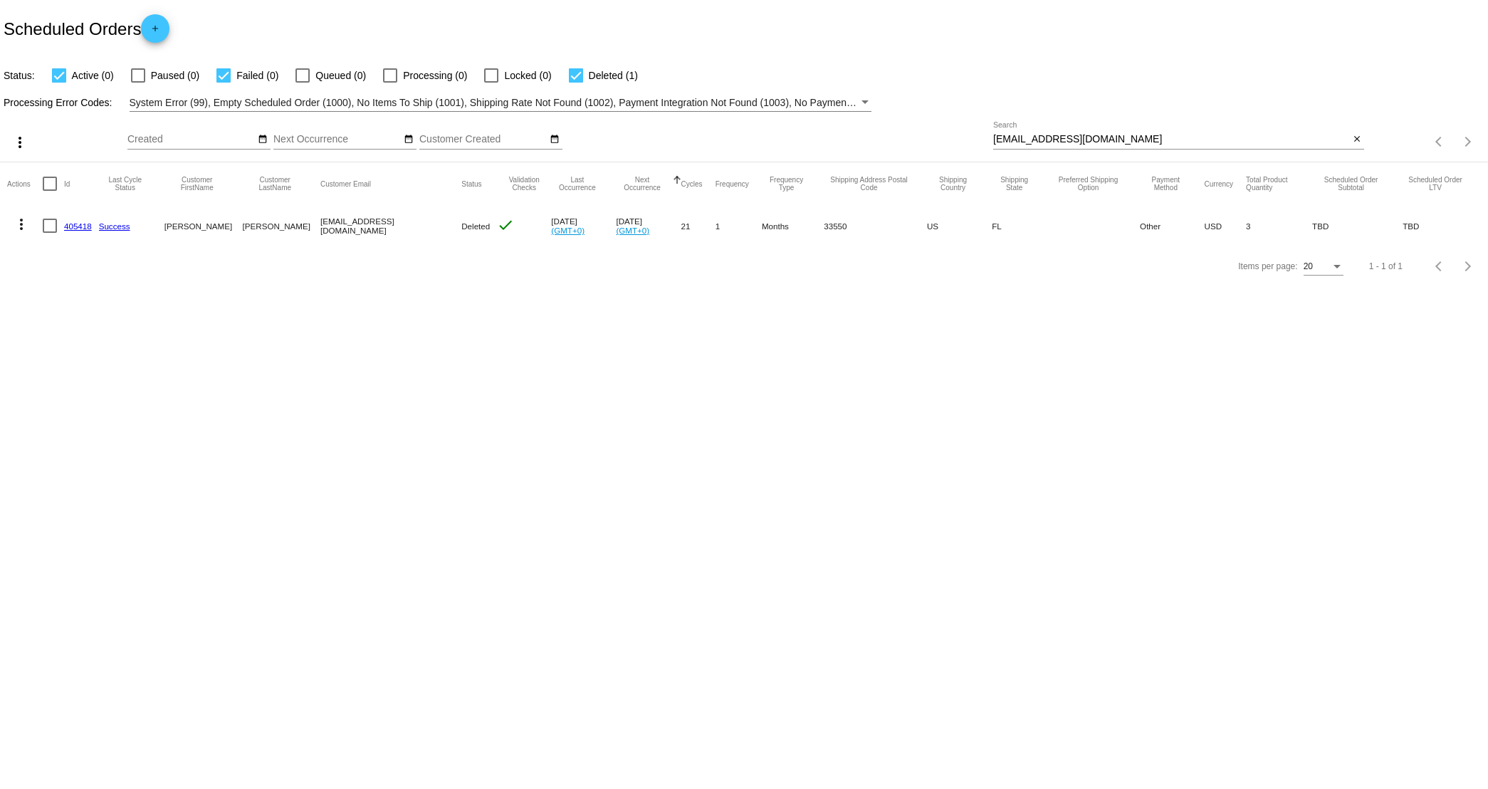
click at [1167, 140] on input "[EMAIL_ADDRESS][DOMAIN_NAME]" at bounding box center [1171, 139] width 356 height 11
paste input "[EMAIL_ADDRESS]"
click at [1161, 145] on div "[EMAIL_ADDRESS][DOMAIN_NAME] Search" at bounding box center [1171, 136] width 356 height 28
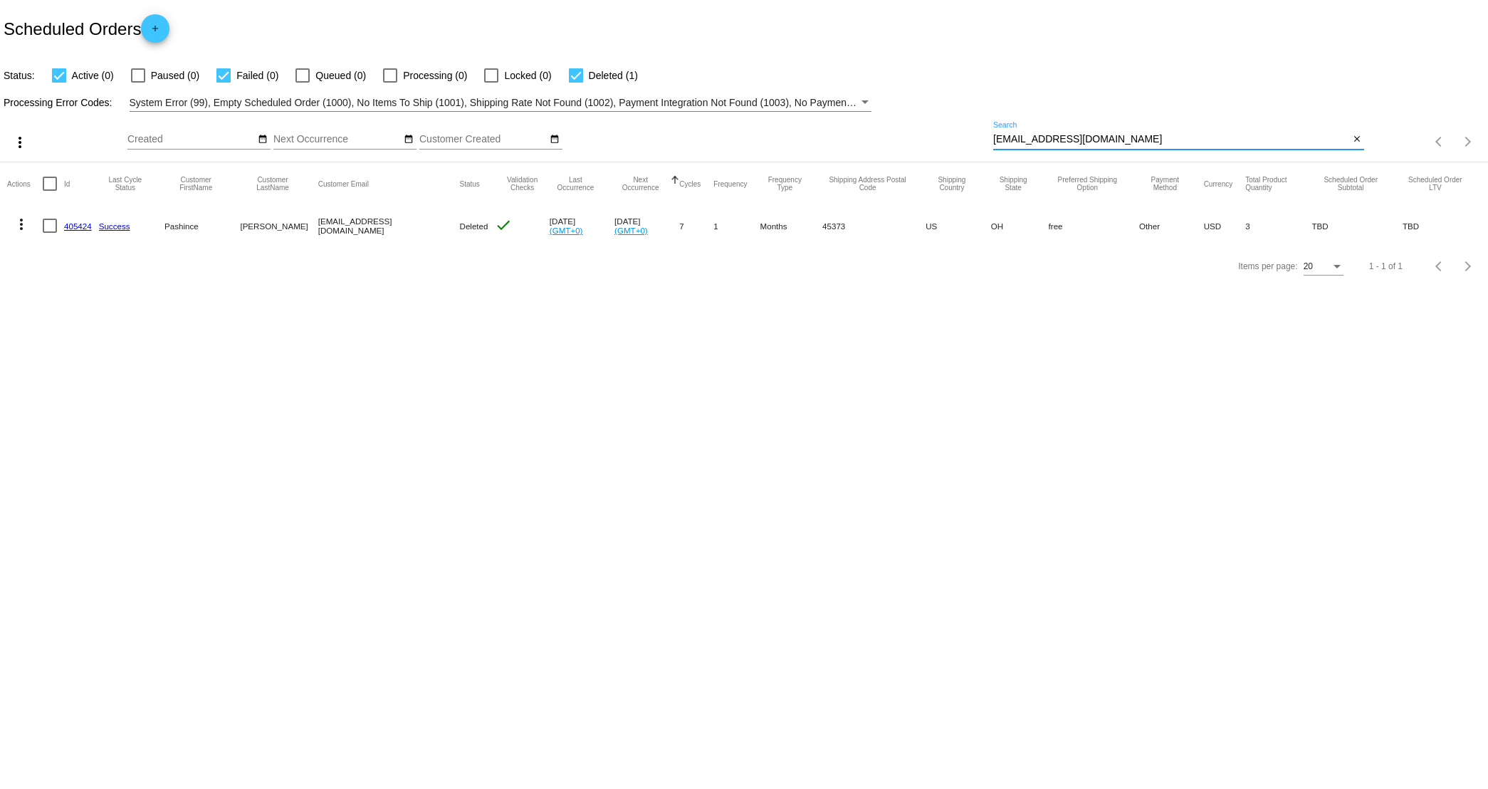
click at [1160, 145] on div "[EMAIL_ADDRESS][DOMAIN_NAME] Search" at bounding box center [1171, 136] width 356 height 28
click at [1158, 138] on input "[EMAIL_ADDRESS][DOMAIN_NAME]" at bounding box center [1171, 139] width 356 height 11
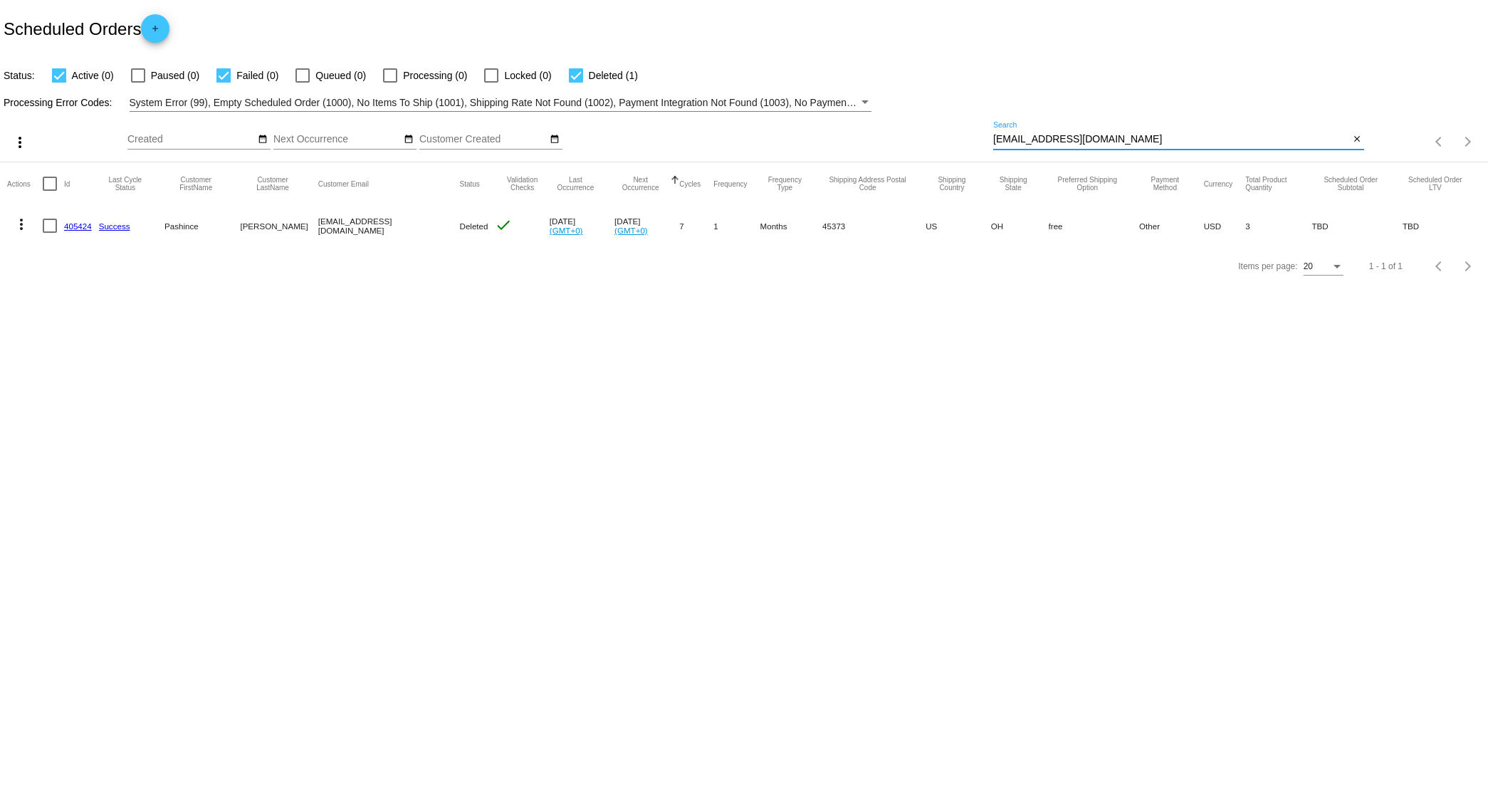
click at [1158, 138] on input "[EMAIL_ADDRESS][DOMAIN_NAME]" at bounding box center [1171, 139] width 356 height 11
click at [1157, 139] on input "[EMAIL_ADDRESS][DOMAIN_NAME]" at bounding box center [1171, 139] width 356 height 11
paste input "Indihod"
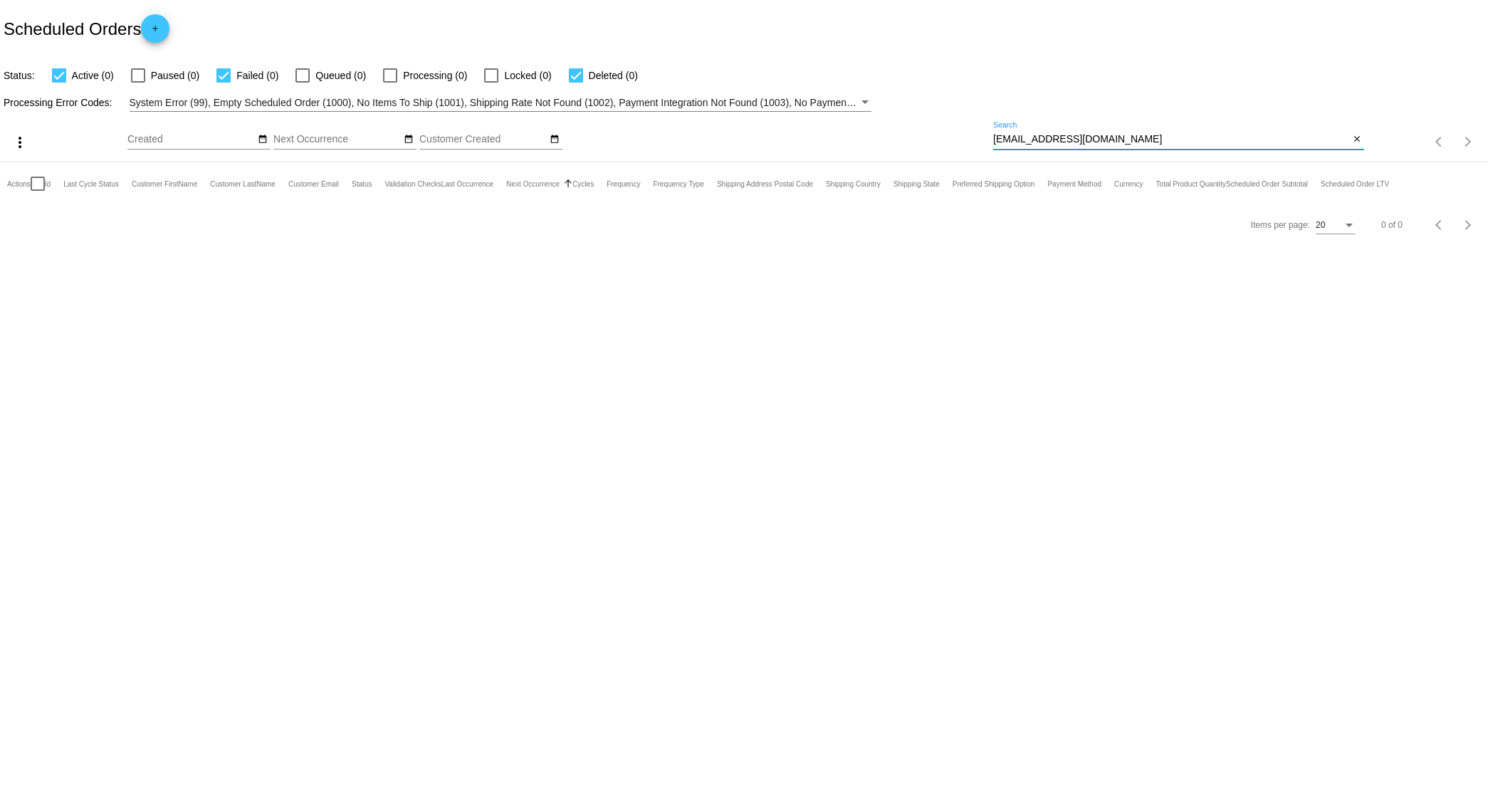
click at [1142, 137] on input "[EMAIL_ADDRESS][DOMAIN_NAME]" at bounding box center [1171, 139] width 356 height 11
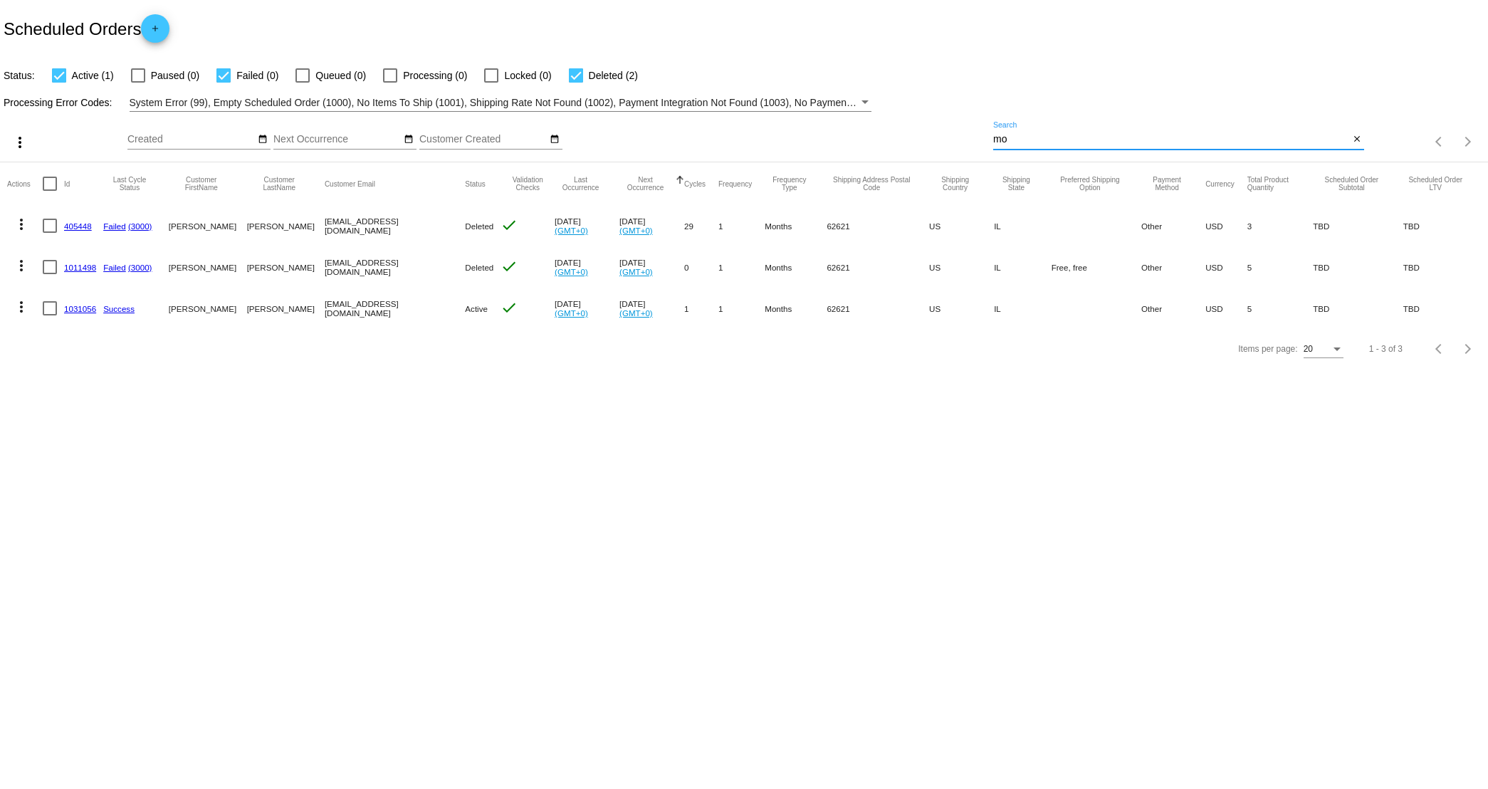
type input "m"
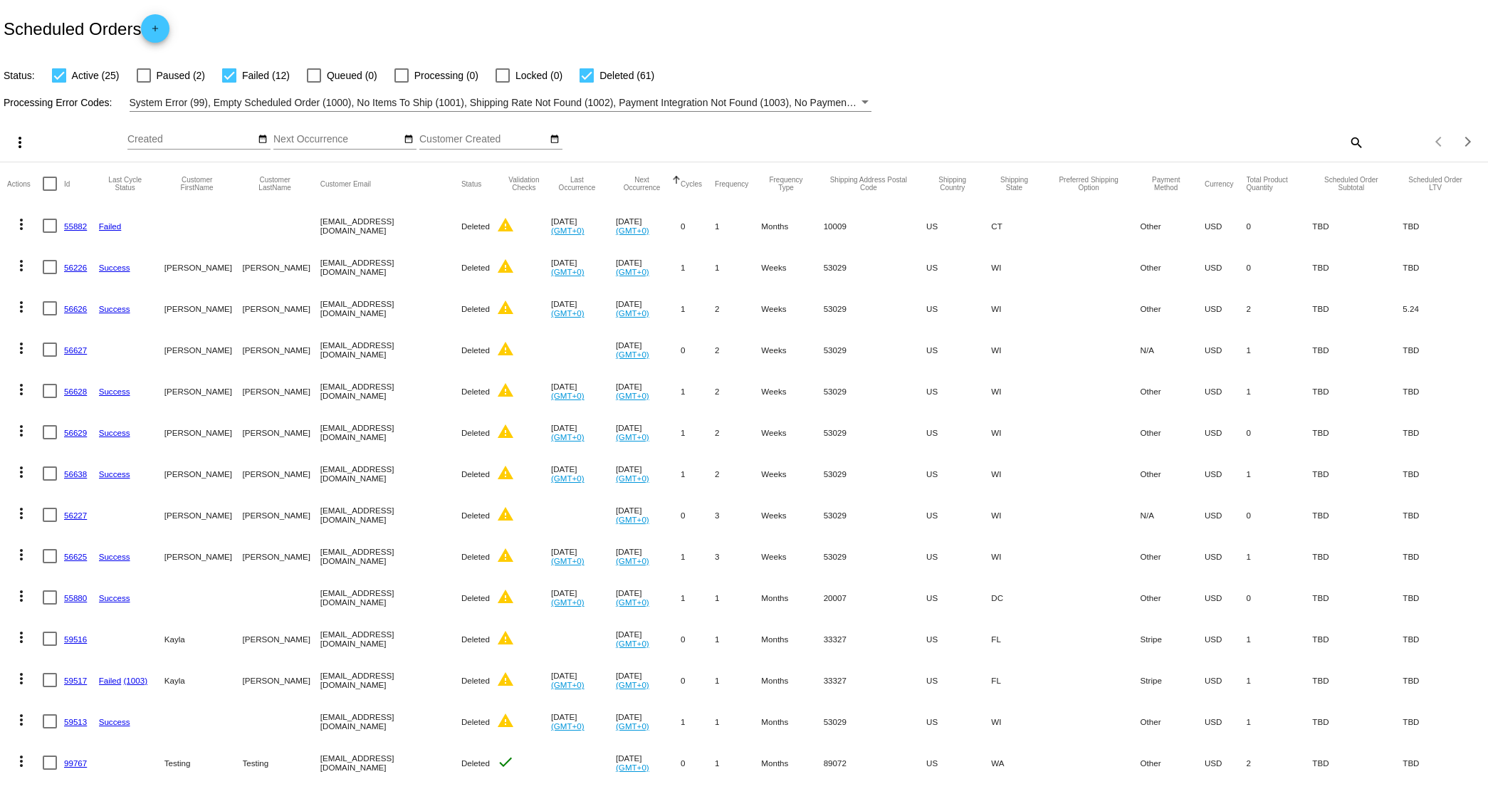
click at [1170, 136] on mat-icon "search" at bounding box center [1355, 142] width 17 height 22
click at [1170, 135] on input "Search" at bounding box center [1178, 139] width 371 height 11
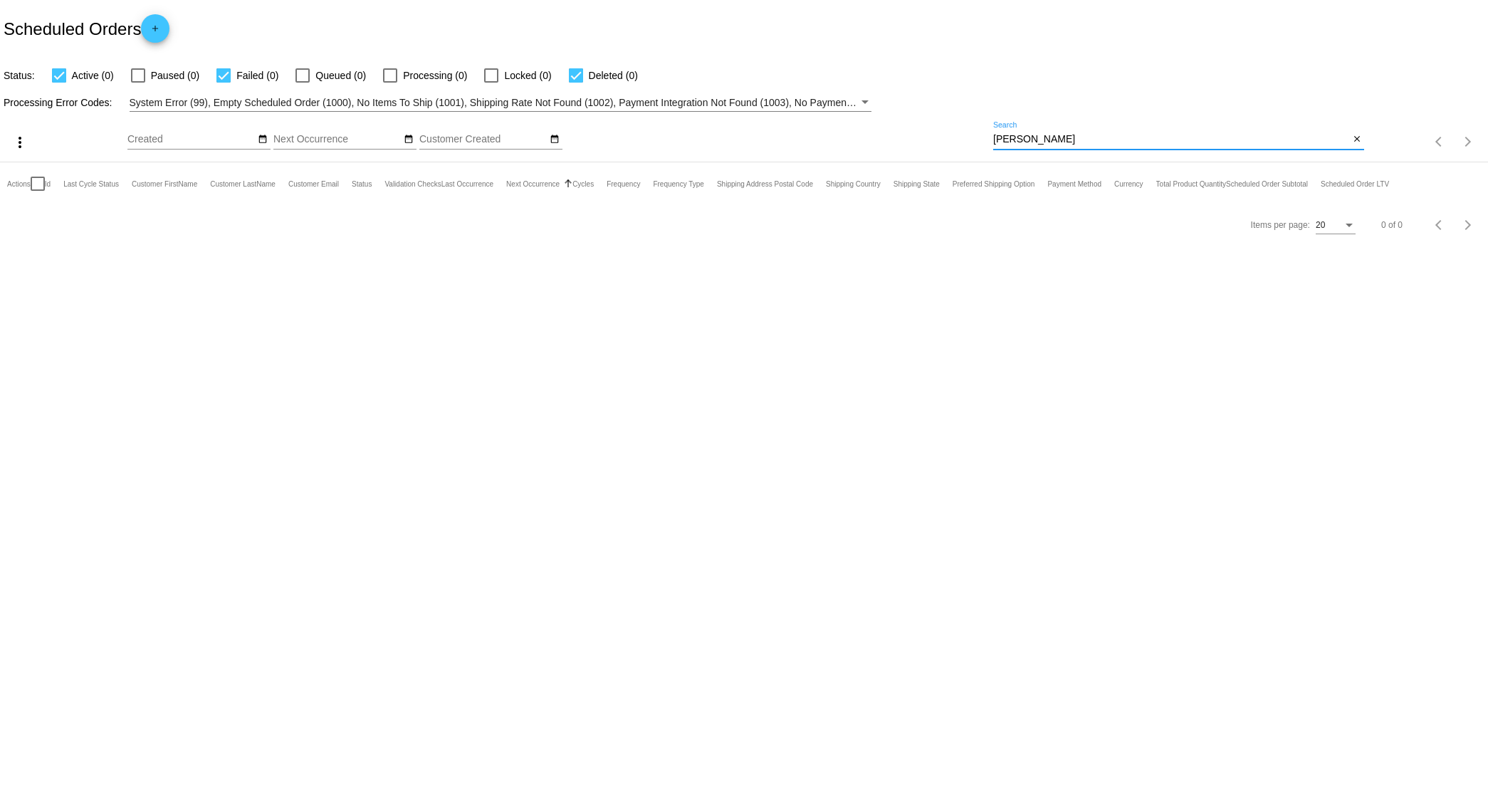
type input "[PERSON_NAME]"
click at [142, 76] on div at bounding box center [138, 75] width 14 height 14
click at [138, 83] on input "Paused (0)" at bounding box center [137, 83] width 1 height 1
checkbox input "true"
click at [1062, 145] on input "[PERSON_NAME]" at bounding box center [1171, 139] width 356 height 11
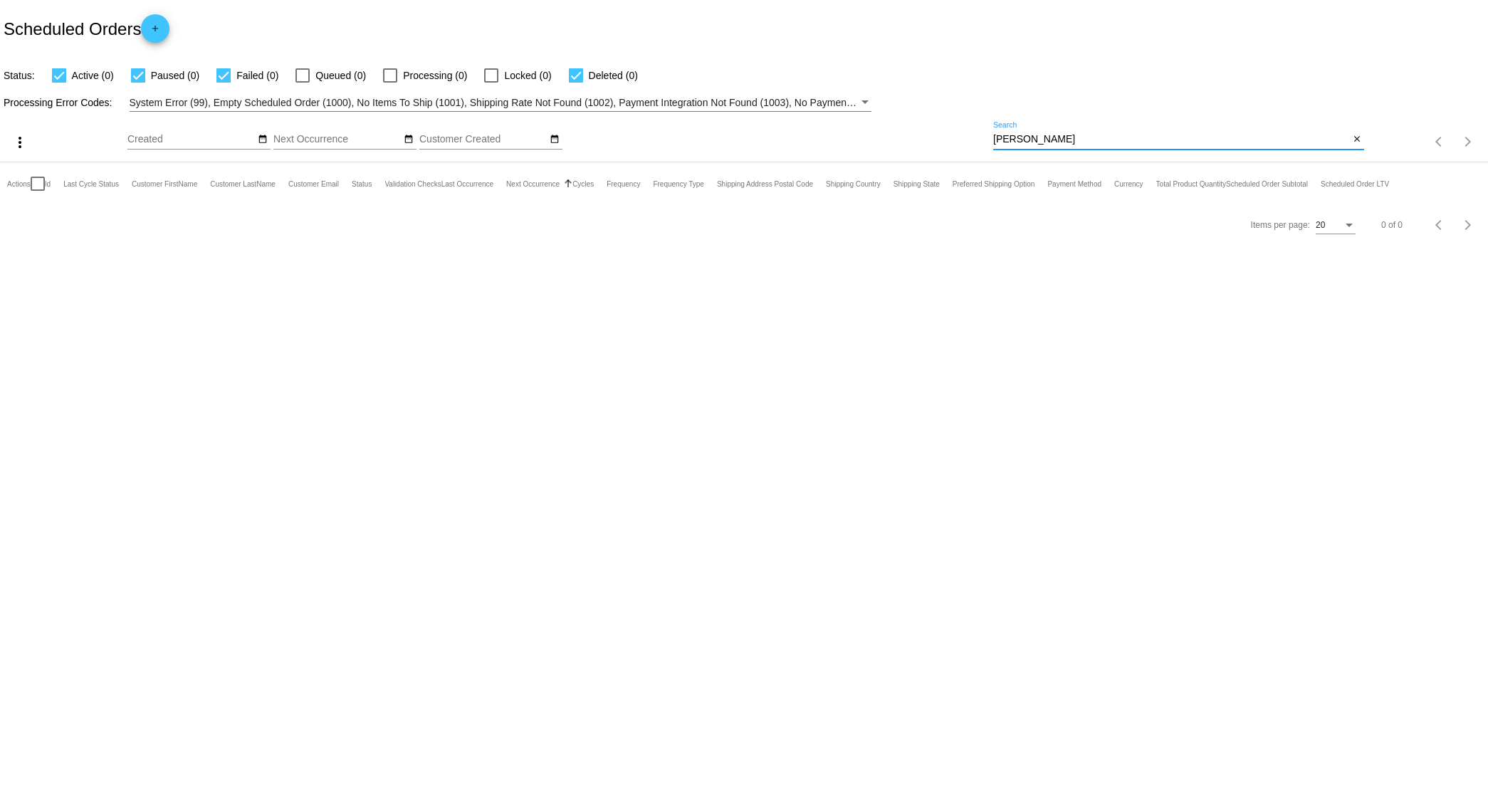
click at [1062, 145] on input "[PERSON_NAME]" at bounding box center [1171, 139] width 356 height 11
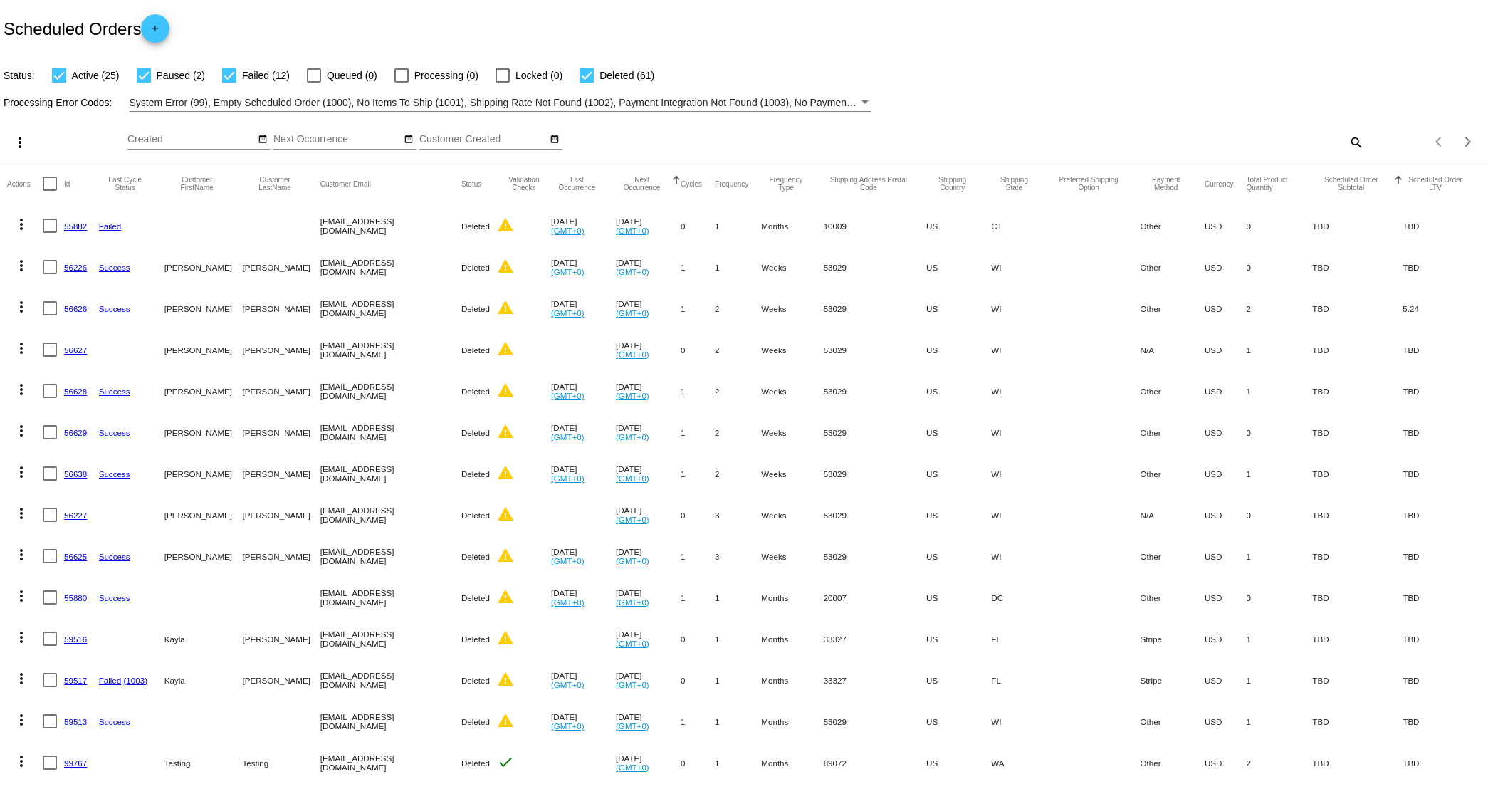
click at [1170, 142] on mat-icon "search" at bounding box center [1355, 142] width 17 height 22
click at [1168, 137] on input "Search" at bounding box center [1178, 139] width 371 height 11
paste input "[EMAIL_ADDRESS][DOMAIN_NAME]"
type input "[EMAIL_ADDRESS][DOMAIN_NAME]"
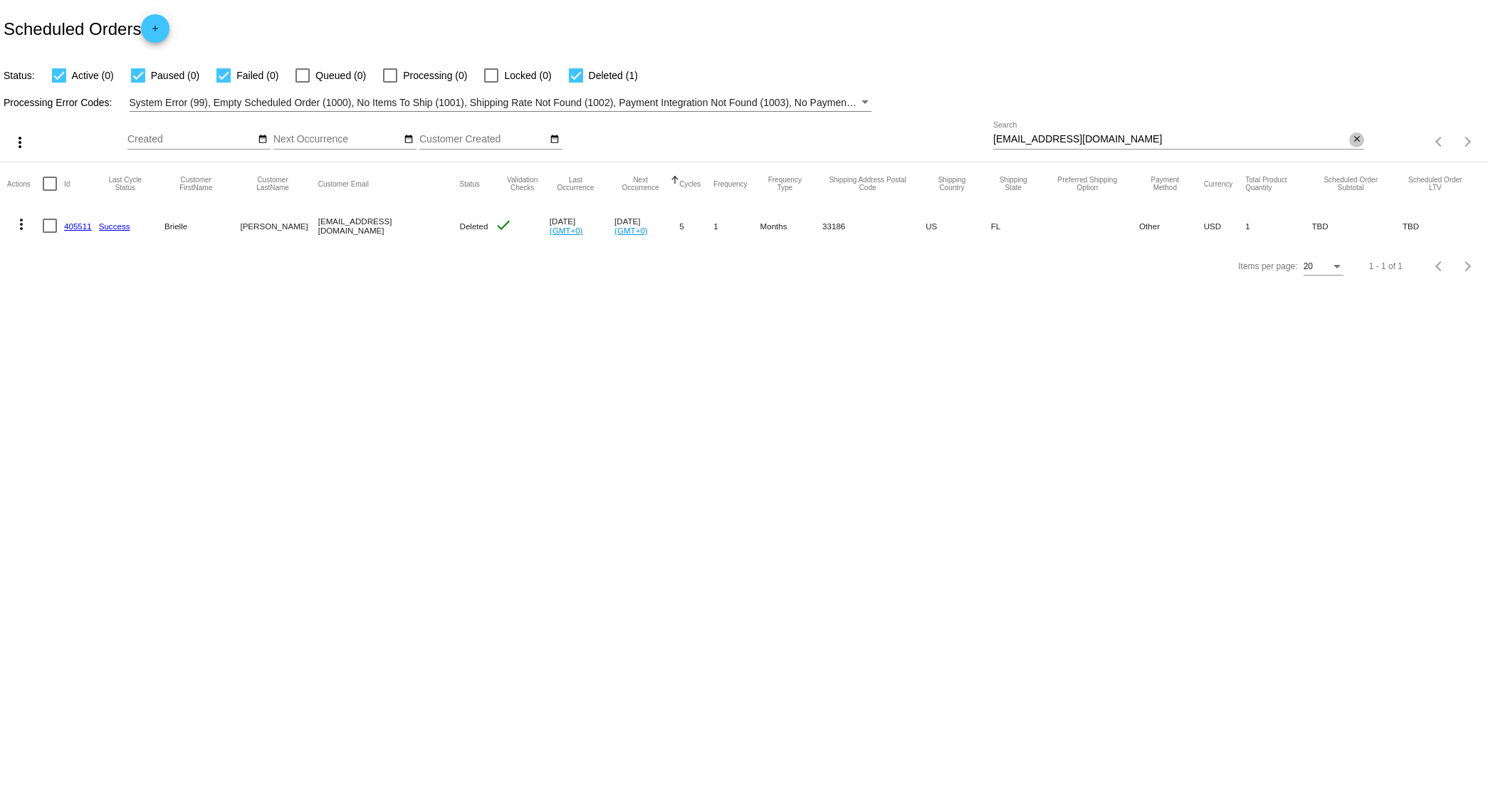
click at [1170, 140] on mat-icon "close" at bounding box center [1357, 139] width 10 height 11
click at [1170, 140] on mat-icon "search" at bounding box center [1355, 142] width 17 height 22
click at [1170, 135] on input "Search" at bounding box center [1178, 139] width 371 height 11
paste input "[EMAIL_ADDRESS][DOMAIN_NAME]"
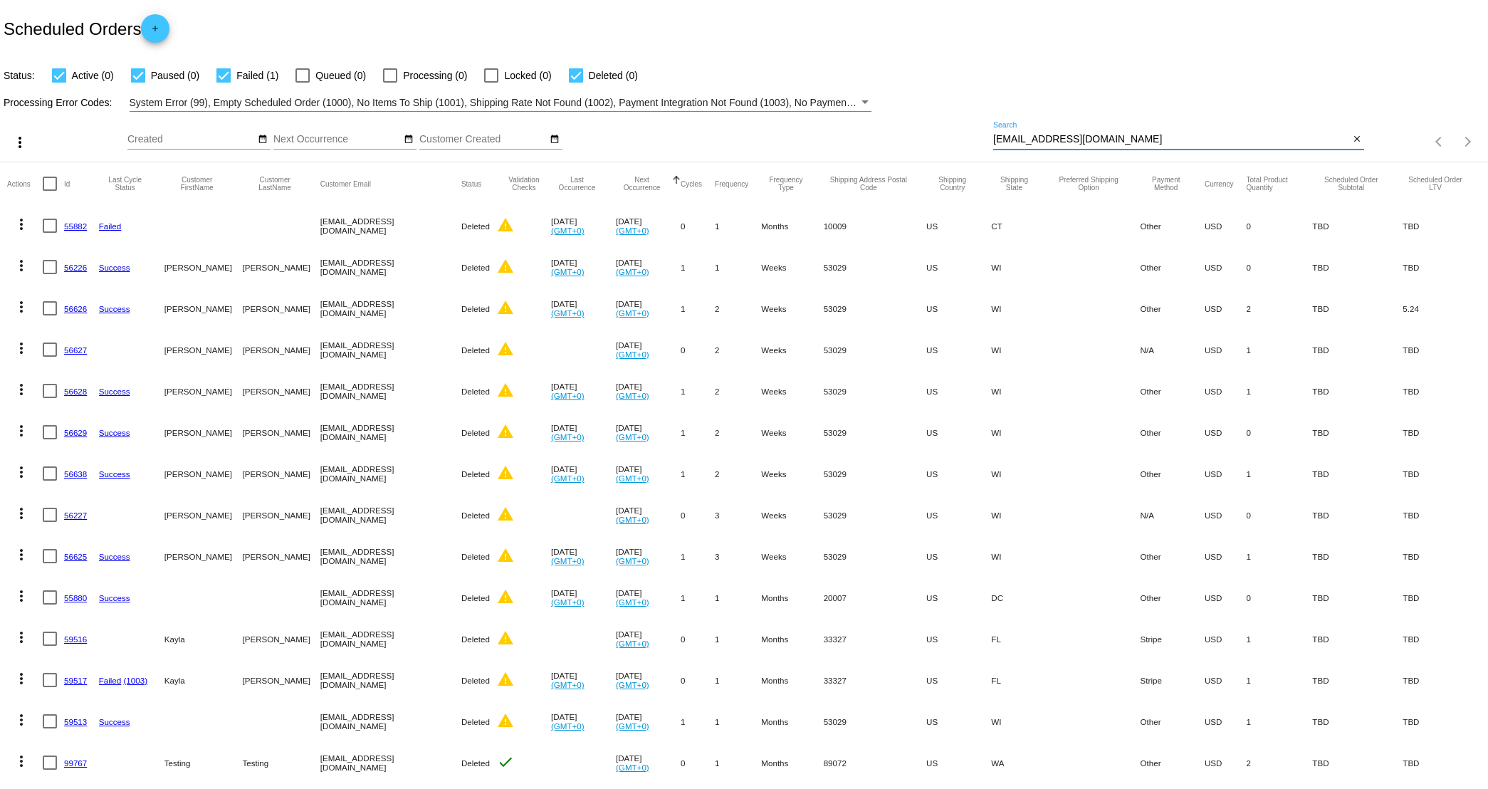
click at [1170, 125] on div "[EMAIL_ADDRESS][DOMAIN_NAME] Search" at bounding box center [1171, 136] width 356 height 28
click at [1164, 140] on input "[EMAIL_ADDRESS][DOMAIN_NAME]" at bounding box center [1171, 139] width 356 height 11
click at [1164, 141] on input "[EMAIL_ADDRESS][DOMAIN_NAME]" at bounding box center [1171, 139] width 356 height 11
click at [1165, 137] on input "[EMAIL_ADDRESS][DOMAIN_NAME]" at bounding box center [1171, 139] width 356 height 11
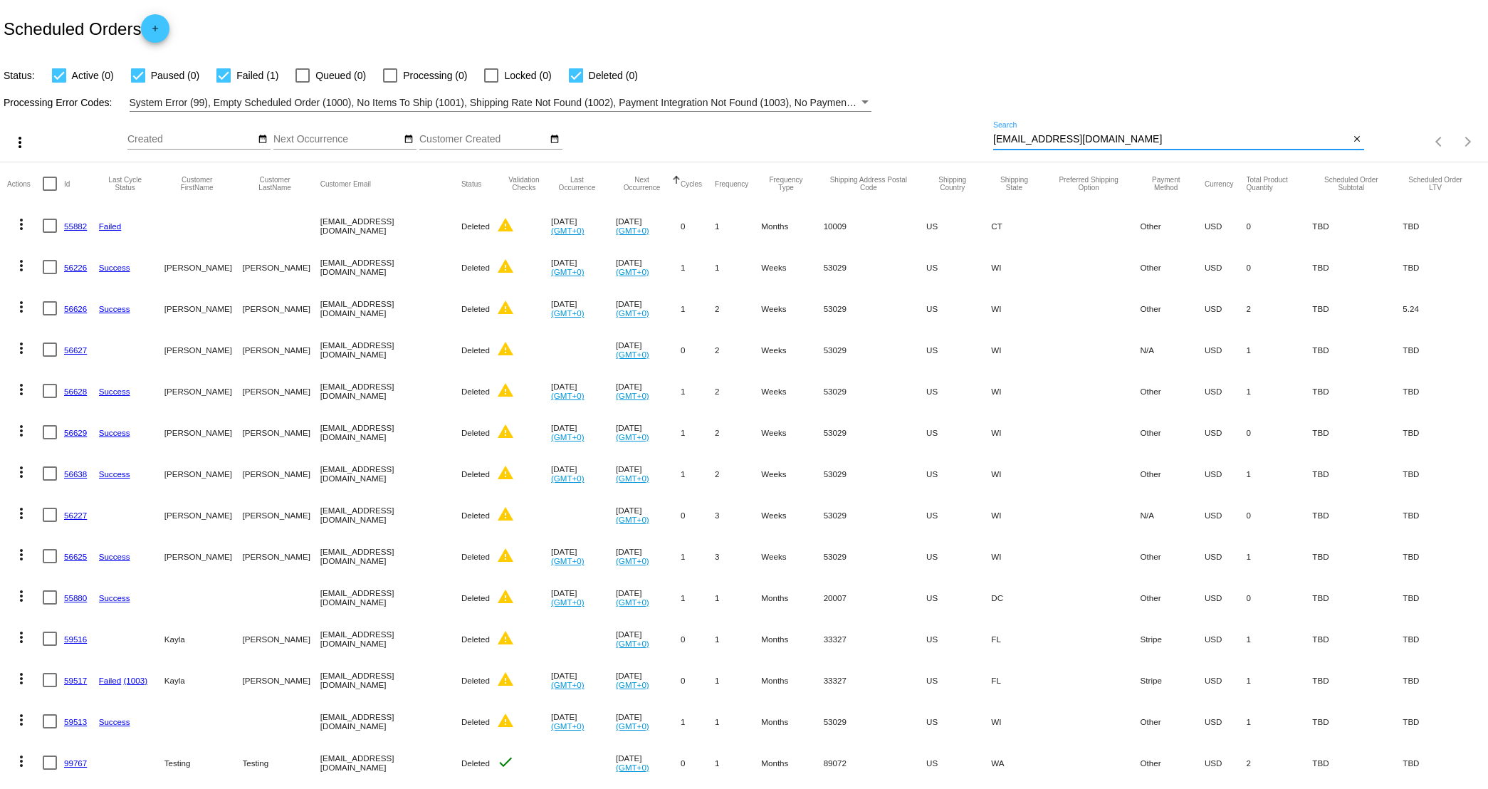
click at [1165, 137] on input "[EMAIL_ADDRESS][DOMAIN_NAME]" at bounding box center [1171, 139] width 356 height 11
click at [1158, 143] on input "[EMAIL_ADDRESS][DOMAIN_NAME]" at bounding box center [1171, 139] width 356 height 11
paste input "[PERSON_NAME]"
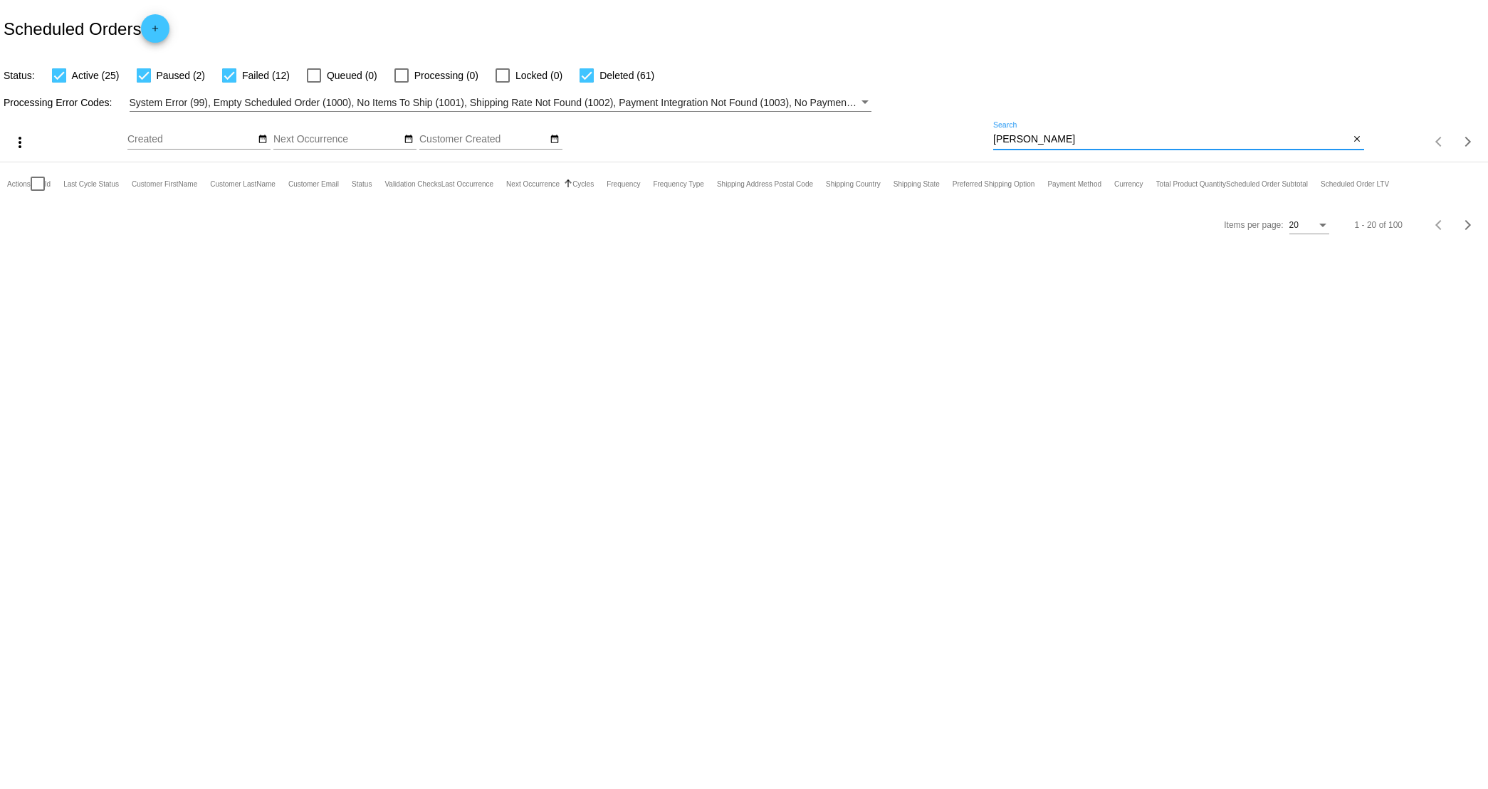
click at [1118, 132] on div "[PERSON_NAME] Search" at bounding box center [1171, 136] width 356 height 28
click at [909, 542] on body "Scheduled Orders add Status: Active (25) Paused (2) Failed (12) Queued (0) Proc…" at bounding box center [744, 394] width 1488 height 789
click at [1068, 140] on input "[PERSON_NAME]" at bounding box center [1171, 139] width 356 height 11
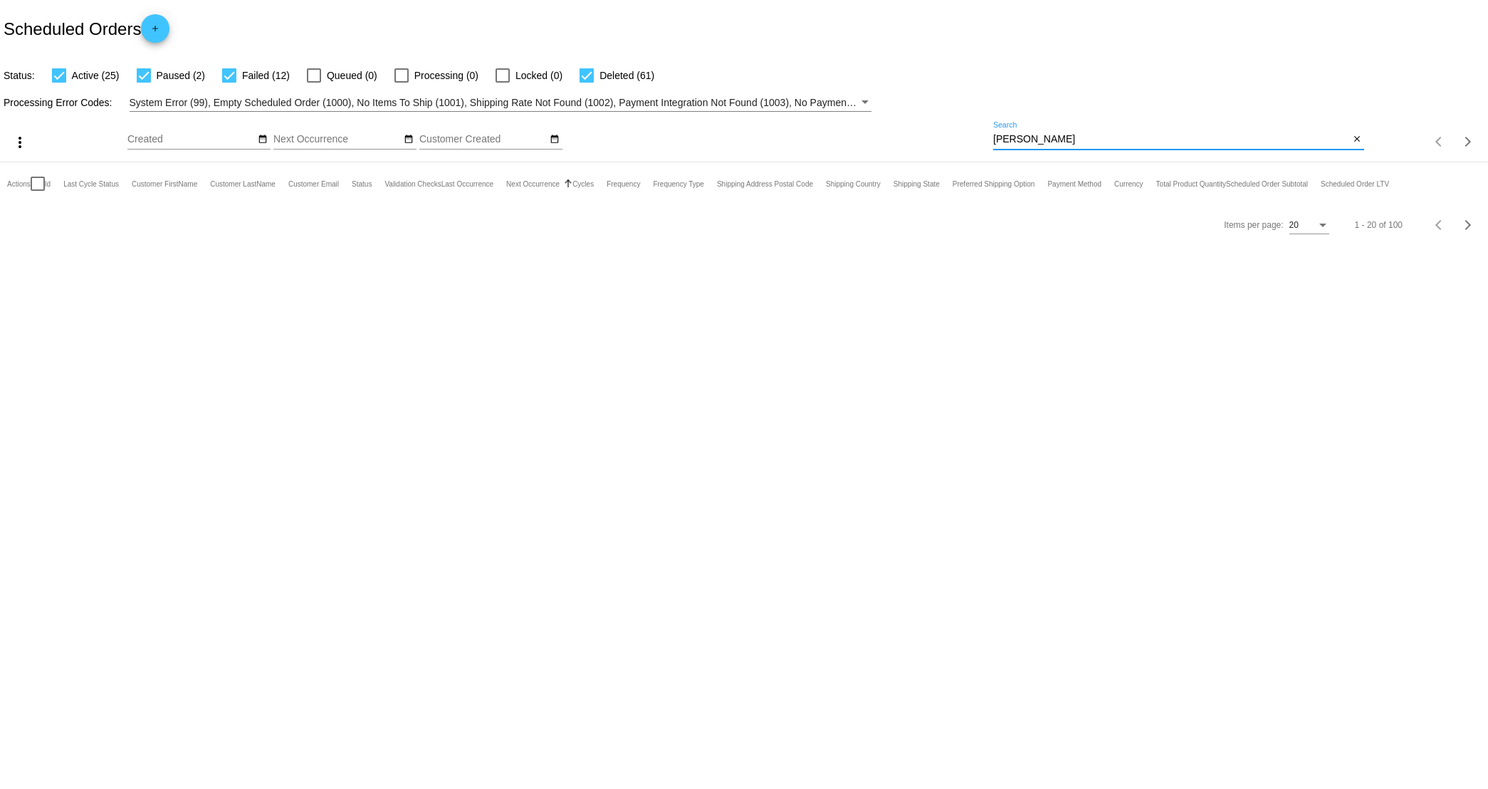
paste input "[EMAIL_ADDRESS][DOMAIN_NAME]"
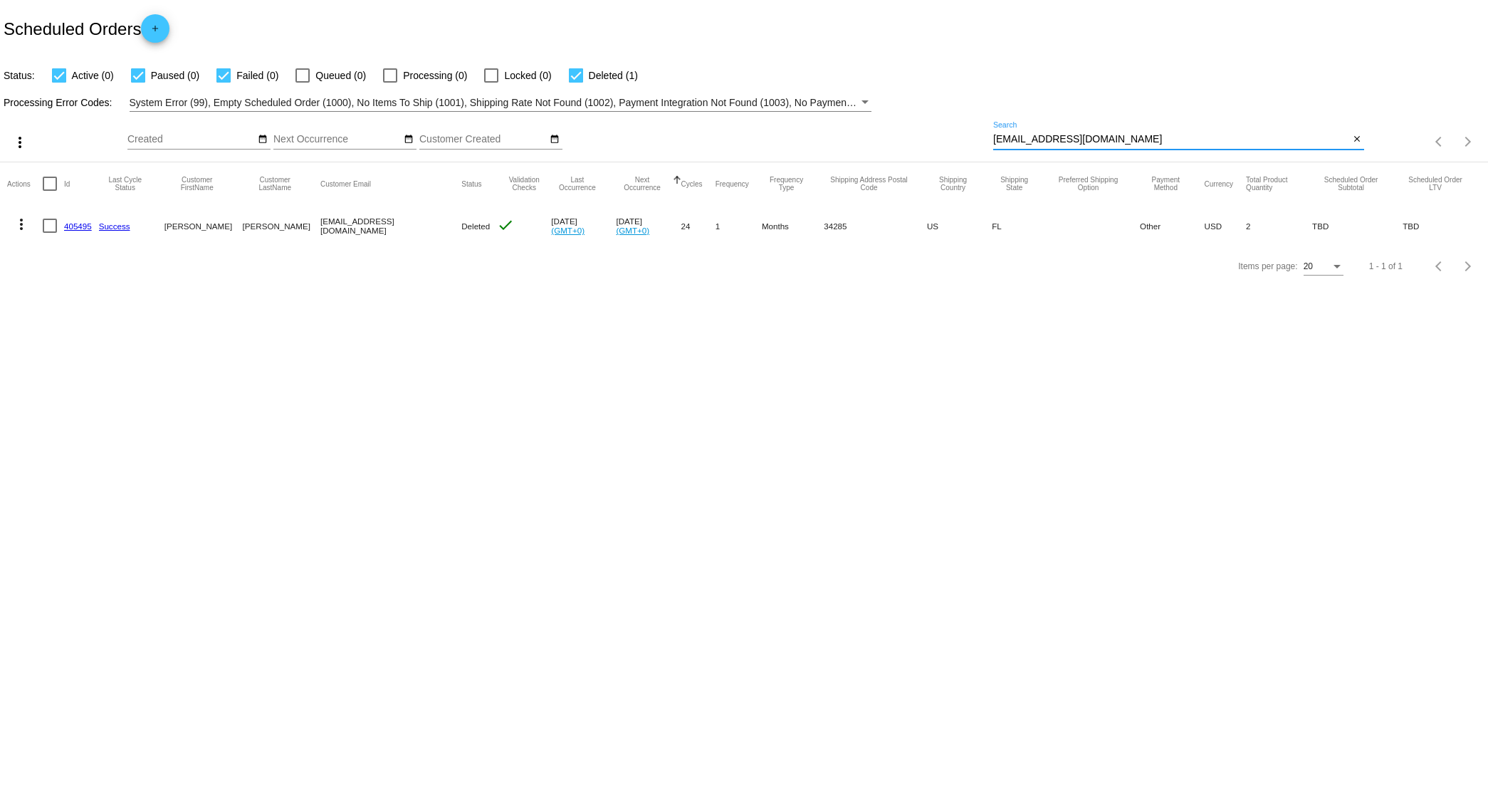
click at [1153, 136] on input "[EMAIL_ADDRESS][DOMAIN_NAME]" at bounding box center [1171, 139] width 356 height 11
click at [1127, 141] on input "[EMAIL_ADDRESS][DOMAIN_NAME]" at bounding box center [1171, 139] width 356 height 11
click at [1127, 140] on input "[EMAIL_ADDRESS][DOMAIN_NAME]" at bounding box center [1171, 139] width 356 height 11
paste input "Jamielparmer"
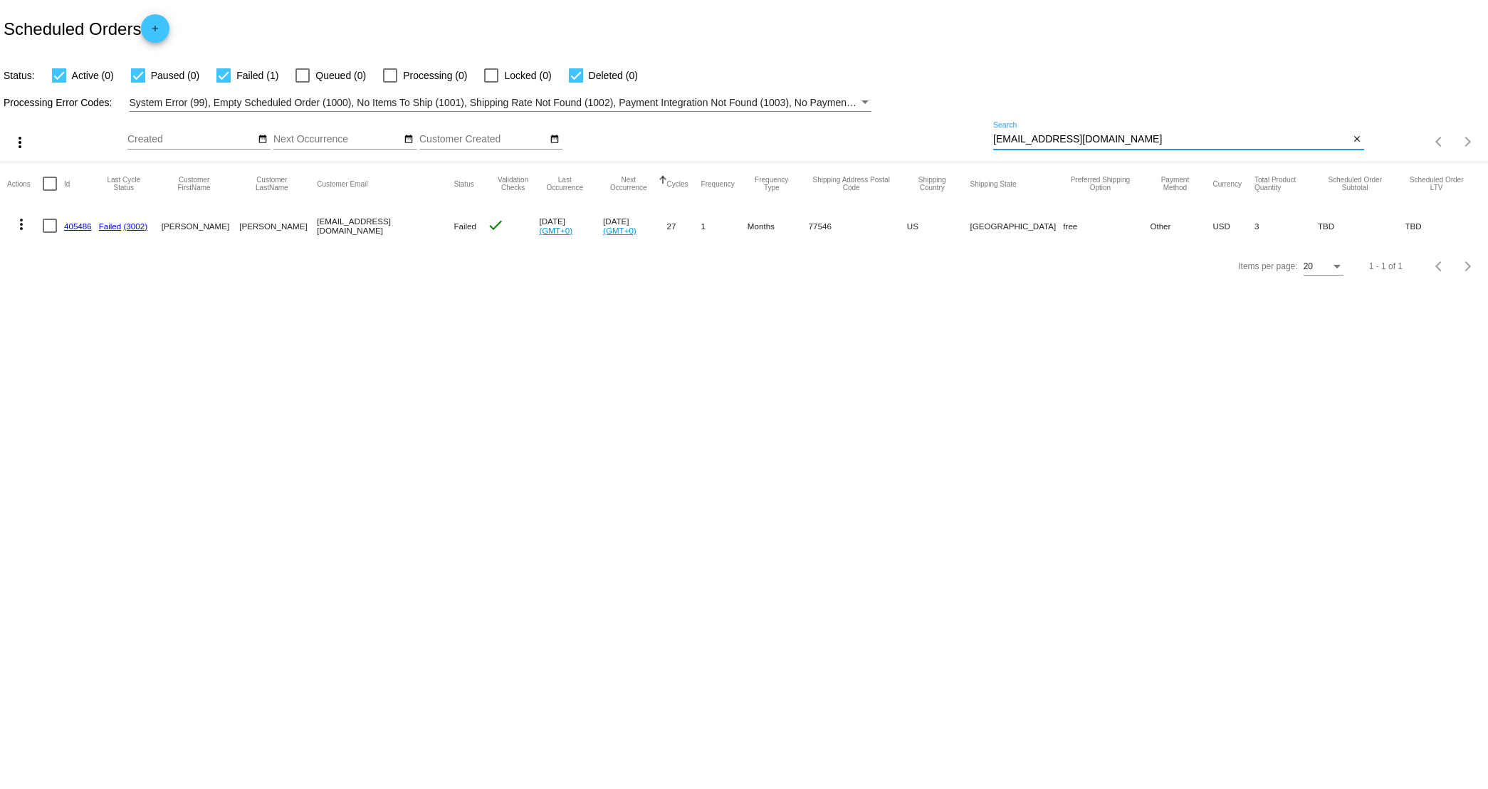
click at [1157, 138] on input "[EMAIL_ADDRESS][DOMAIN_NAME]" at bounding box center [1171, 139] width 356 height 11
click at [1142, 143] on input "[EMAIL_ADDRESS][DOMAIN_NAME]" at bounding box center [1171, 139] width 356 height 11
paste input "Devin.joyce95"
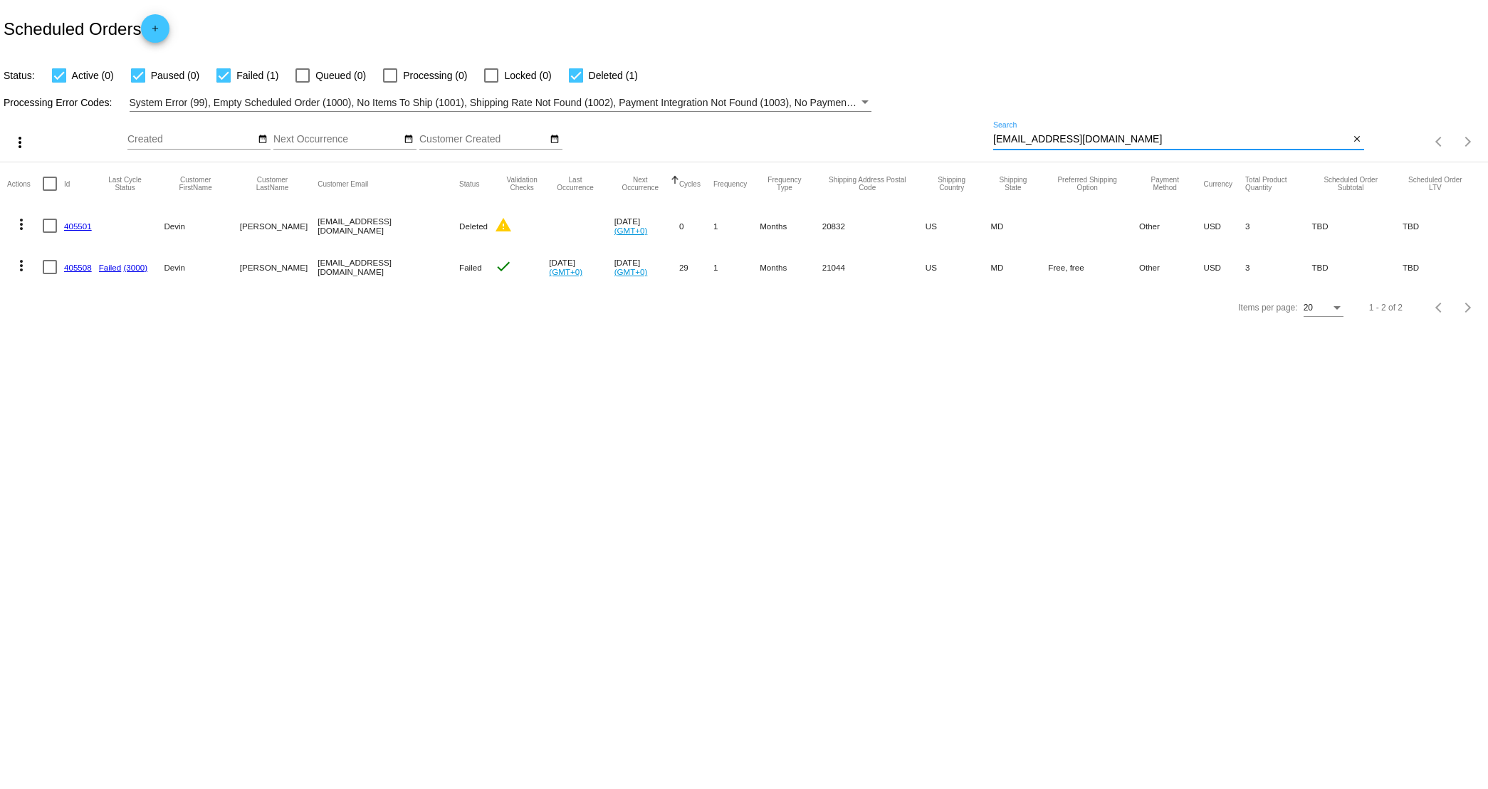
click at [1149, 135] on input "[EMAIL_ADDRESS][DOMAIN_NAME]" at bounding box center [1171, 139] width 356 height 11
paste input "chocolab.[PERSON_NAME]"
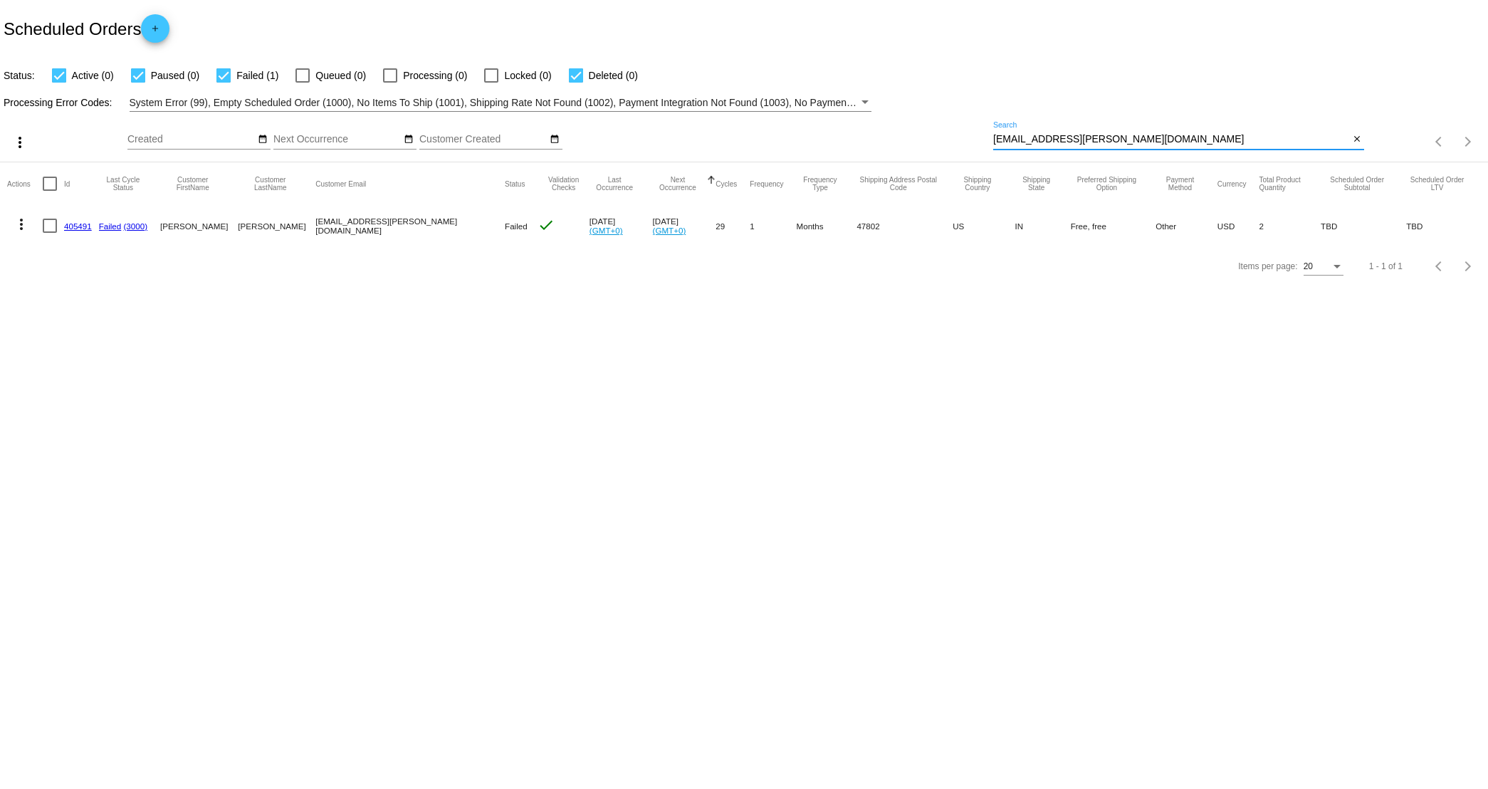
click at [1145, 135] on input "[EMAIL_ADDRESS][PERSON_NAME][DOMAIN_NAME]" at bounding box center [1171, 139] width 356 height 11
paste input "luckythepupmix"
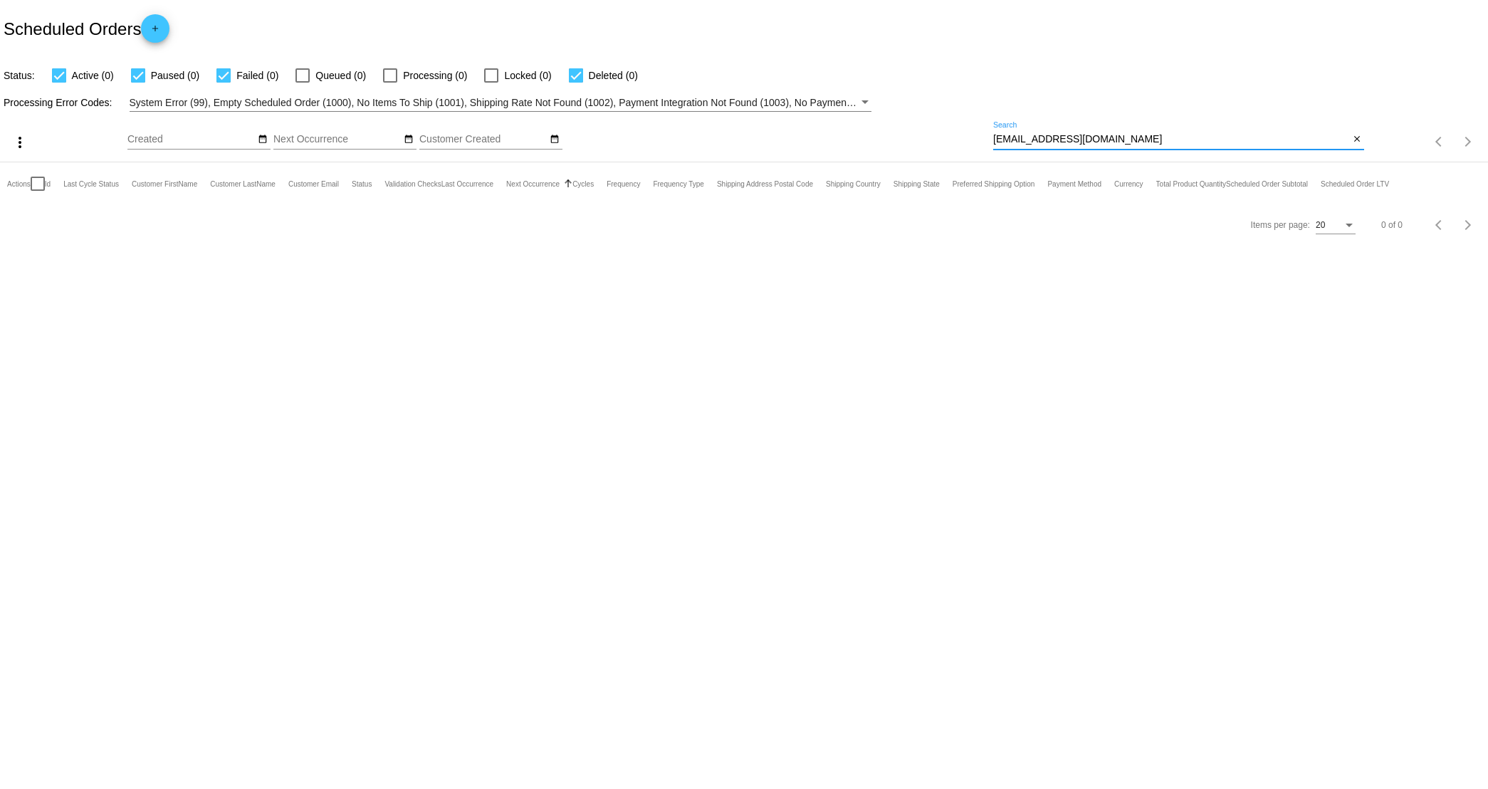
click at [1159, 142] on input "[EMAIL_ADDRESS][DOMAIN_NAME]" at bounding box center [1171, 139] width 356 height 11
paste input "Jamielparmer"
type input "[EMAIL_ADDRESS][DOMAIN_NAME]"
